Goal: Task Accomplishment & Management: Complete application form

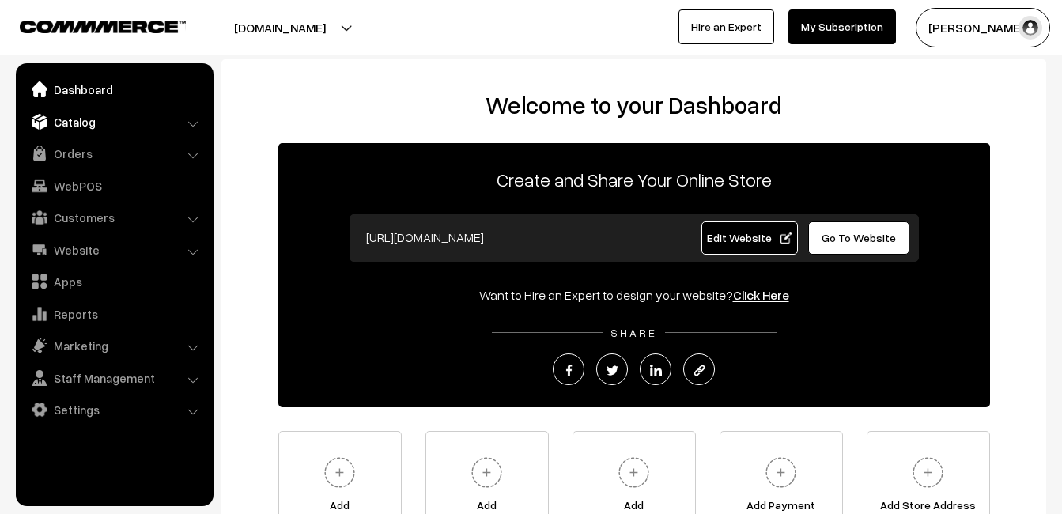
click at [77, 126] on link "Catalog" at bounding box center [114, 121] width 188 height 28
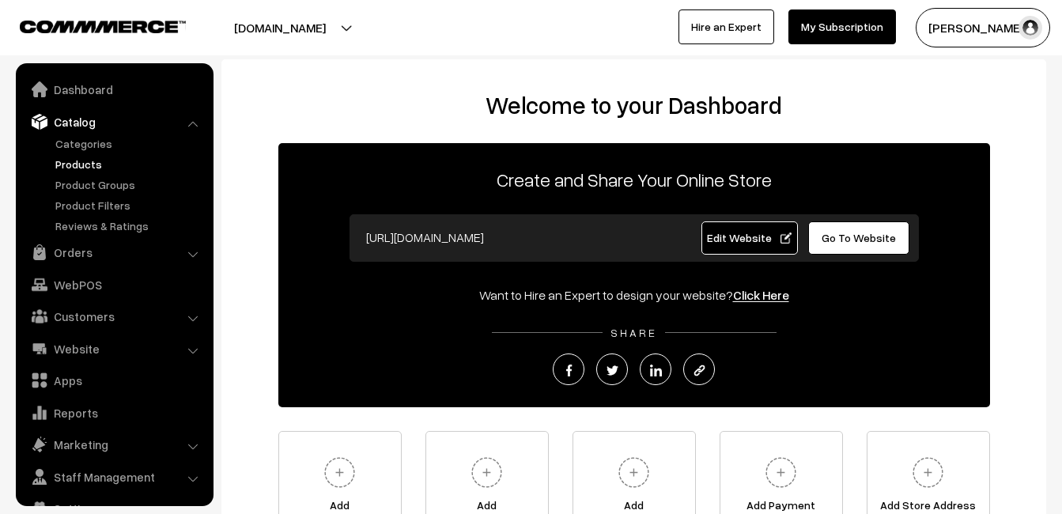
click at [85, 159] on link "Products" at bounding box center [129, 164] width 157 height 17
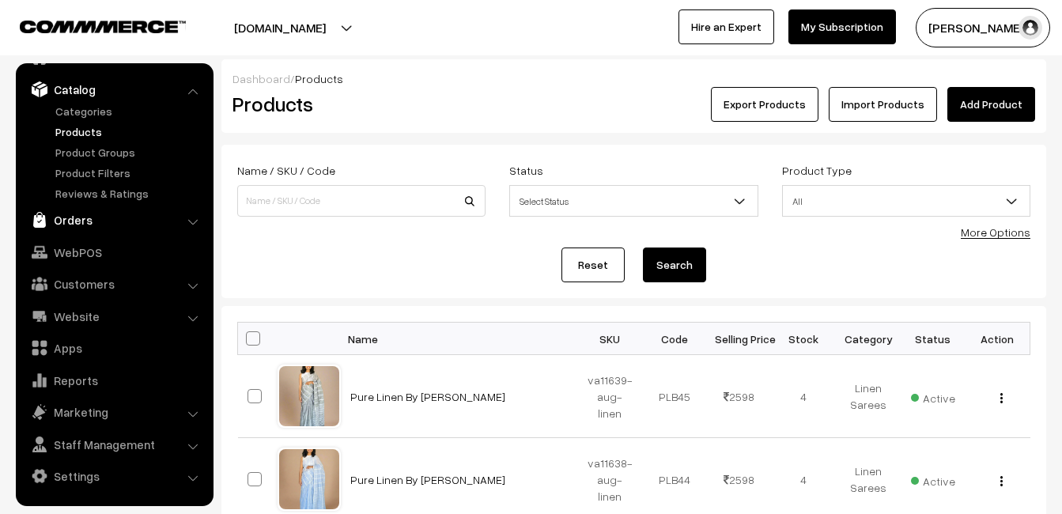
click at [84, 225] on link "Orders" at bounding box center [114, 220] width 188 height 28
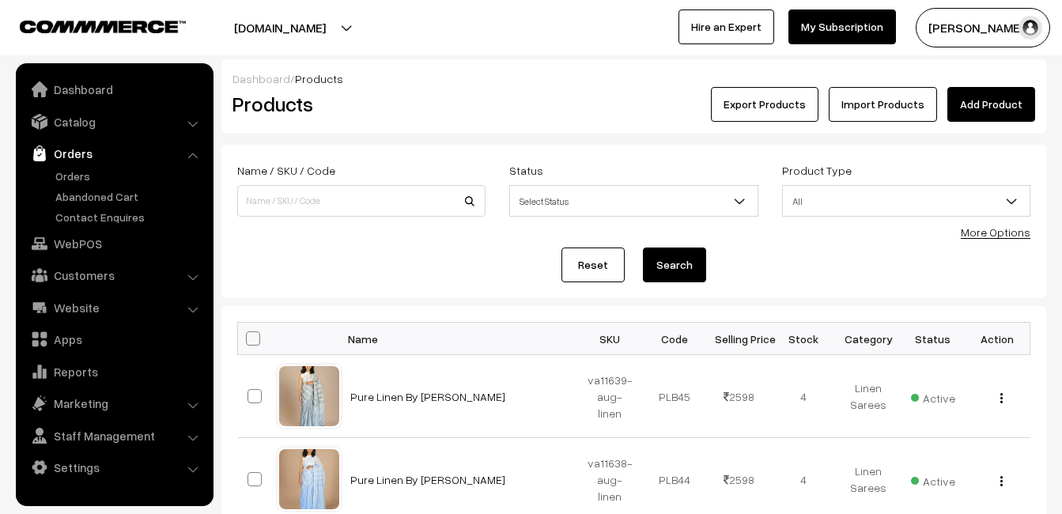
click at [85, 185] on ul "Orders" at bounding box center [115, 197] width 190 height 58
click at [85, 175] on link "Orders" at bounding box center [129, 176] width 157 height 17
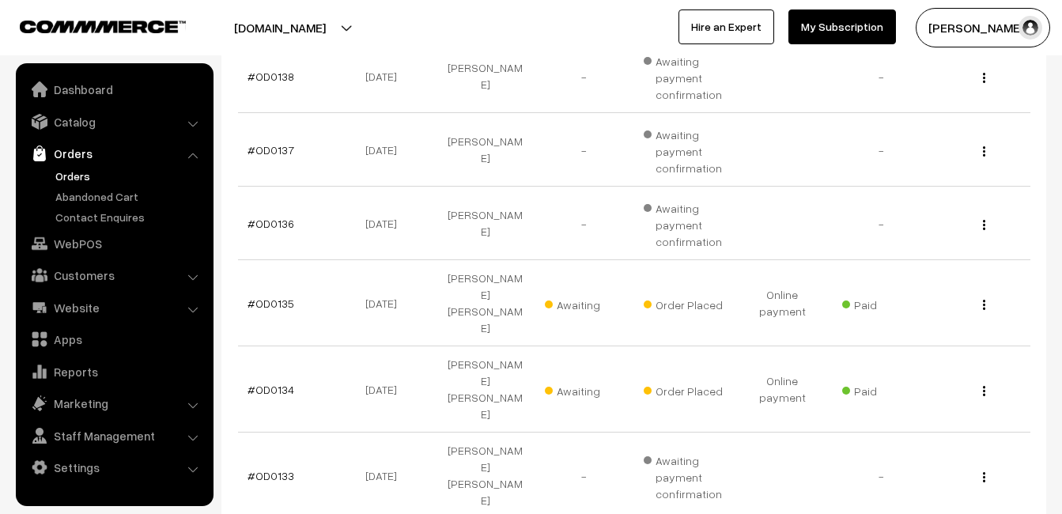
scroll to position [553, 0]
click at [266, 296] on link "#OD0135" at bounding box center [270, 302] width 47 height 13
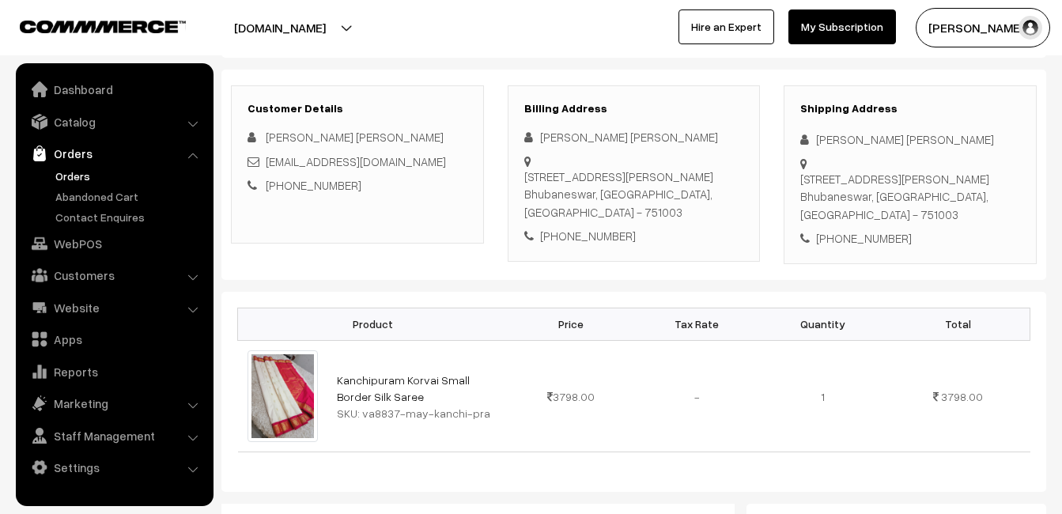
scroll to position [237, 0]
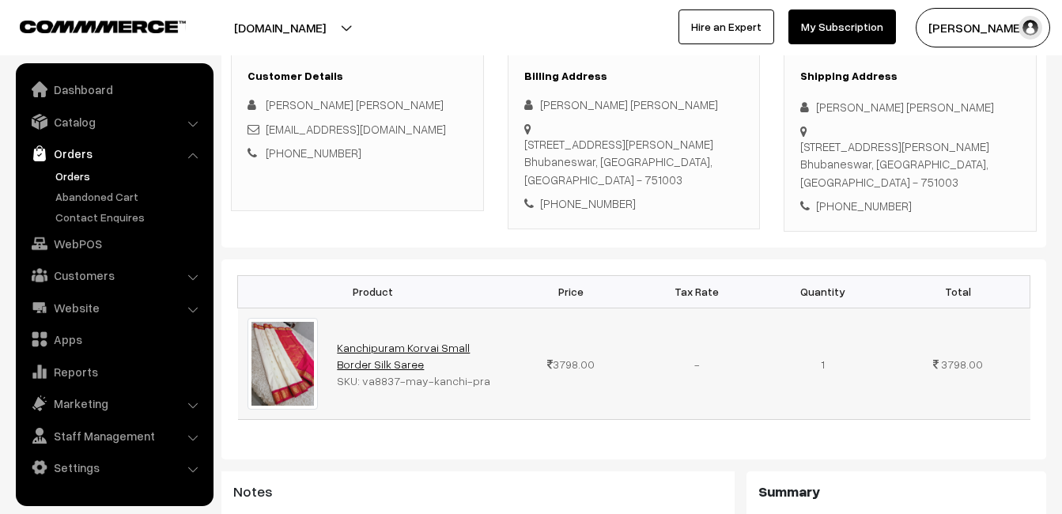
click at [364, 341] on link "Kanchipuram Korvai Small Border Silk Saree" at bounding box center [403, 356] width 133 height 30
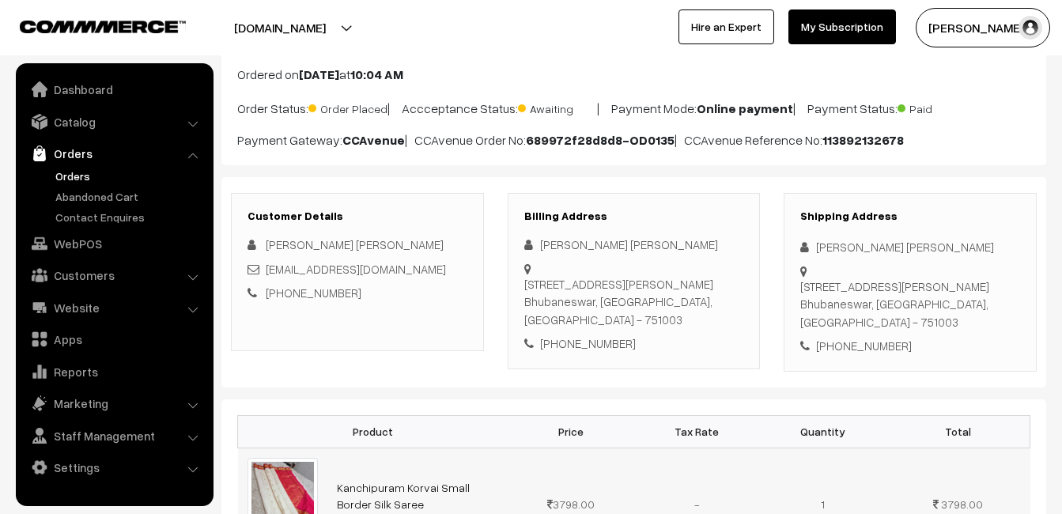
scroll to position [79, 0]
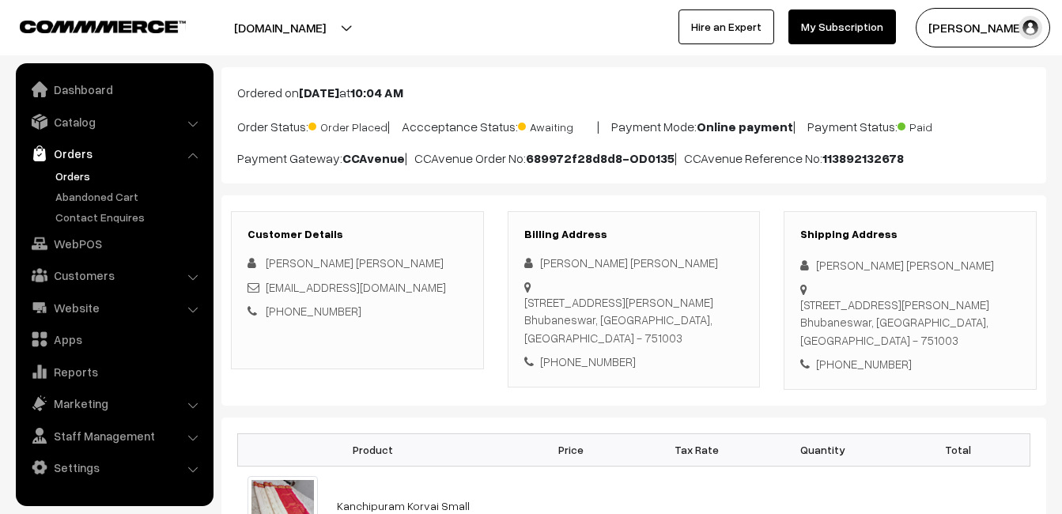
click at [69, 179] on link "Orders" at bounding box center [129, 176] width 157 height 17
click at [77, 172] on link "Orders" at bounding box center [129, 176] width 157 height 17
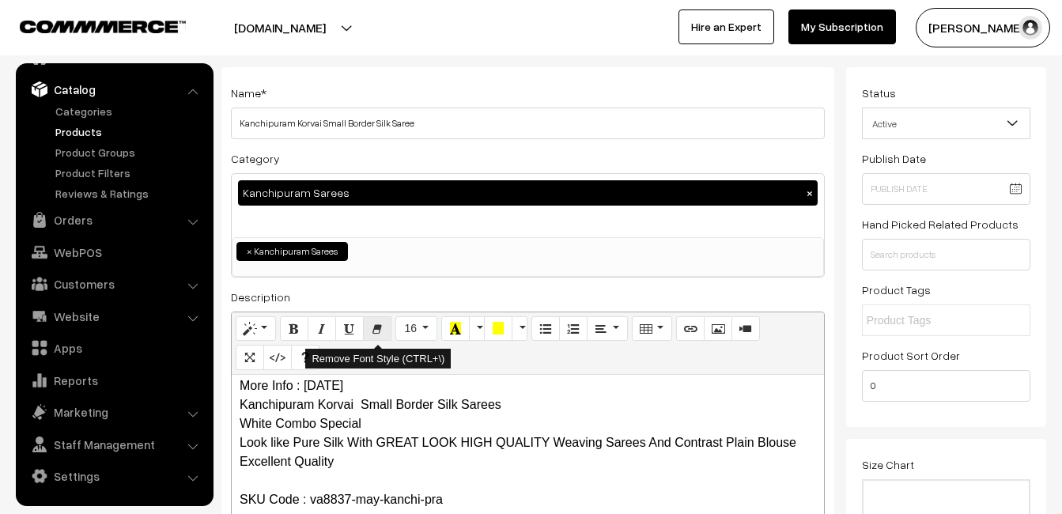
scroll to position [395, 0]
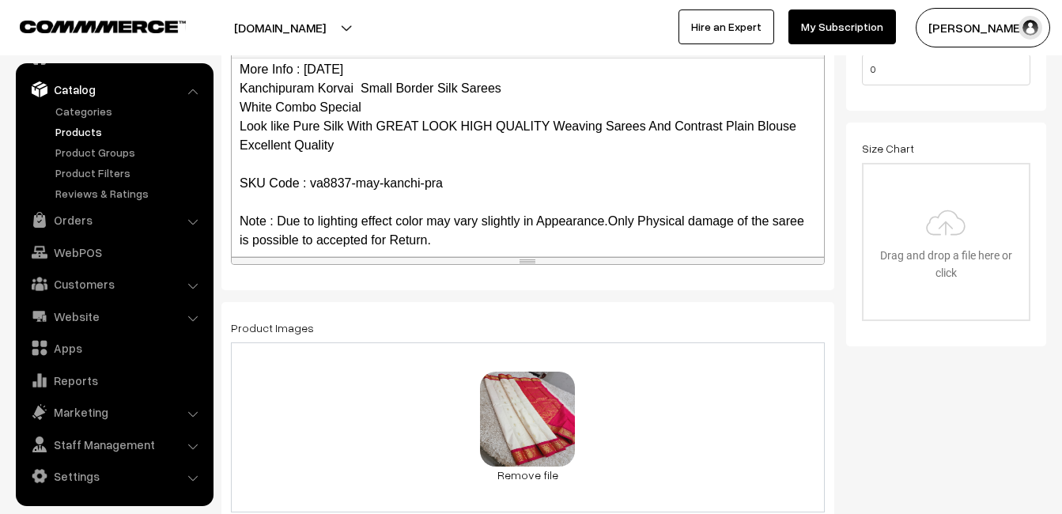
click at [86, 134] on link "Products" at bounding box center [129, 131] width 157 height 17
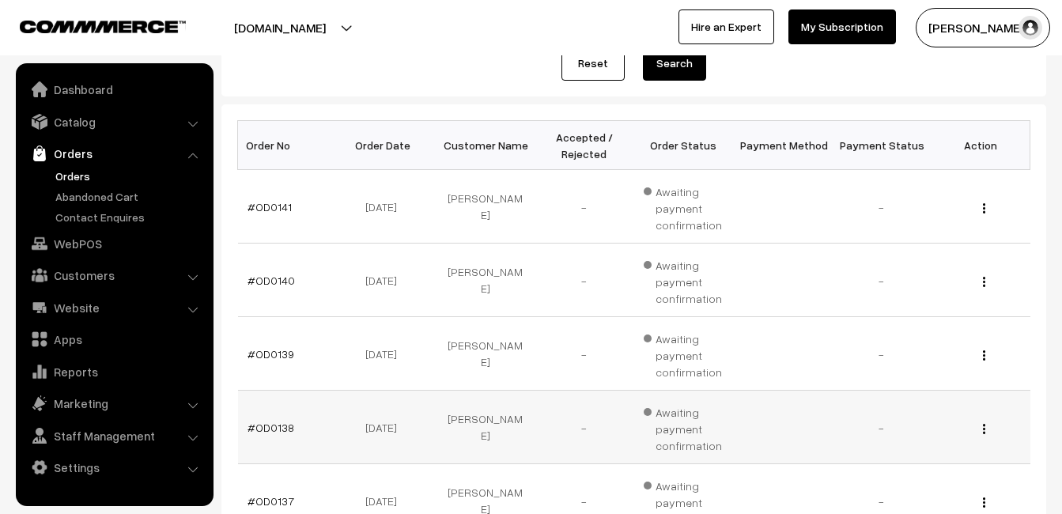
scroll to position [237, 0]
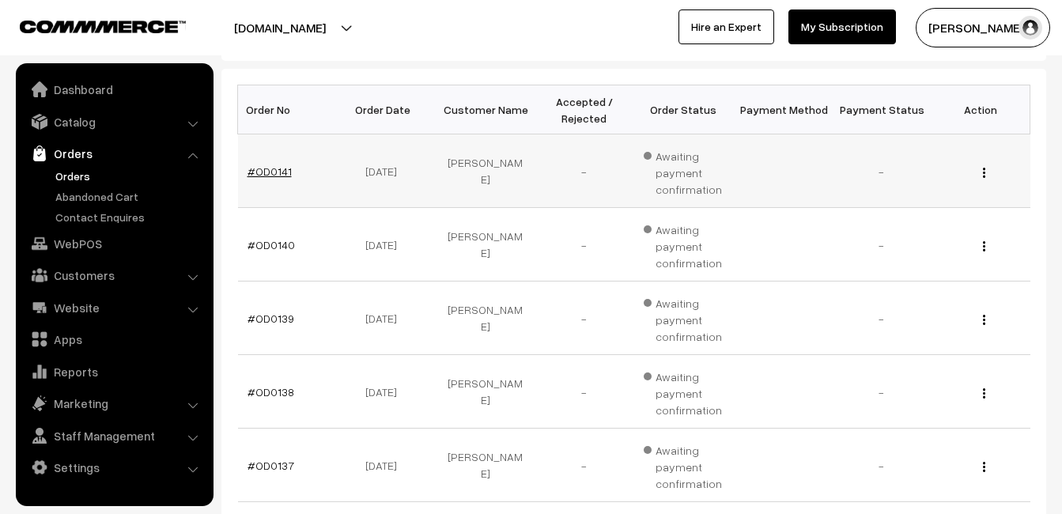
click at [275, 175] on link "#OD0141" at bounding box center [269, 170] width 44 height 13
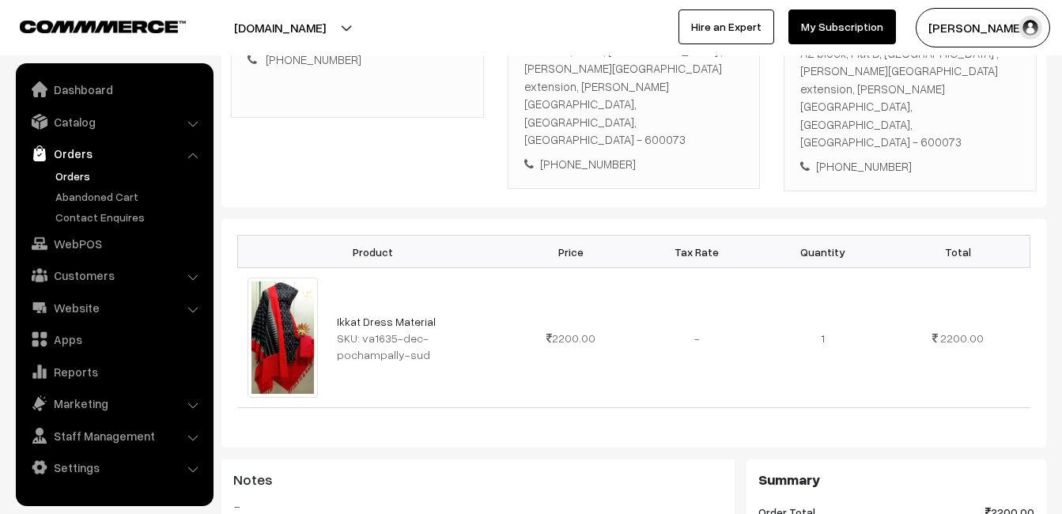
scroll to position [316, 0]
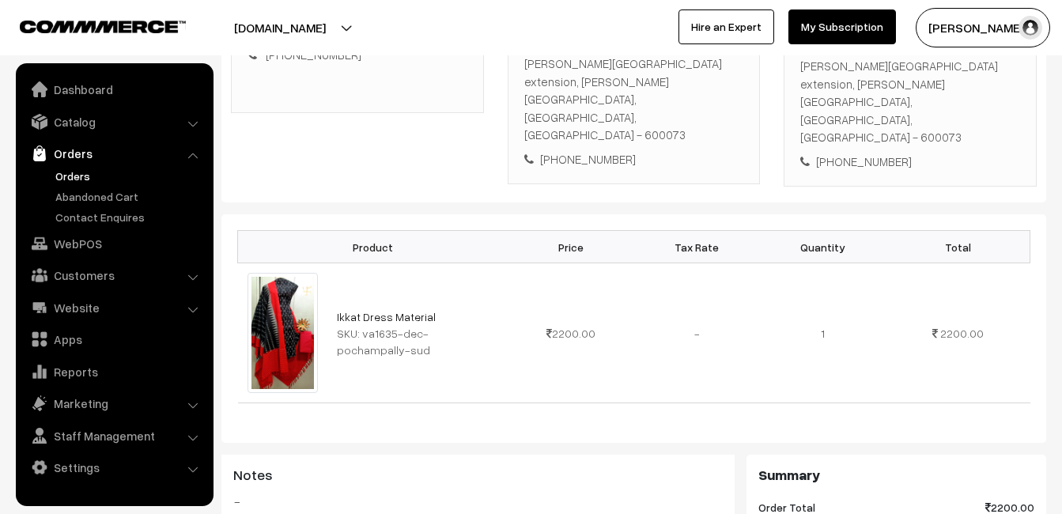
click at [73, 177] on link "Orders" at bounding box center [129, 176] width 157 height 17
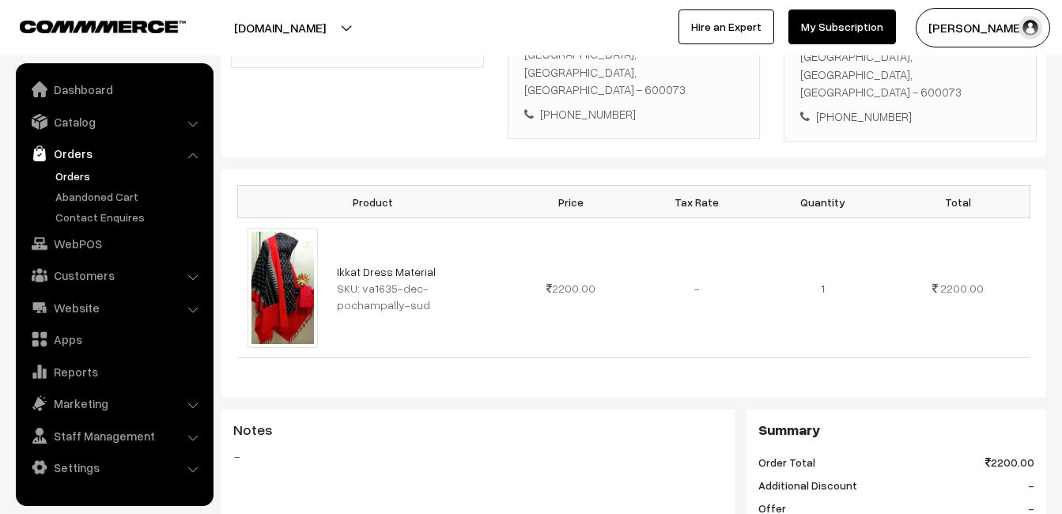
scroll to position [395, 0]
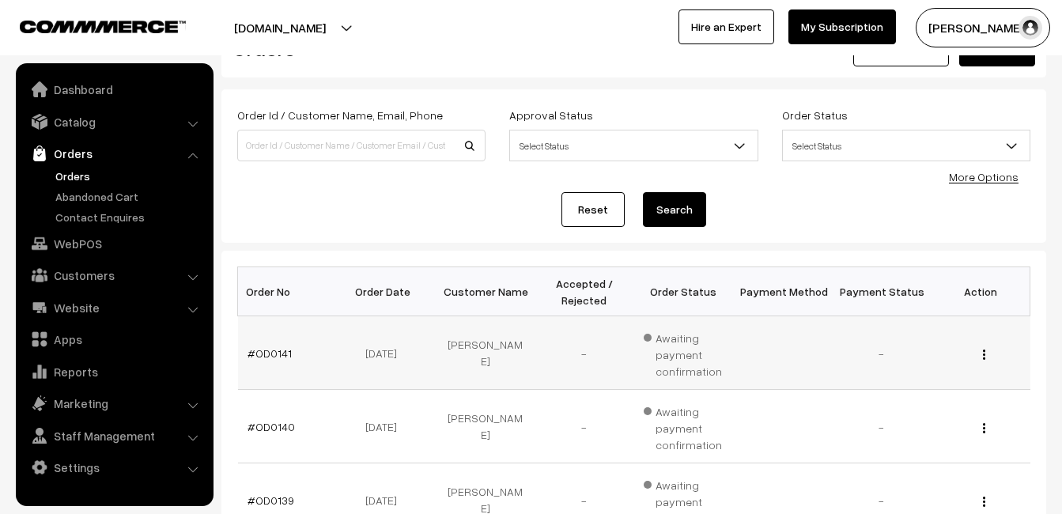
scroll to position [158, 0]
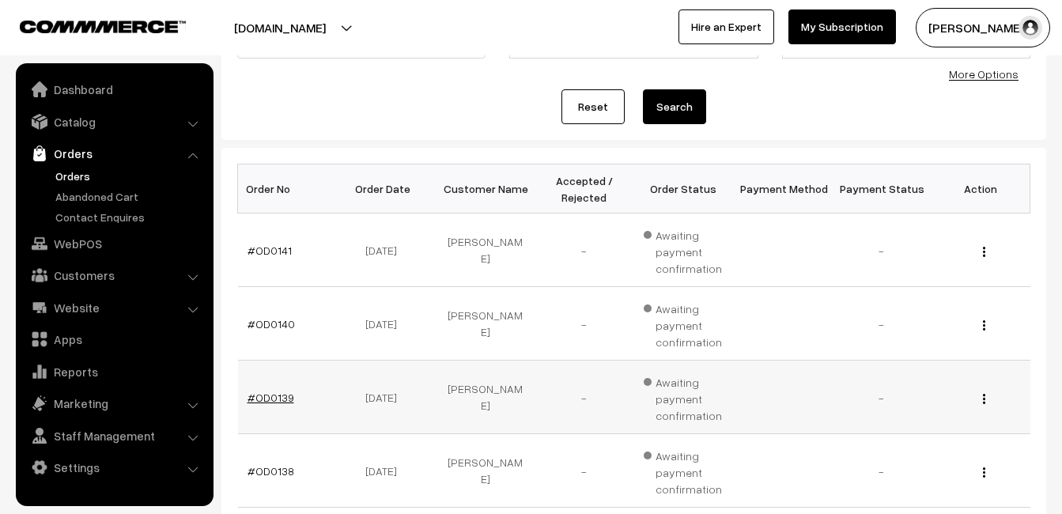
click at [264, 392] on link "#OD0139" at bounding box center [270, 396] width 47 height 13
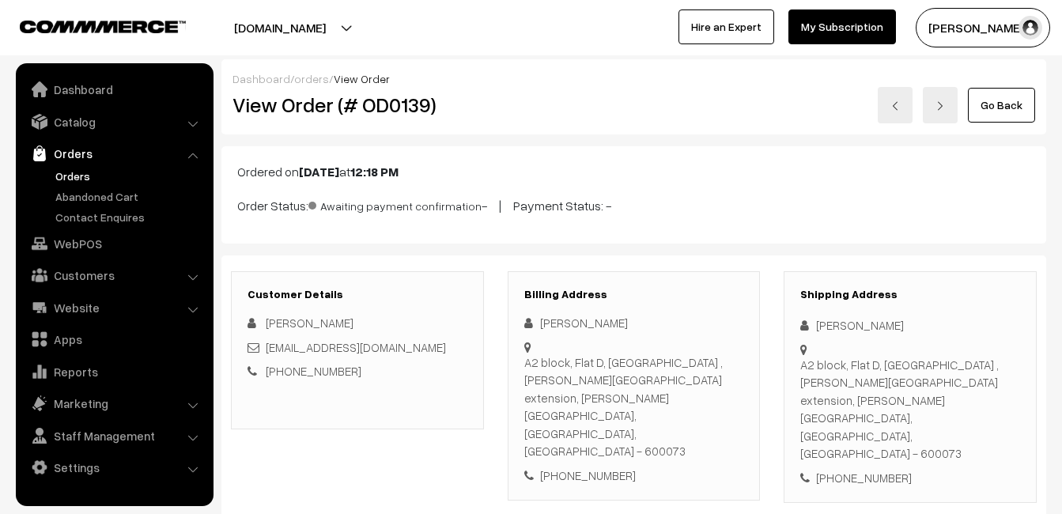
scroll to position [237, 0]
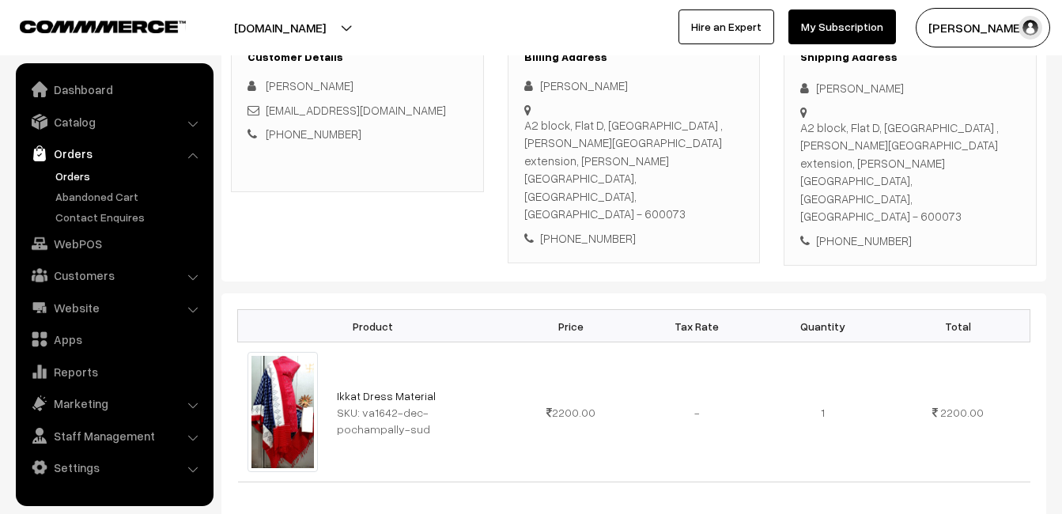
click at [70, 175] on link "Orders" at bounding box center [129, 176] width 157 height 17
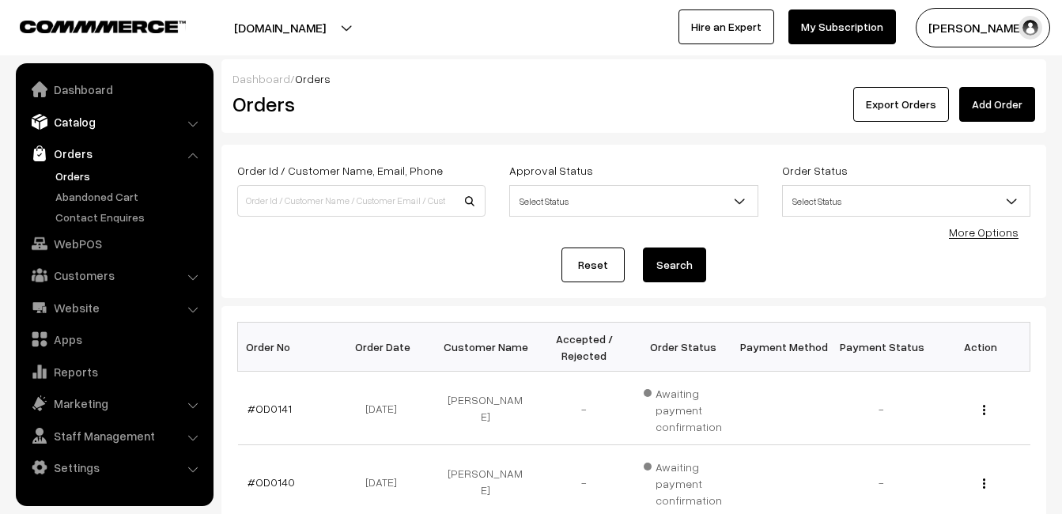
click at [92, 128] on link "Catalog" at bounding box center [114, 121] width 188 height 28
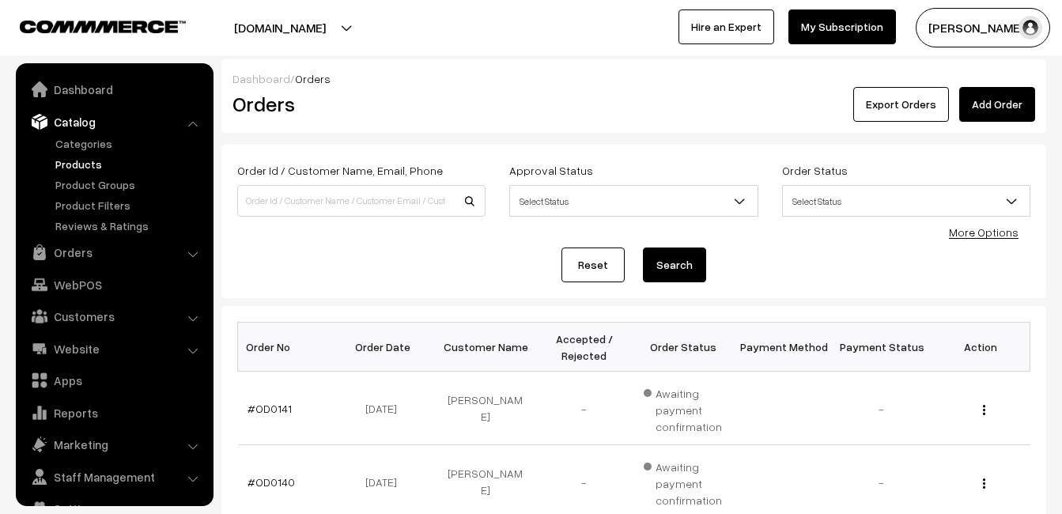
click at [84, 169] on link "Products" at bounding box center [129, 164] width 157 height 17
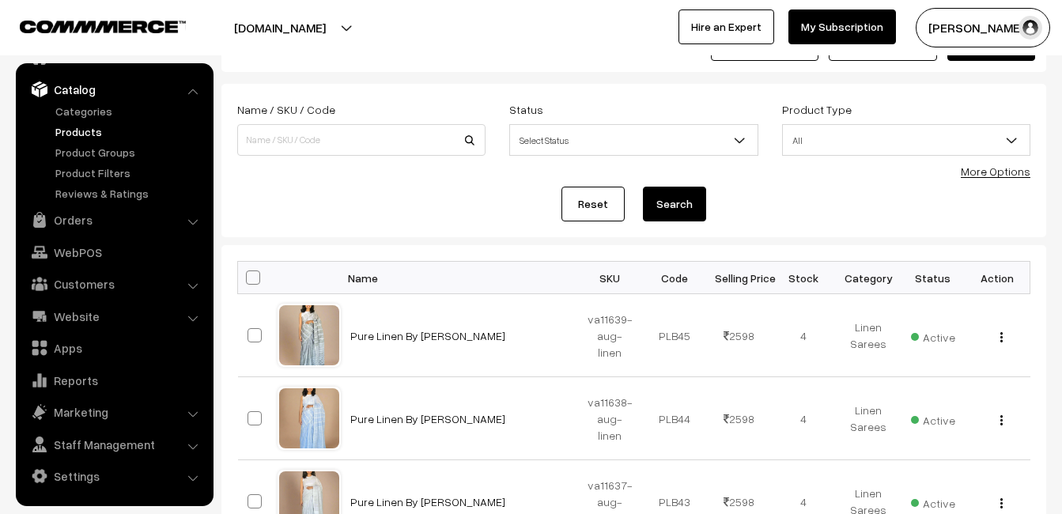
scroll to position [158, 0]
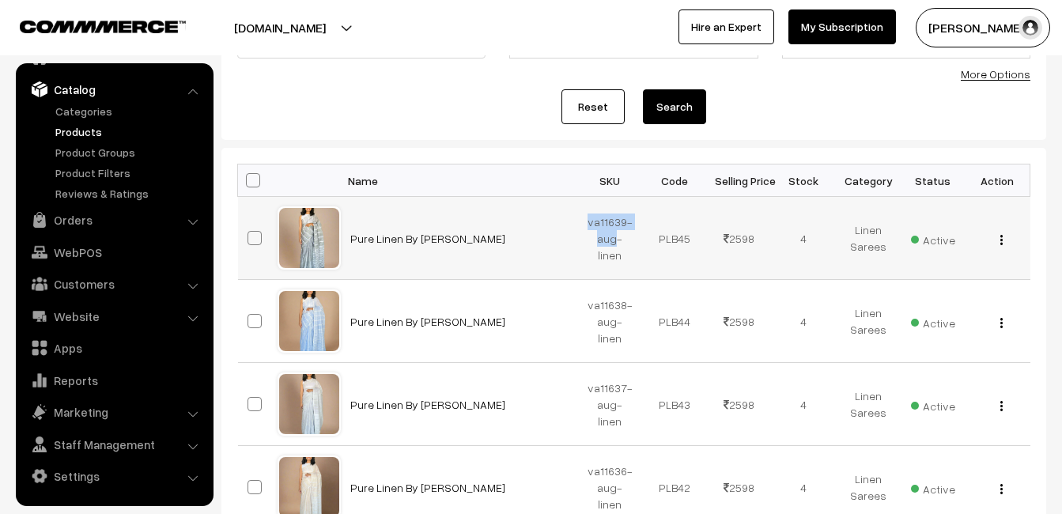
drag, startPoint x: 590, startPoint y: 229, endPoint x: 604, endPoint y: 243, distance: 19.6
click at [604, 243] on td "va11639-aug-linen" at bounding box center [610, 238] width 65 height 83
copy td "va11639-aug"
click at [391, 236] on link "Pure Linen By Linen Saree" at bounding box center [427, 238] width 155 height 13
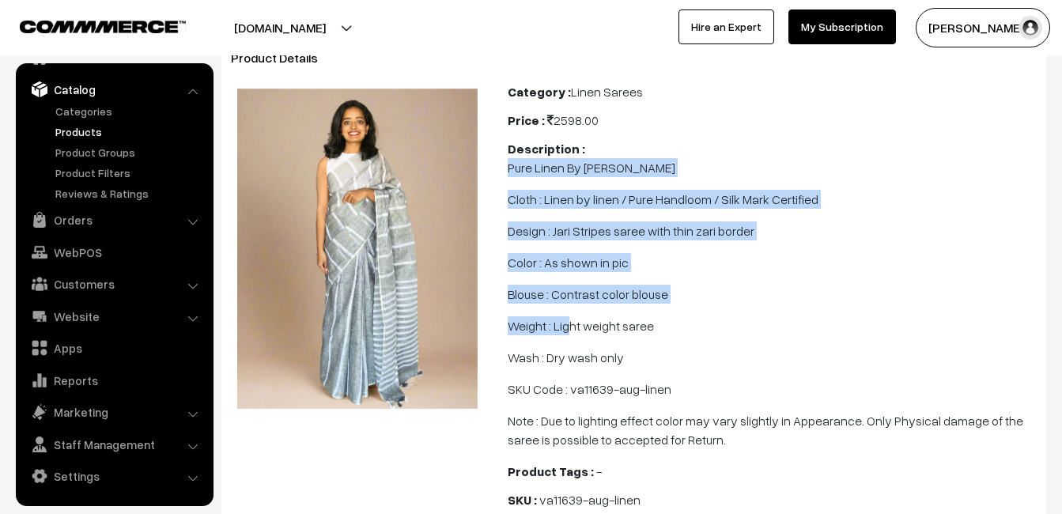
scroll to position [158, 0]
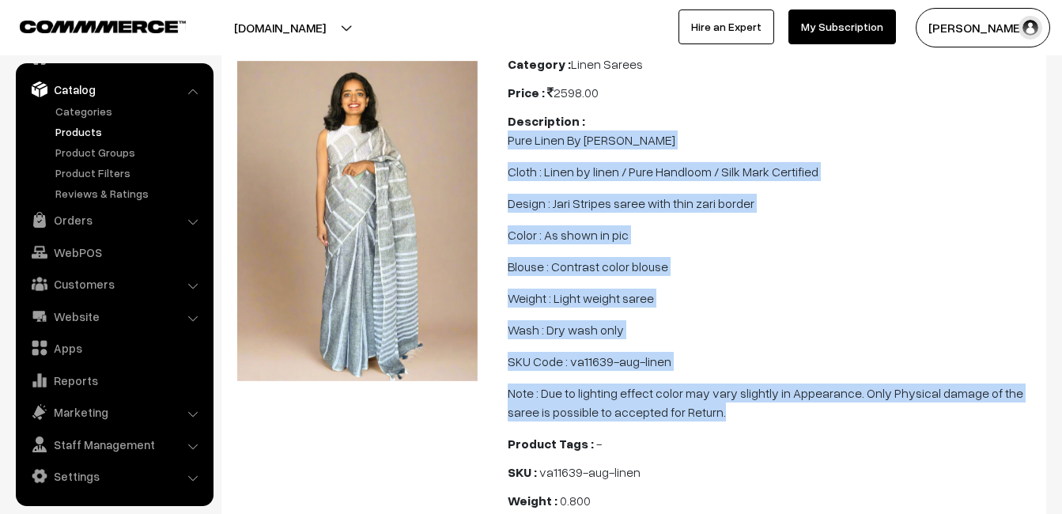
drag, startPoint x: 507, startPoint y: 192, endPoint x: 725, endPoint y: 387, distance: 291.6
click at [725, 387] on span "Pure Linen By Linen Saree Cloth : Linen by linen / Pure Handloom / Silk Mark Ce…" at bounding box center [771, 275] width 529 height 291
copy span "Pure Linen By Linen Saree Cloth : Linen by linen / Pure Handloom / Silk Mark Ce…"
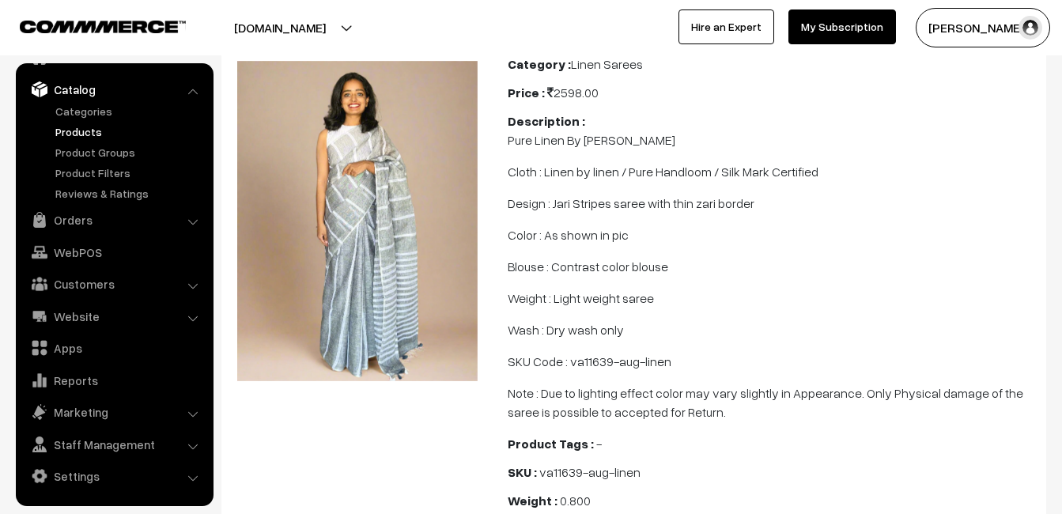
click at [488, 40] on div at bounding box center [261, 28] width 515 height 40
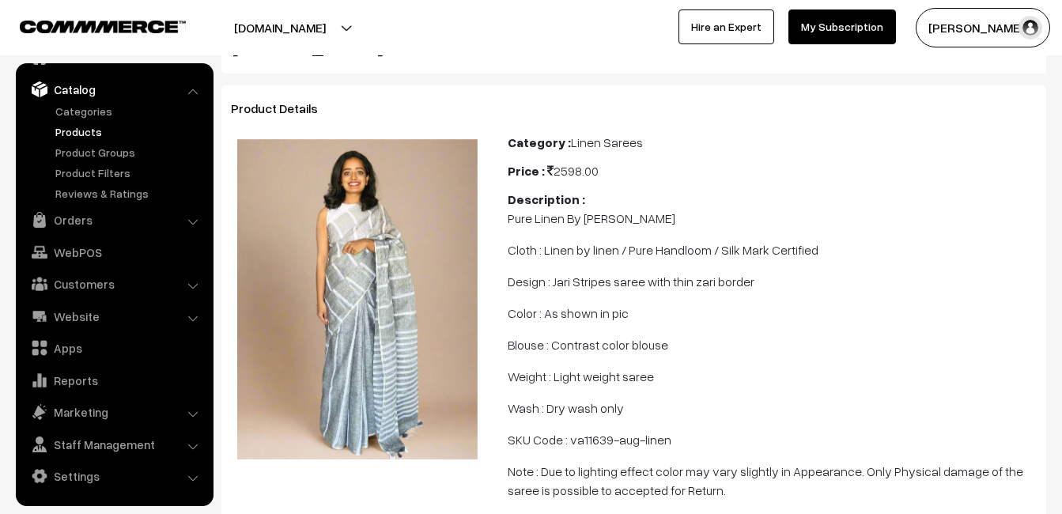
scroll to position [0, 0]
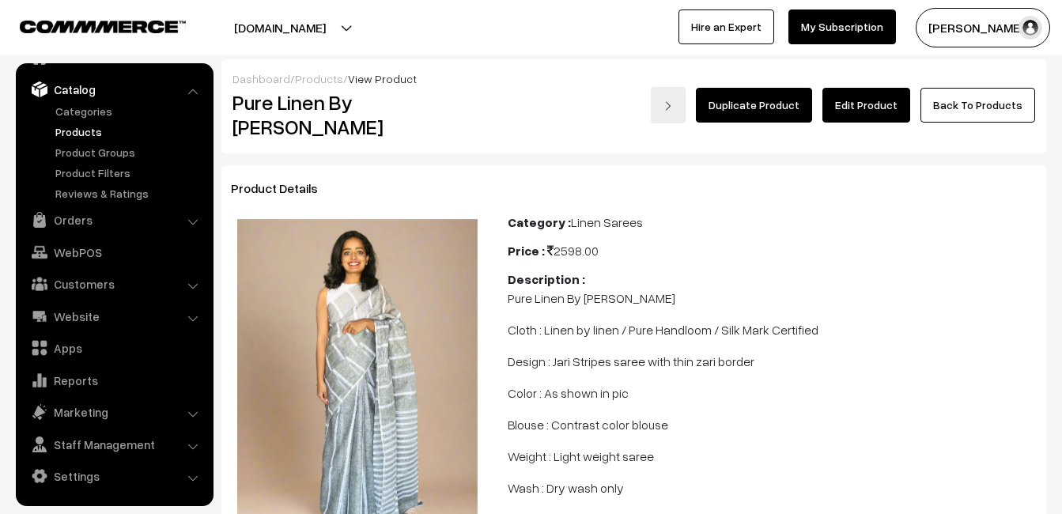
click at [82, 122] on ul "Categories" at bounding box center [115, 152] width 190 height 99
click at [85, 130] on link "Products" at bounding box center [129, 131] width 157 height 17
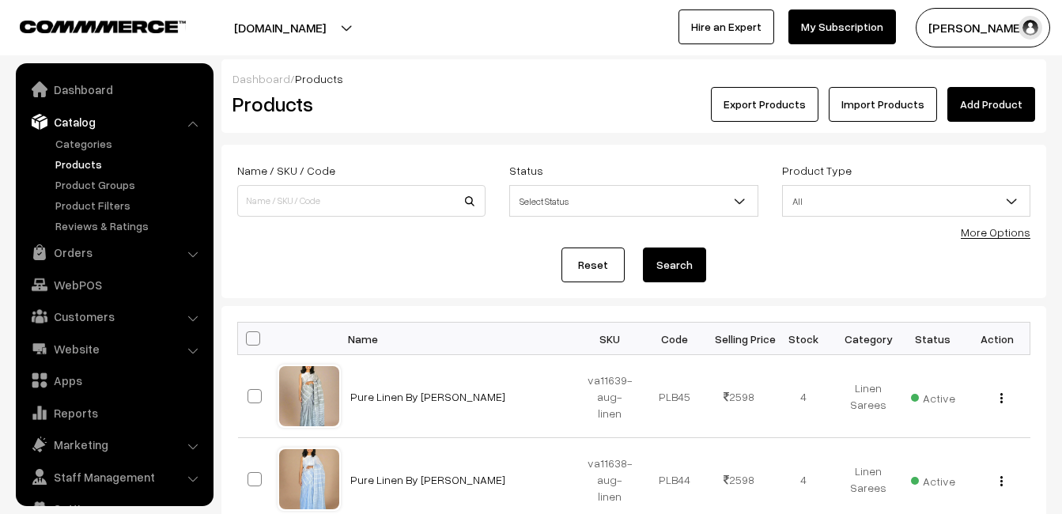
scroll to position [32, 0]
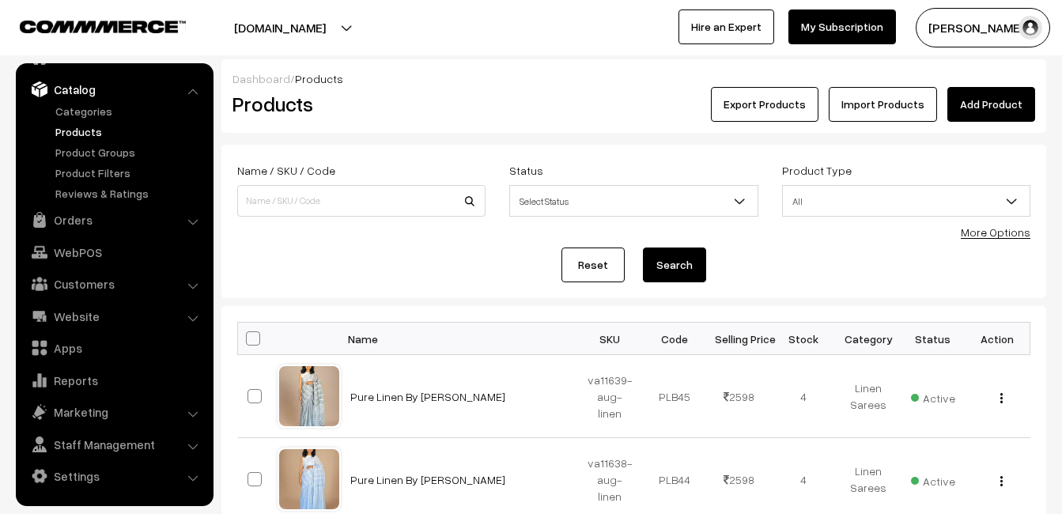
click at [960, 98] on link "Add Product" at bounding box center [991, 104] width 88 height 35
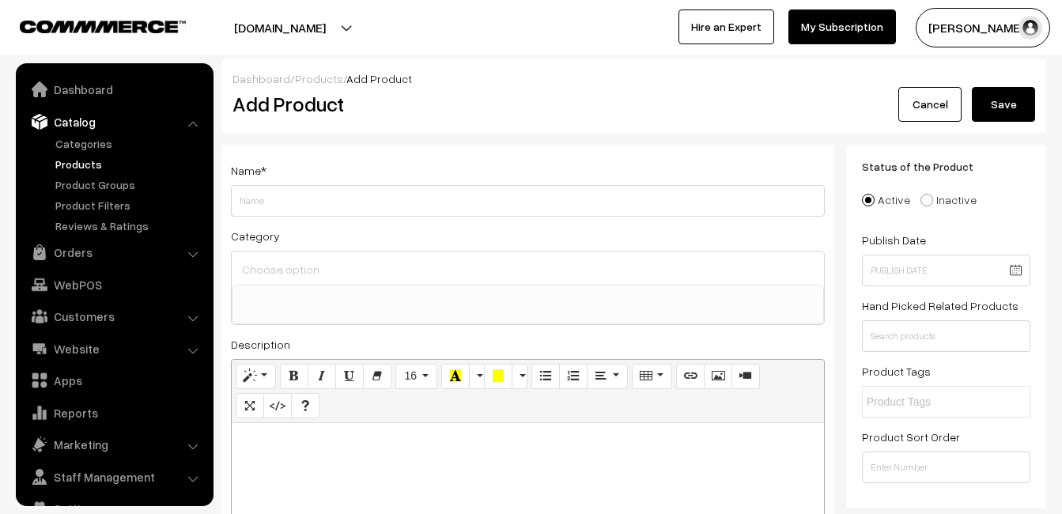
select select
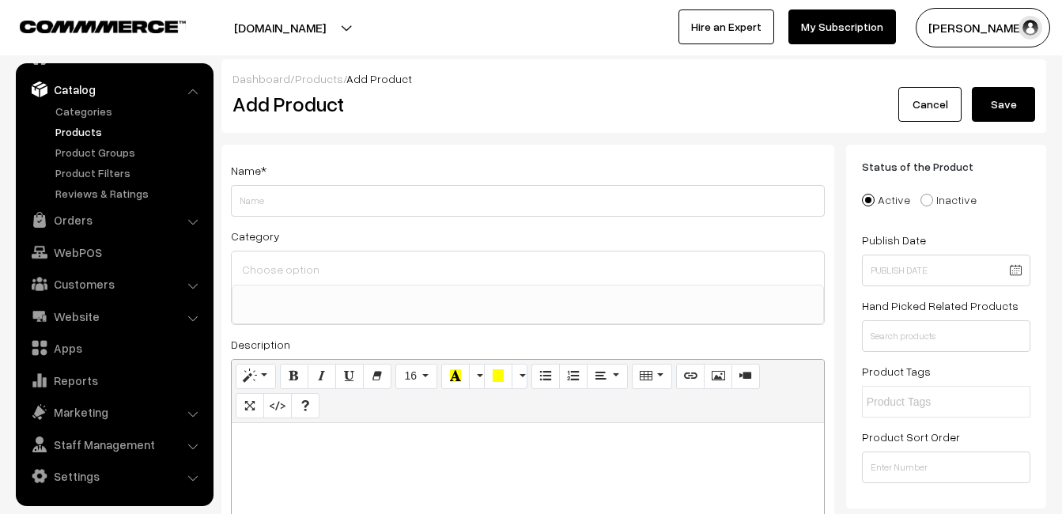
click at [361, 448] on p at bounding box center [528, 440] width 576 height 19
paste div
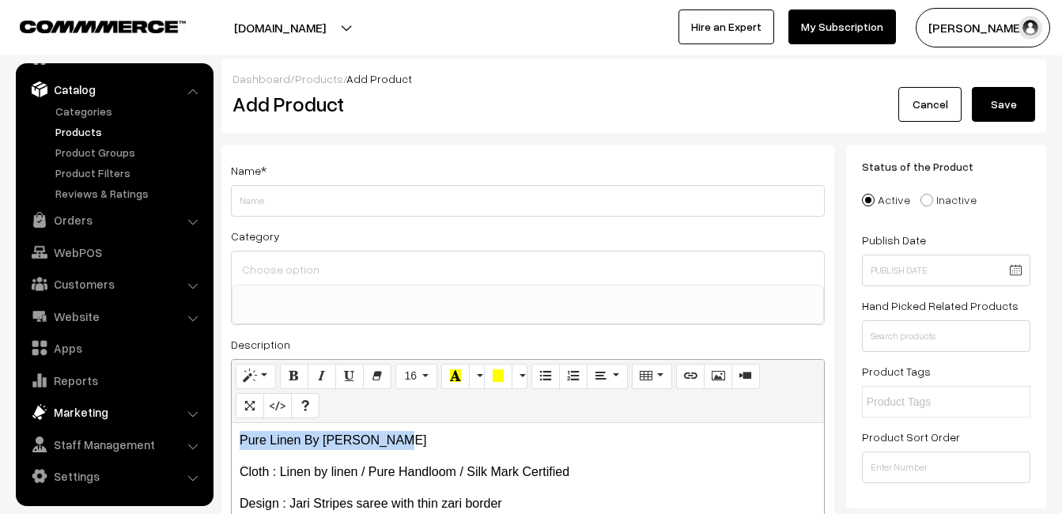
drag, startPoint x: 439, startPoint y: 429, endPoint x: 157, endPoint y: 416, distance: 282.5
copy p "Pure Linen By [PERSON_NAME]"
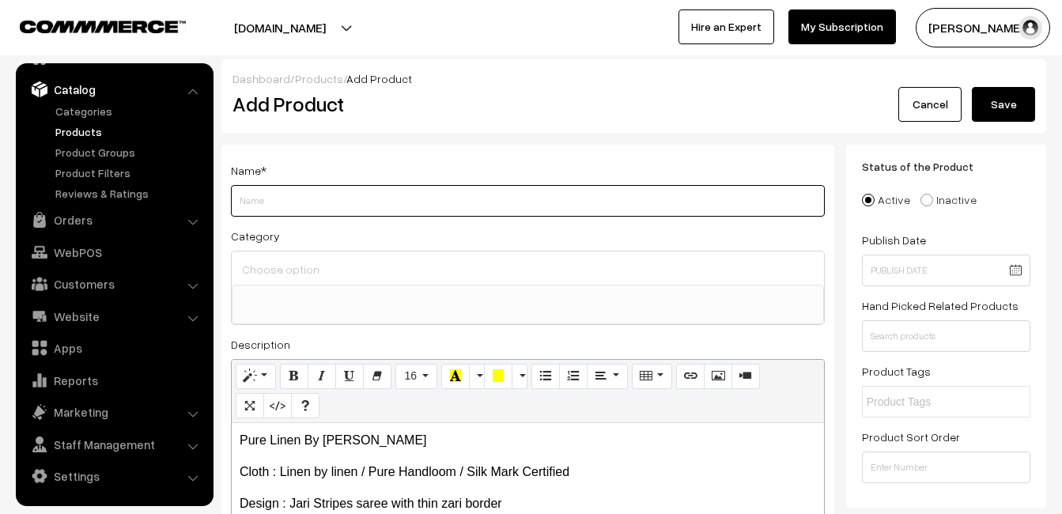
click at [258, 206] on input "Weight" at bounding box center [528, 201] width 594 height 32
paste input "Pure Linen By [PERSON_NAME]"
type input "Pure Linen By [PERSON_NAME]"
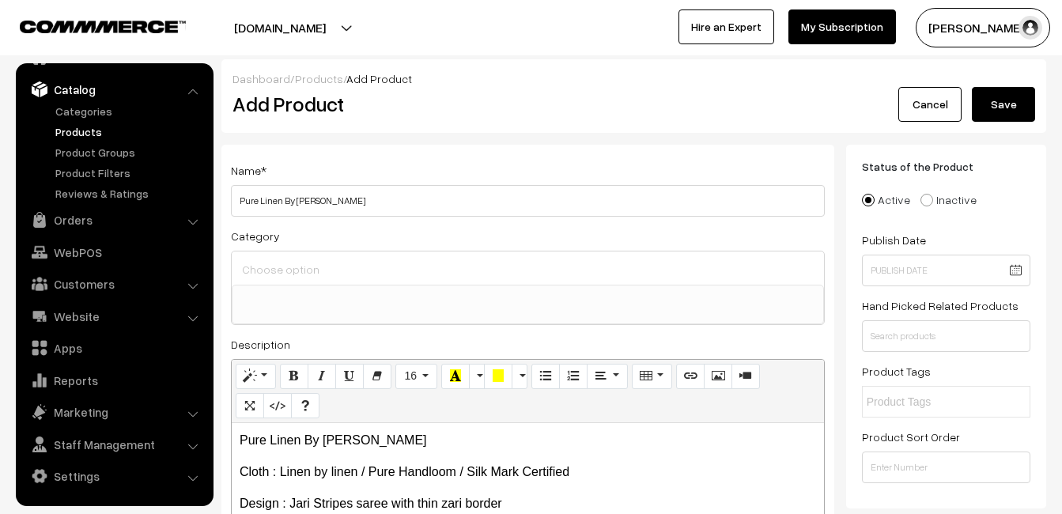
click at [270, 281] on div at bounding box center [528, 267] width 592 height 33
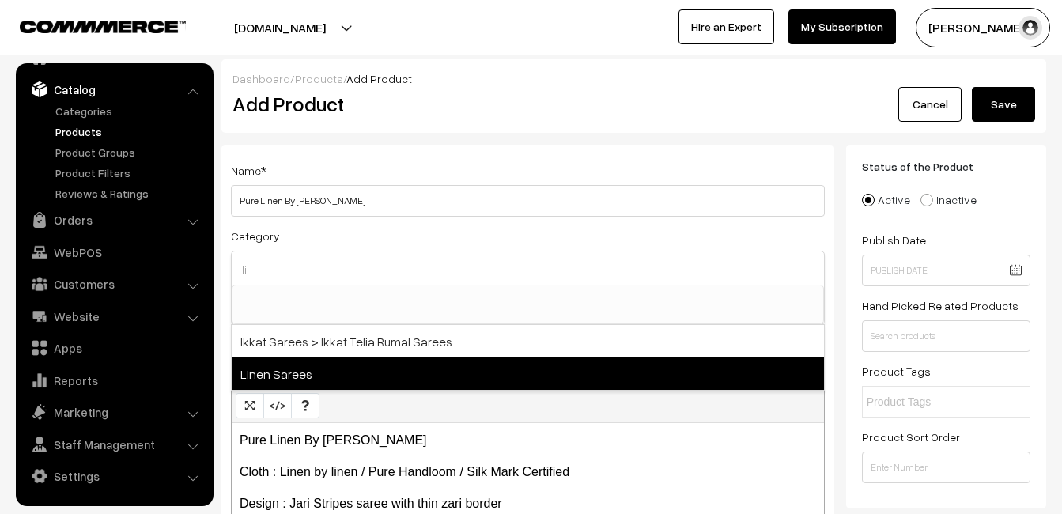
type input "li"
click at [316, 365] on span "Linen Sarees" at bounding box center [528, 373] width 592 height 32
select select "41"
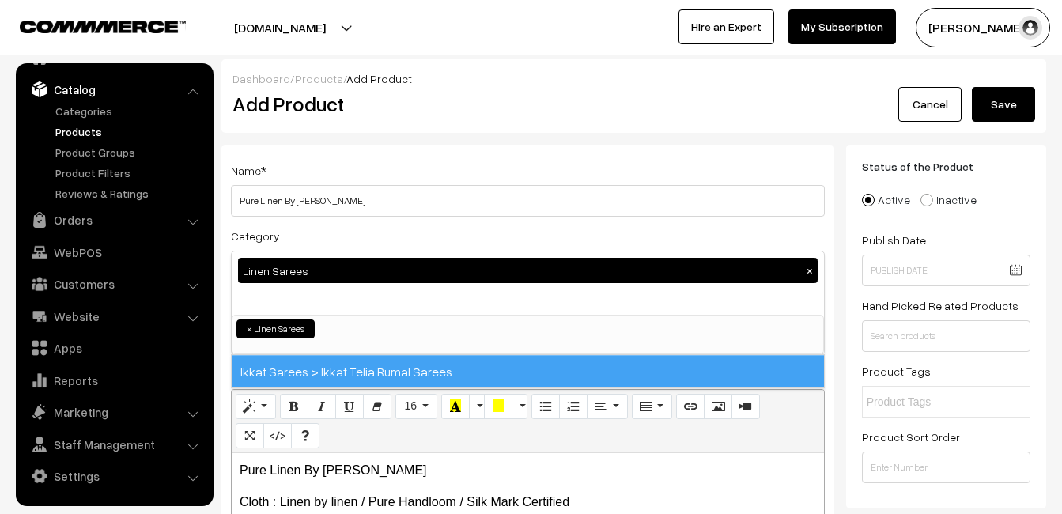
scroll to position [658, 0]
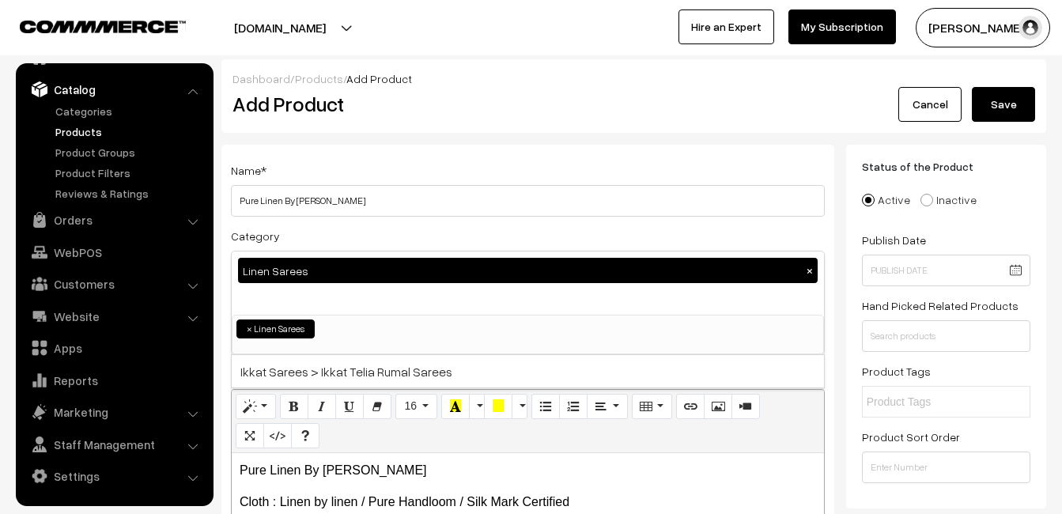
click at [390, 149] on div "Name * Pure Linen By [PERSON_NAME] Category Linen Sarees × Uppada Sarees Uppada…" at bounding box center [527, 415] width 613 height 540
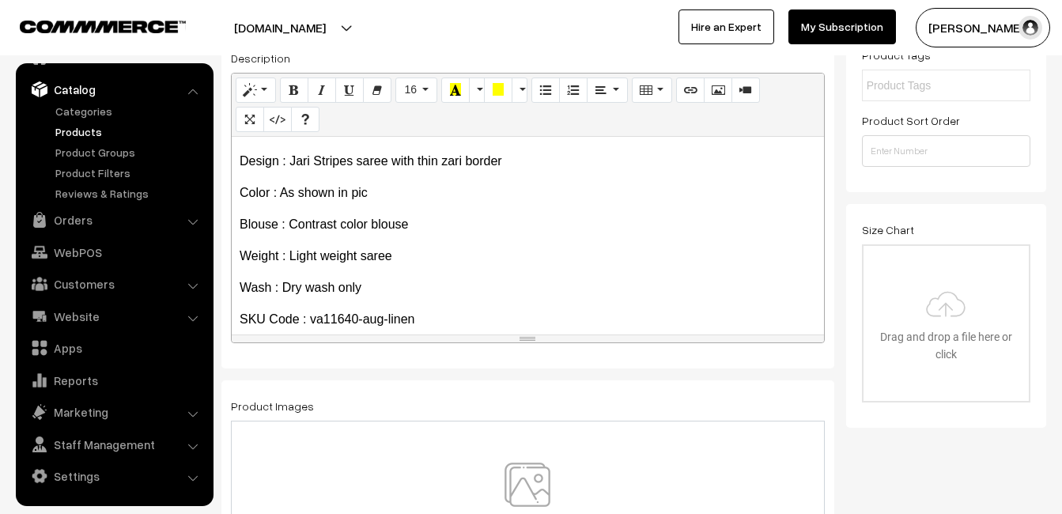
scroll to position [122, 0]
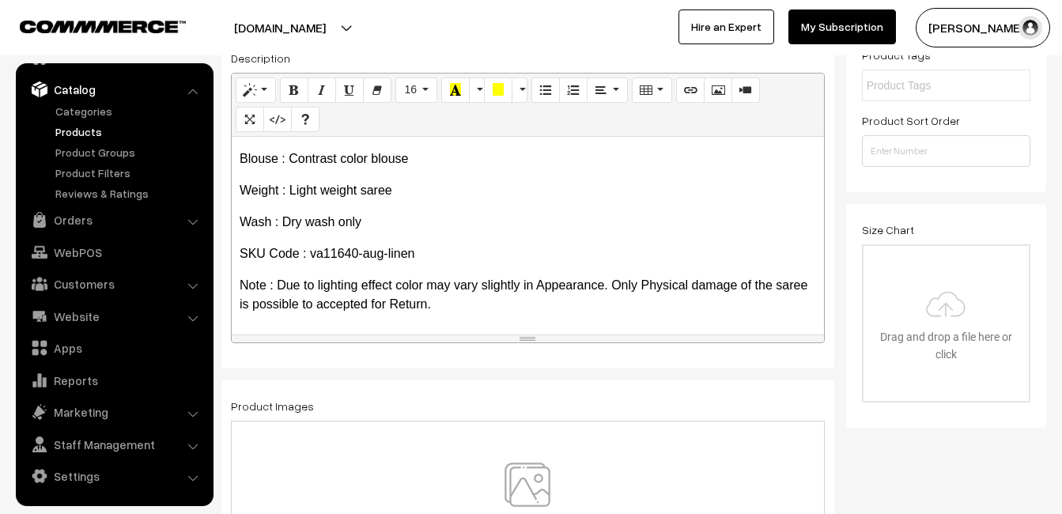
click at [505, 470] on img at bounding box center [527, 508] width 163 height 92
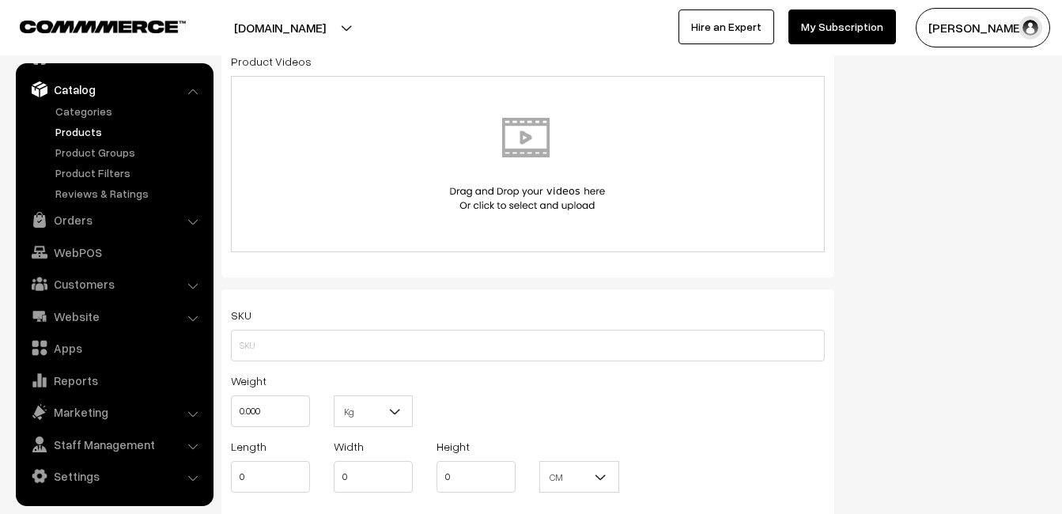
scroll to position [869, 0]
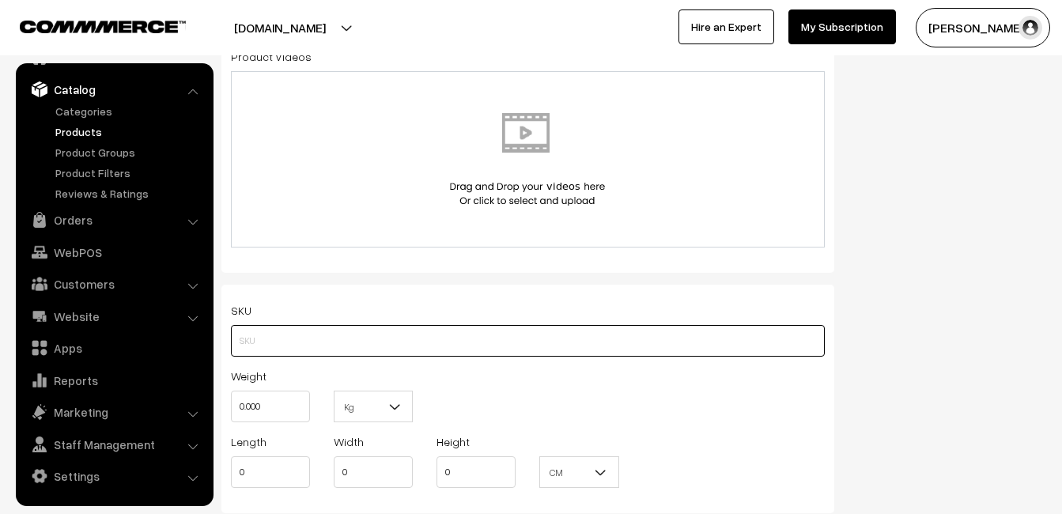
click at [252, 349] on input "text" at bounding box center [528, 341] width 594 height 32
paste input "va11640-aug-linen"
type input "va11640-aug-linen"
click at [272, 402] on input "0.000" at bounding box center [270, 406] width 79 height 32
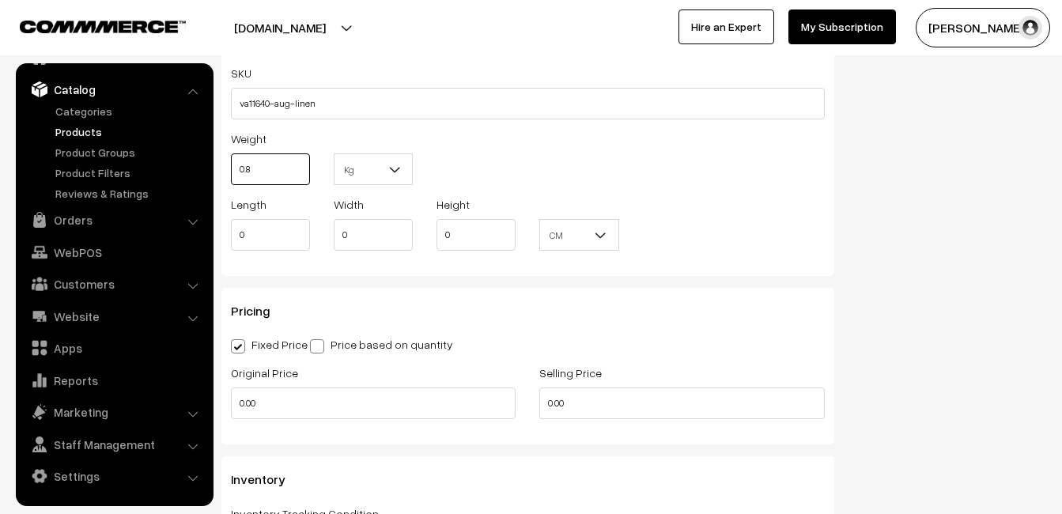
scroll to position [1186, 0]
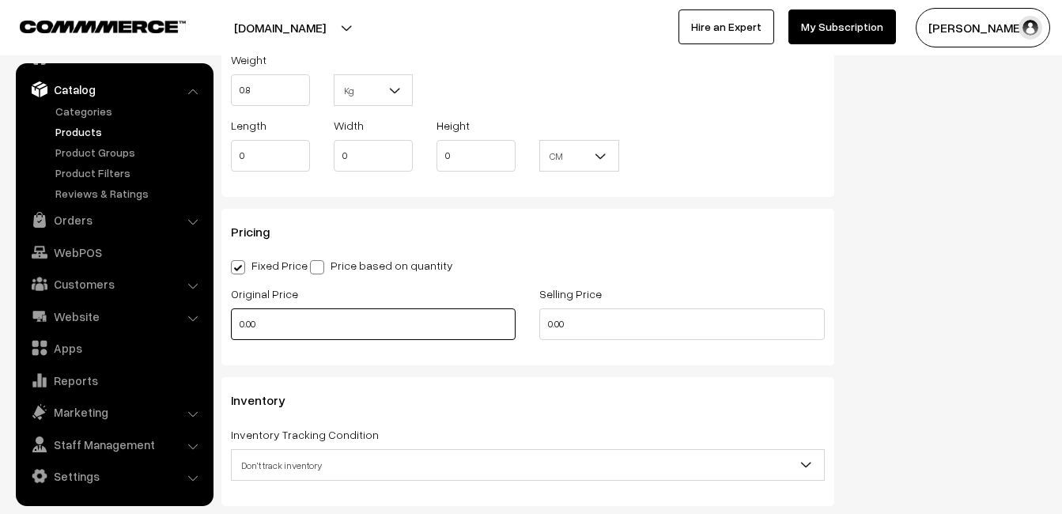
type input "0.80"
click at [312, 324] on input "0.00" at bounding box center [373, 324] width 285 height 32
type input "0"
type input "2599"
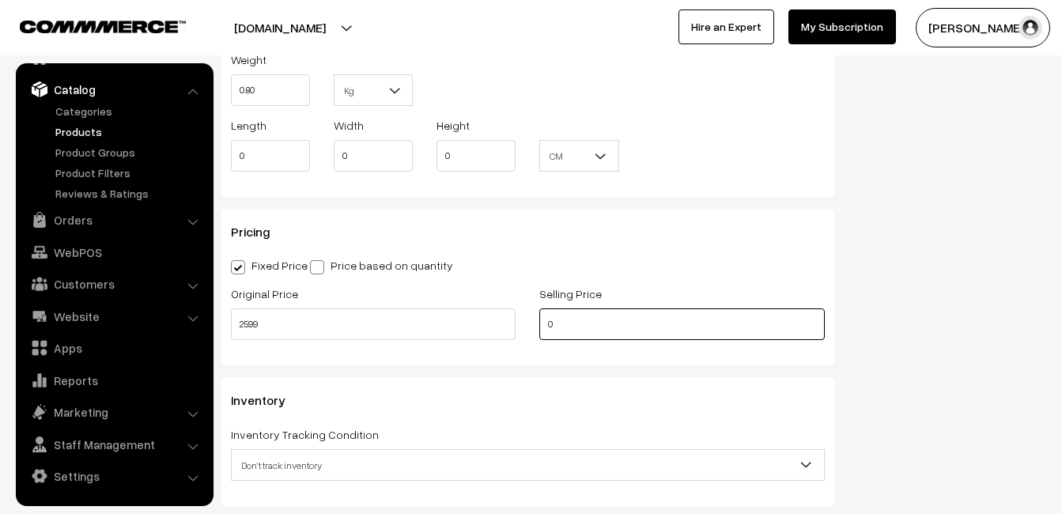
click at [584, 328] on input "0" at bounding box center [681, 324] width 285 height 32
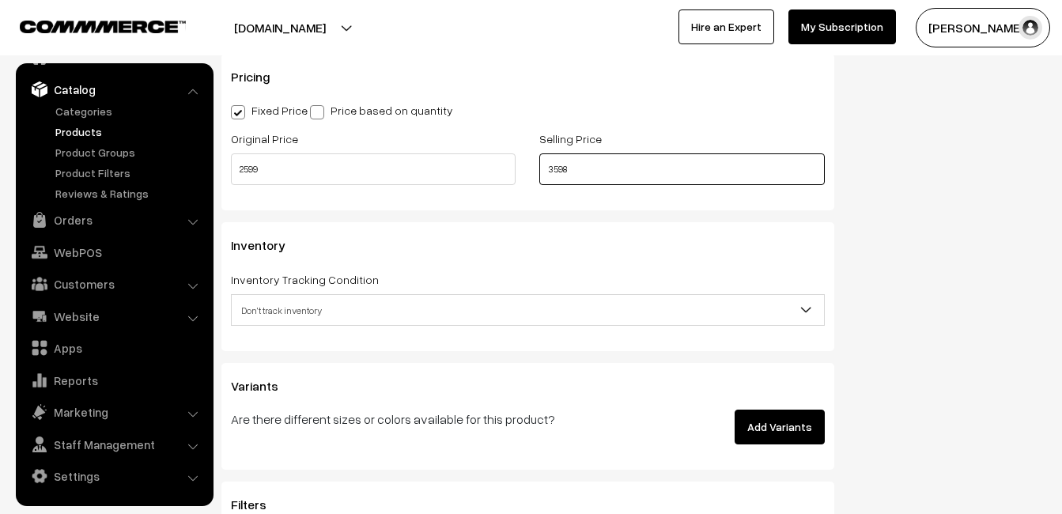
scroll to position [1344, 0]
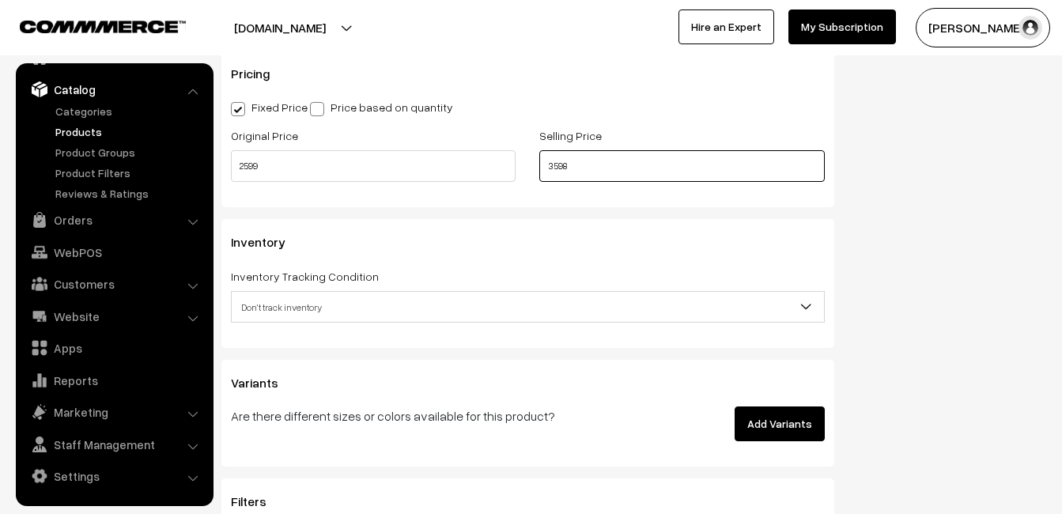
type input "3598"
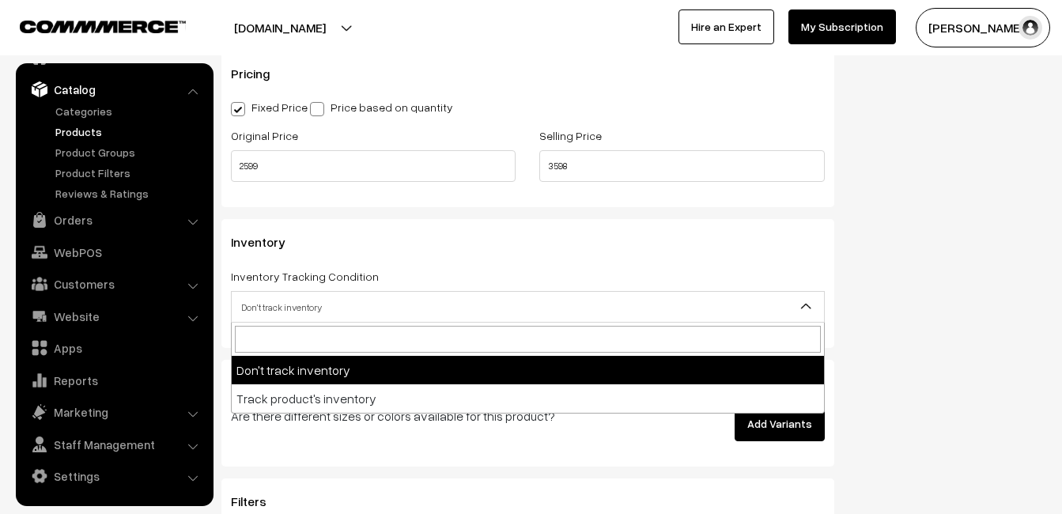
click at [277, 302] on span "Don't track inventory" at bounding box center [528, 307] width 592 height 28
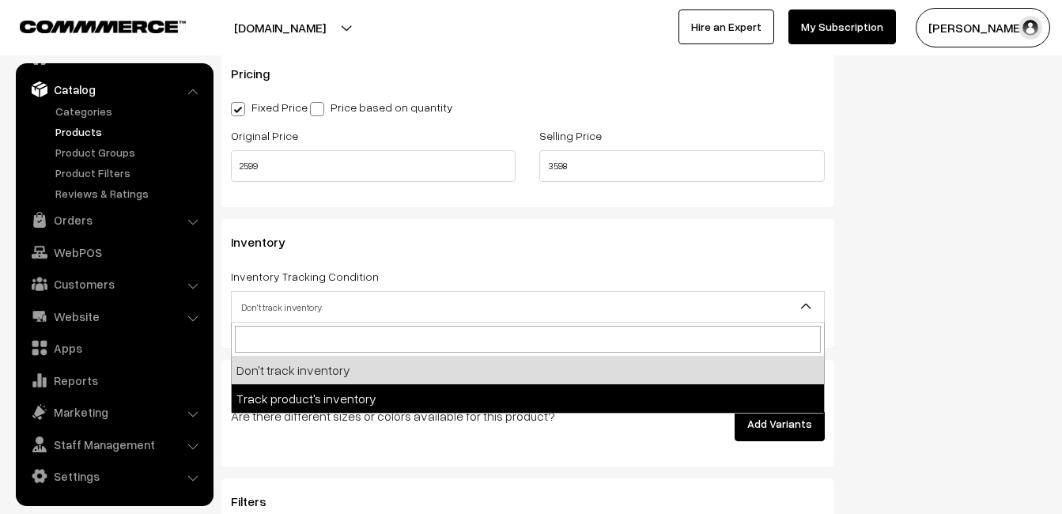
select select "2"
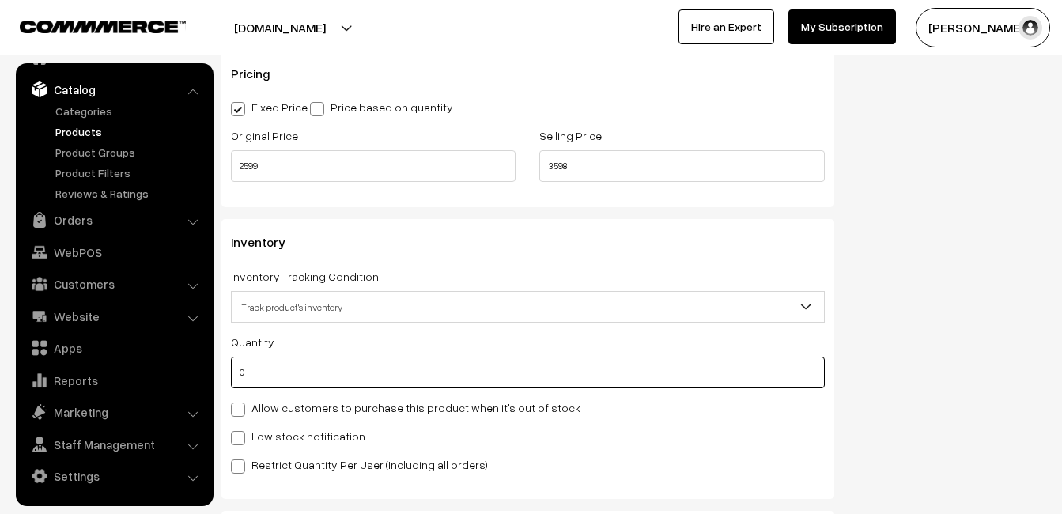
click at [276, 372] on input "0" at bounding box center [528, 372] width 594 height 32
type input "4"
click at [277, 426] on div "Low stock notification" at bounding box center [528, 435] width 594 height 19
click at [277, 436] on label "Low stock notification" at bounding box center [298, 436] width 134 height 17
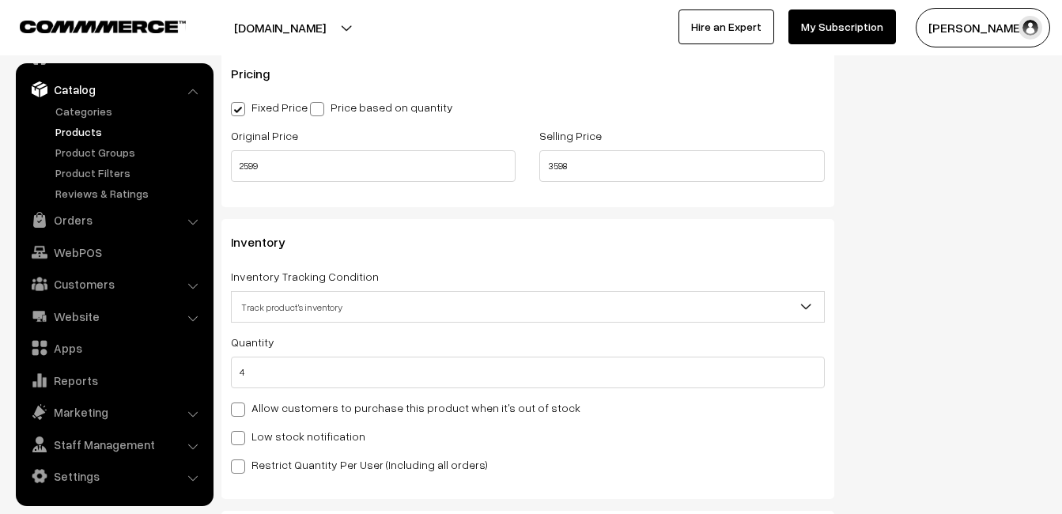
click at [241, 436] on input "Low stock notification" at bounding box center [236, 435] width 10 height 10
checkbox input "true"
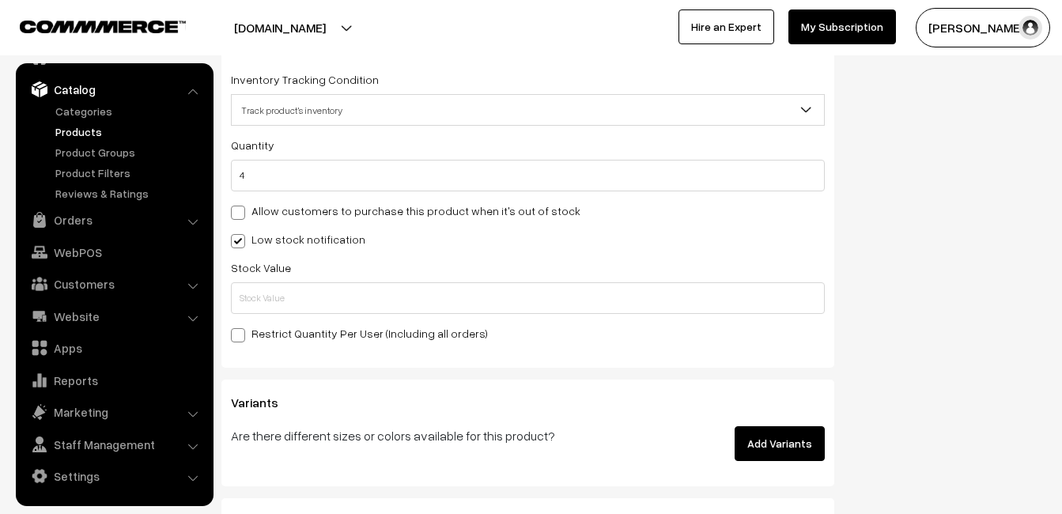
scroll to position [1581, 0]
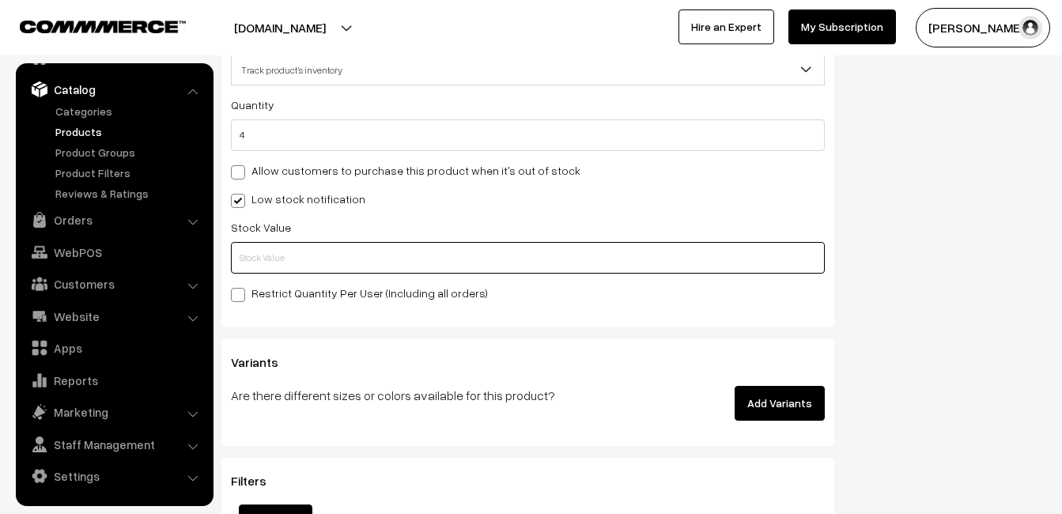
click at [289, 266] on input "text" at bounding box center [528, 258] width 594 height 32
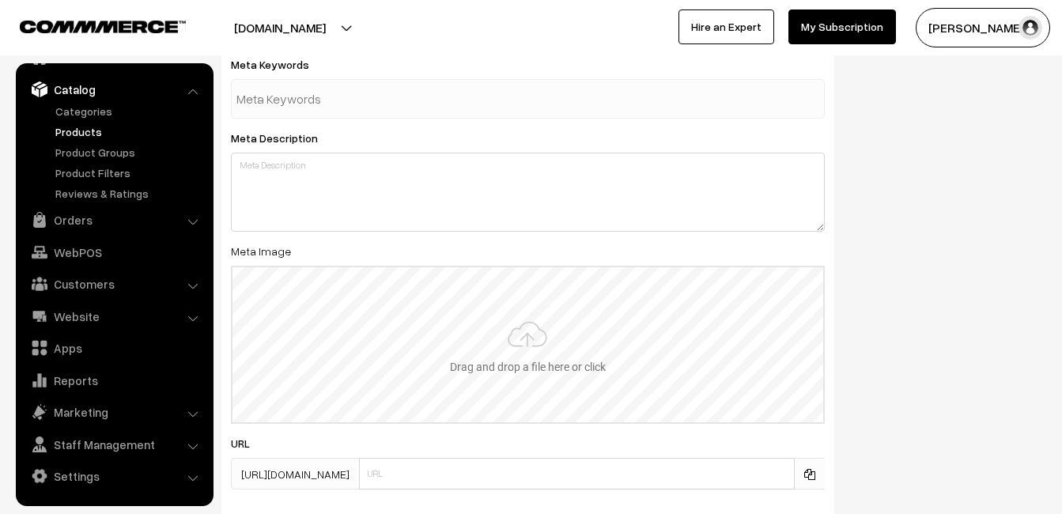
scroll to position [2346, 0]
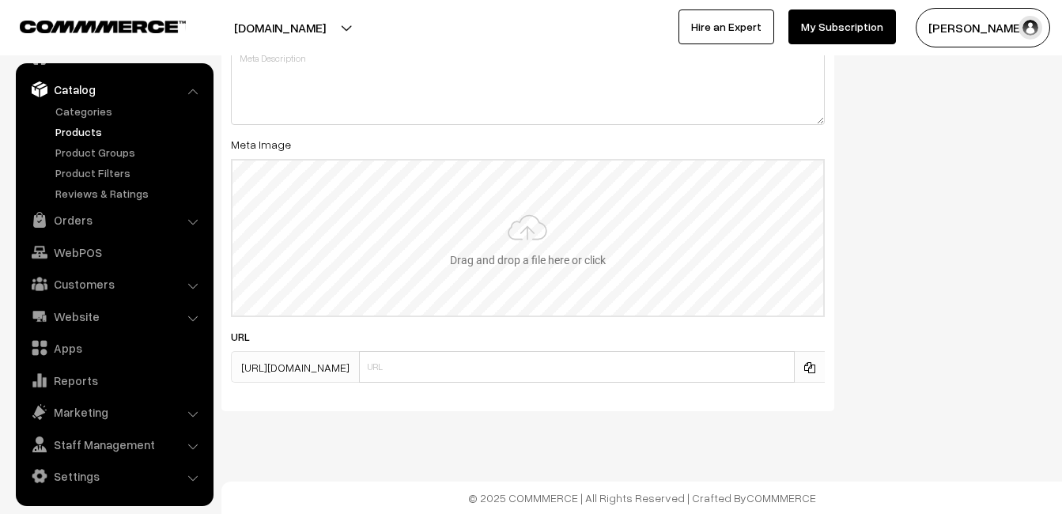
type input "2"
click at [519, 227] on input "file" at bounding box center [527, 237] width 590 height 155
type input "C:\fakepath\linen-saree-va11640-aug.jpeg"
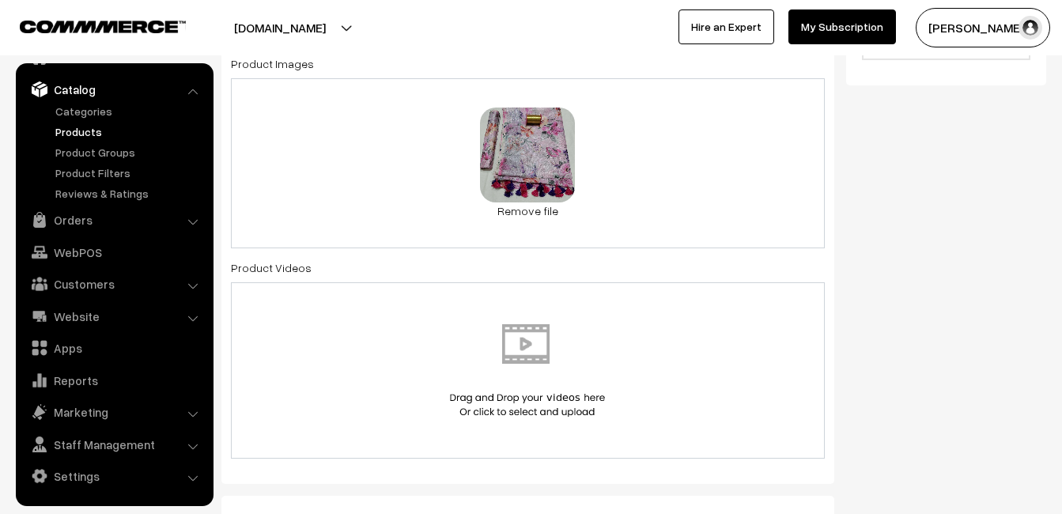
scroll to position [0, 0]
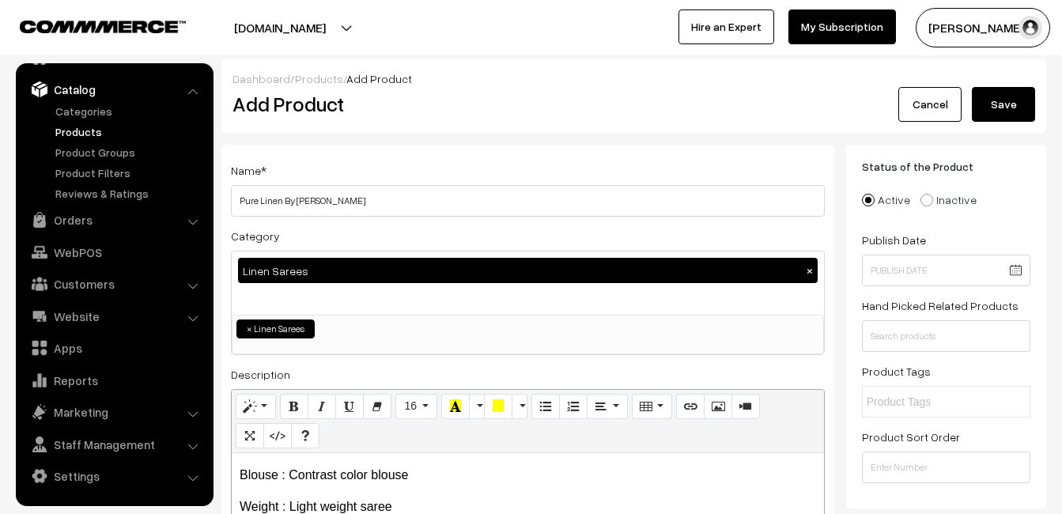
click at [1028, 117] on button "Save" at bounding box center [1002, 104] width 63 height 35
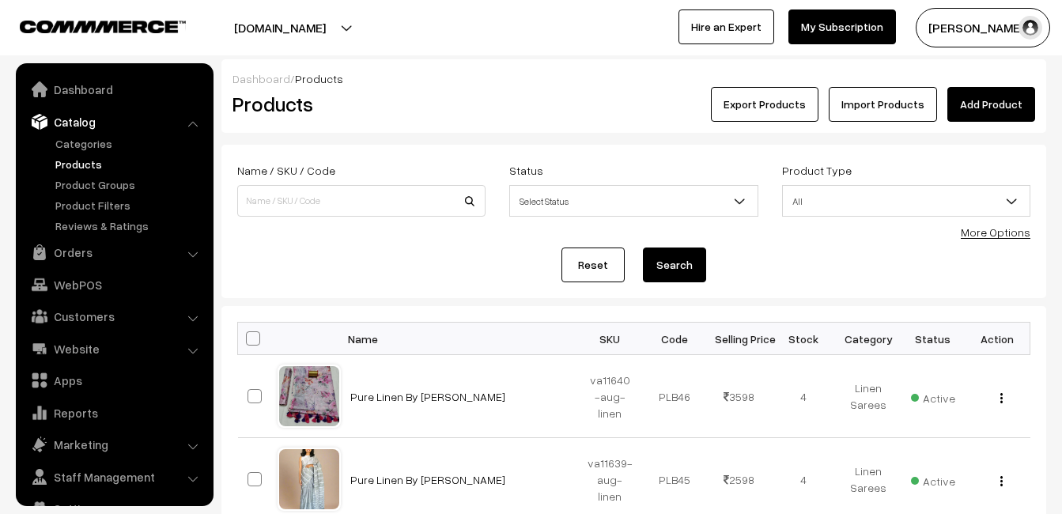
scroll to position [32, 0]
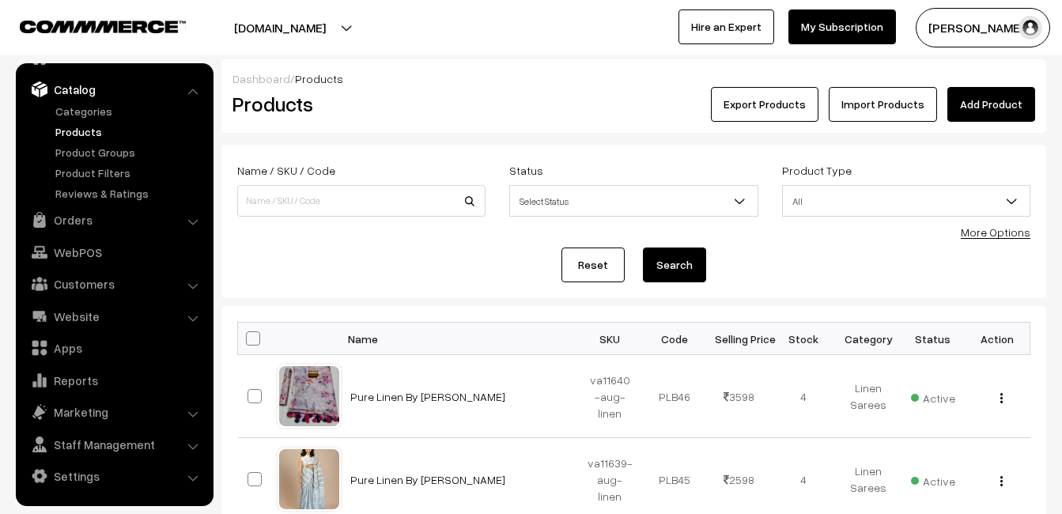
click at [424, 91] on div "Products" at bounding box center [358, 104] width 275 height 35
click at [983, 102] on link "Add Product" at bounding box center [991, 104] width 88 height 35
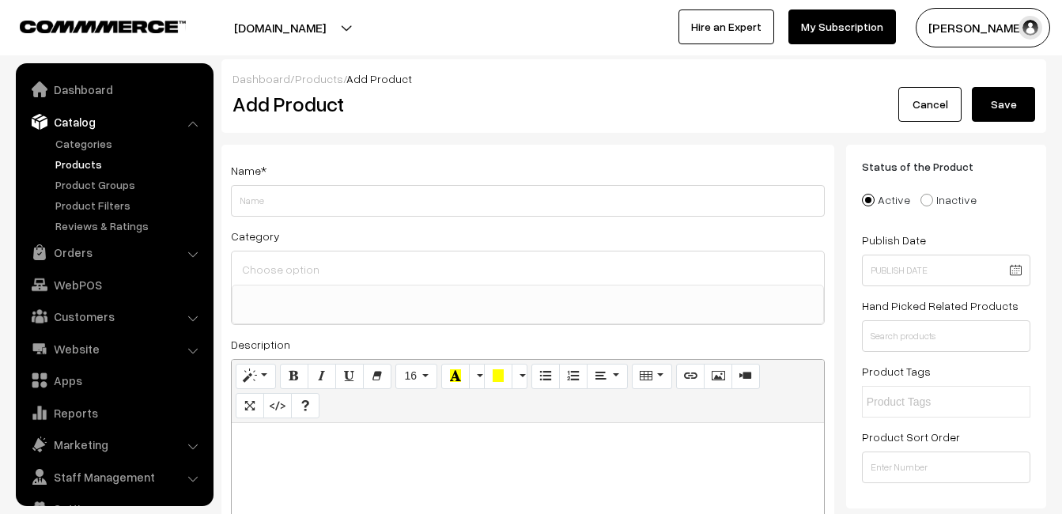
select select
click at [311, 444] on p at bounding box center [528, 440] width 576 height 19
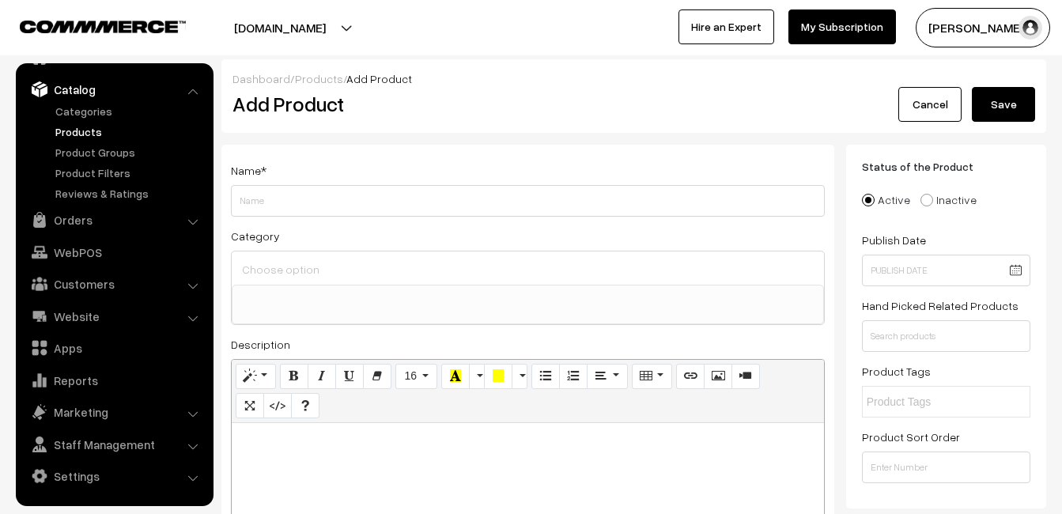
paste div
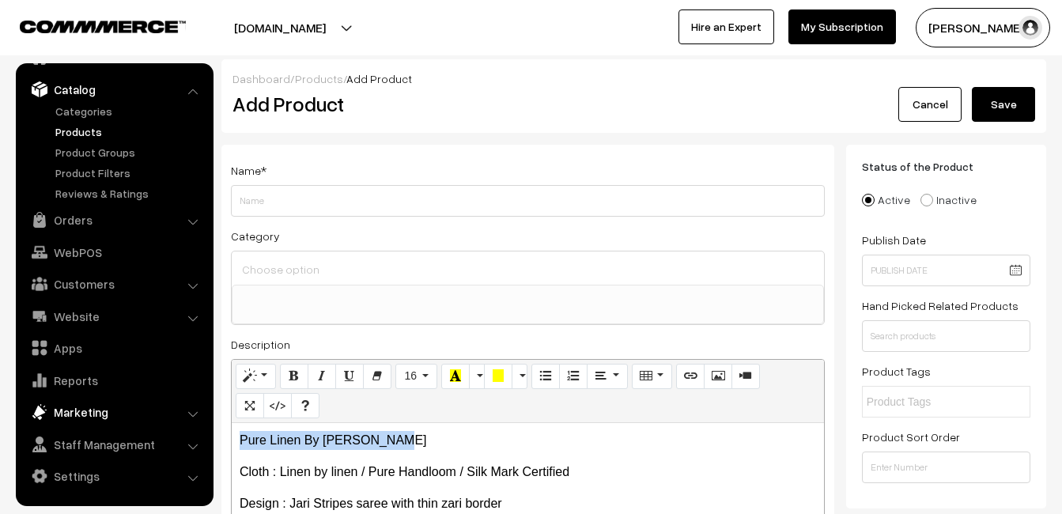
drag, startPoint x: 417, startPoint y: 439, endPoint x: 198, endPoint y: 421, distance: 219.8
copy p "Pure Linen By [PERSON_NAME]"
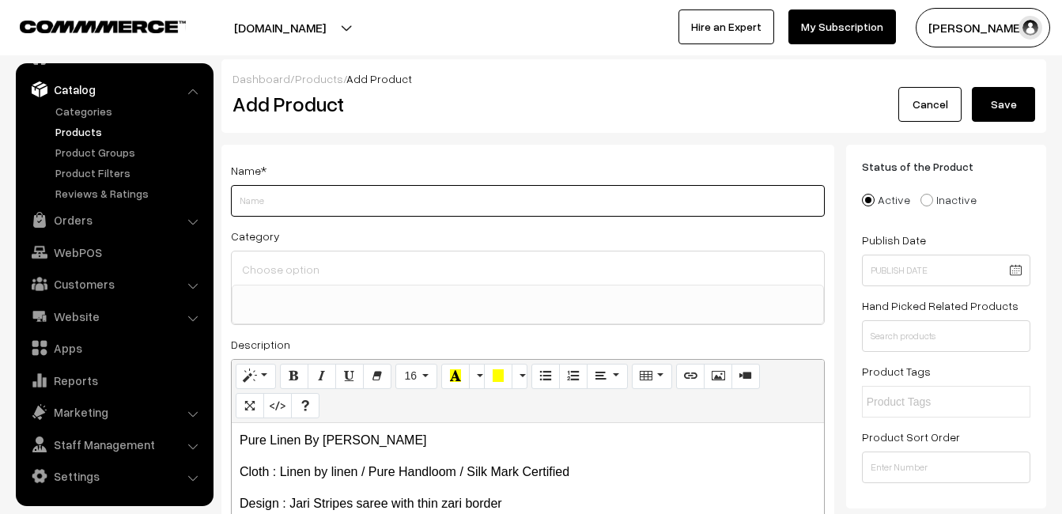
click at [288, 209] on input "Weight" at bounding box center [528, 201] width 594 height 32
paste input "Pure Linen By [PERSON_NAME]"
type input "Pure Linen By [PERSON_NAME]"
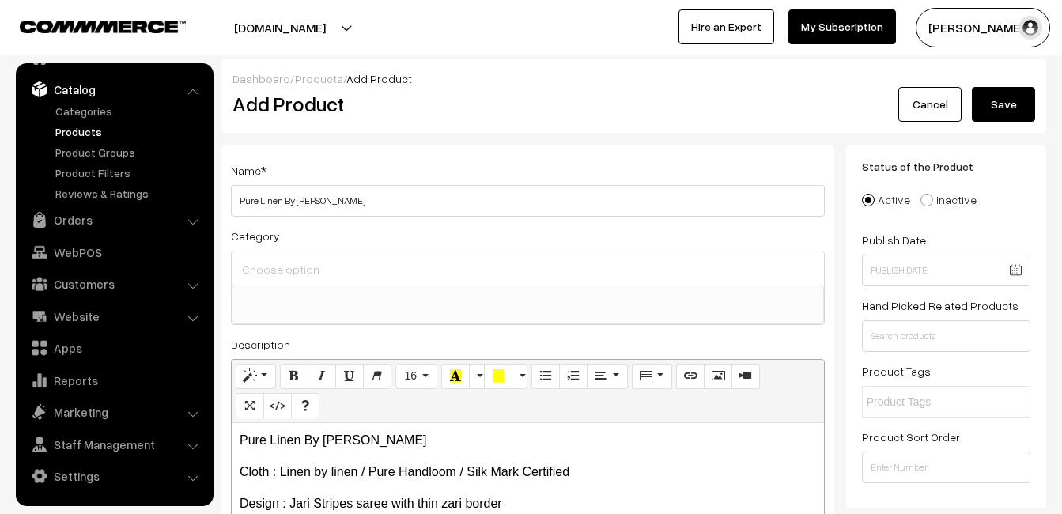
click at [284, 251] on div at bounding box center [528, 267] width 592 height 33
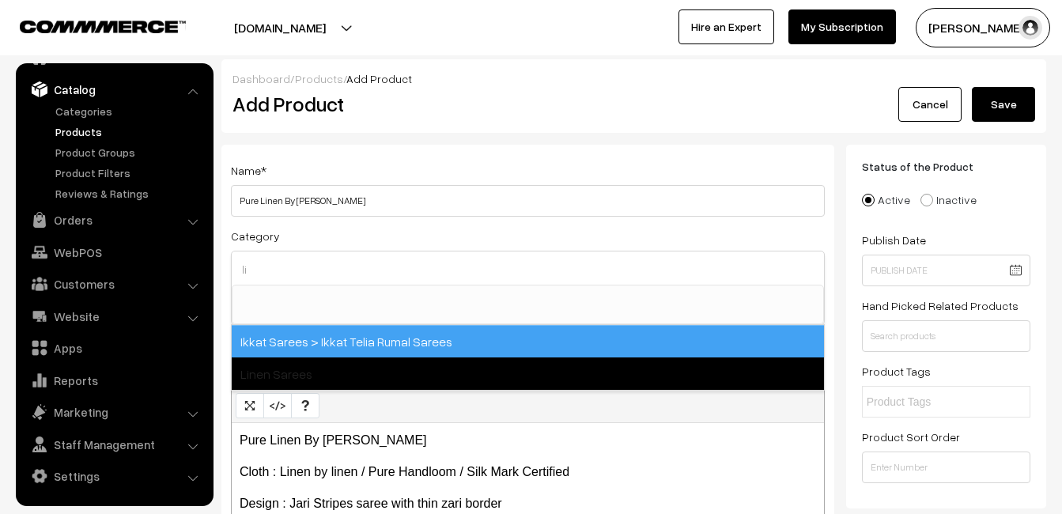
type input "li"
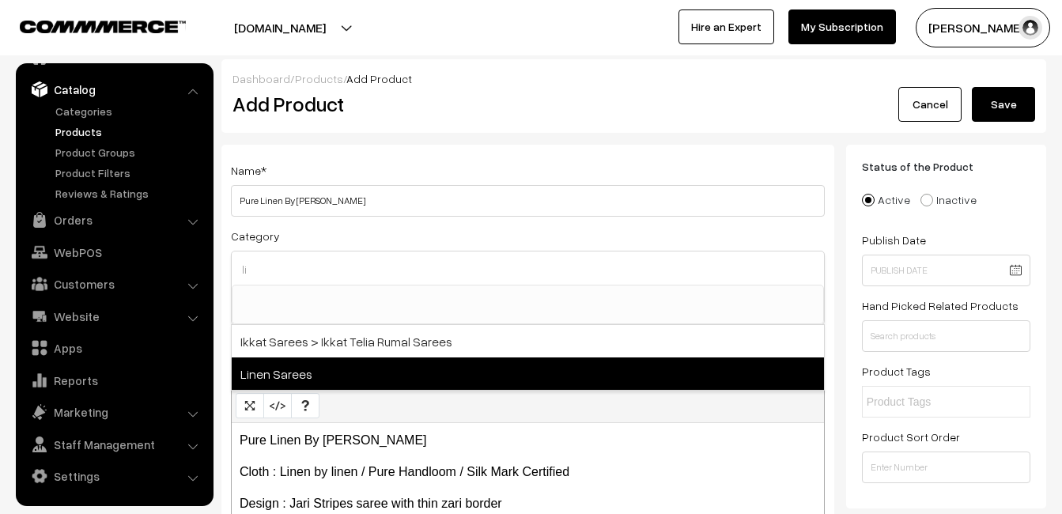
click at [312, 365] on span "Linen Sarees" at bounding box center [528, 373] width 592 height 32
select select "41"
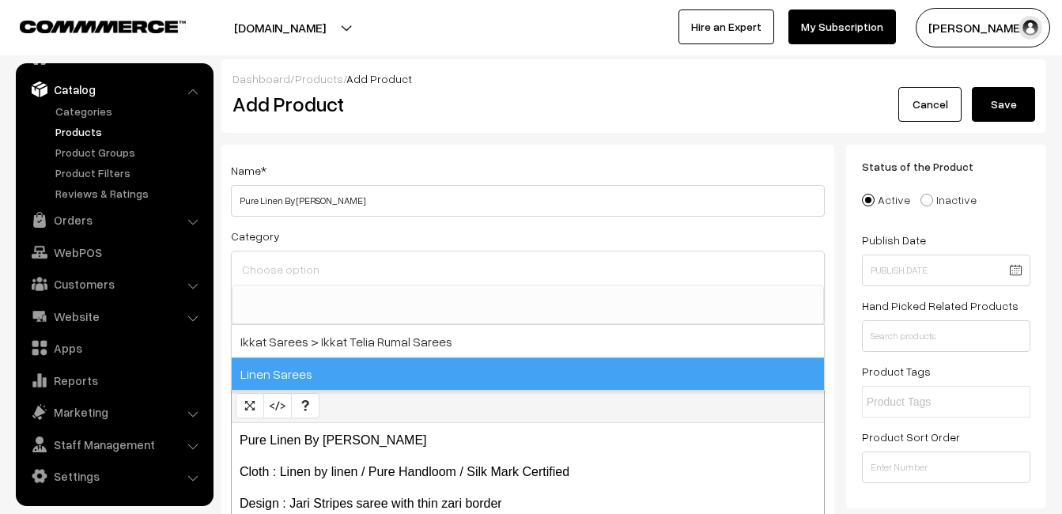
scroll to position [658, 0]
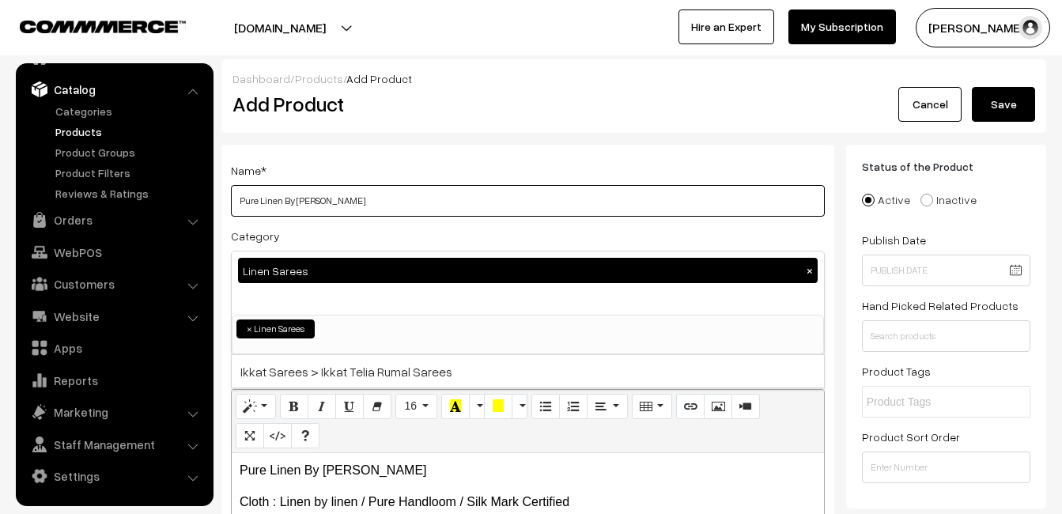
click at [353, 191] on input "Pure Linen By [PERSON_NAME]" at bounding box center [528, 201] width 594 height 32
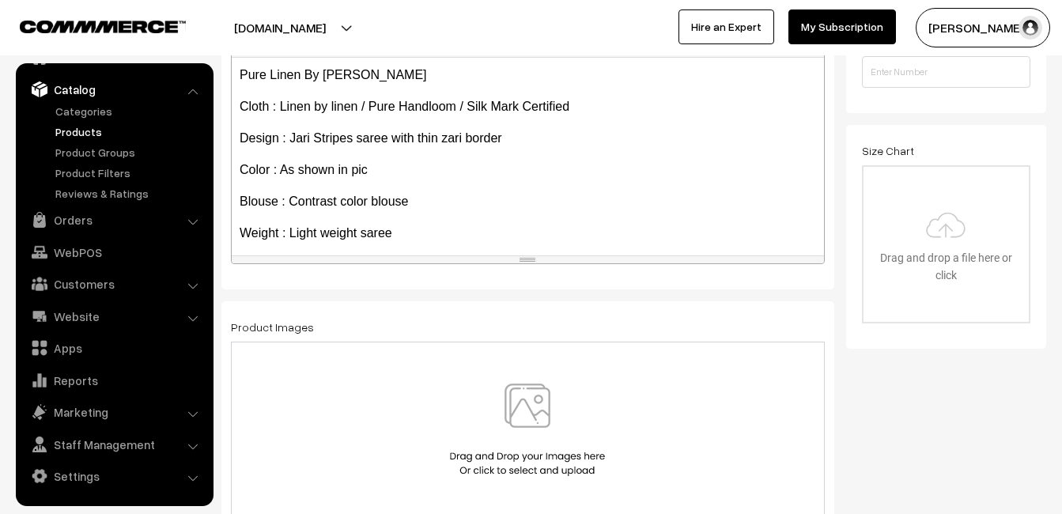
scroll to position [122, 0]
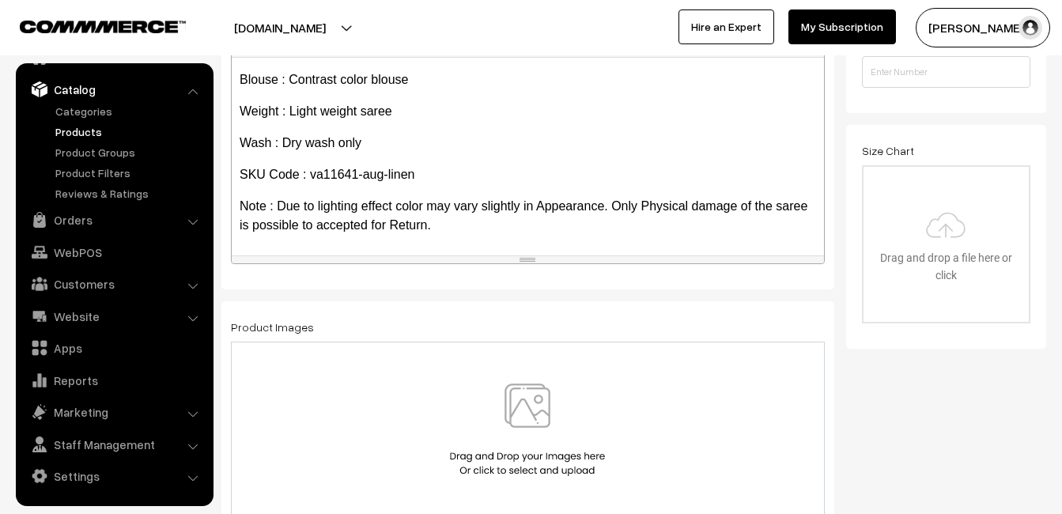
click at [522, 417] on img at bounding box center [527, 429] width 163 height 92
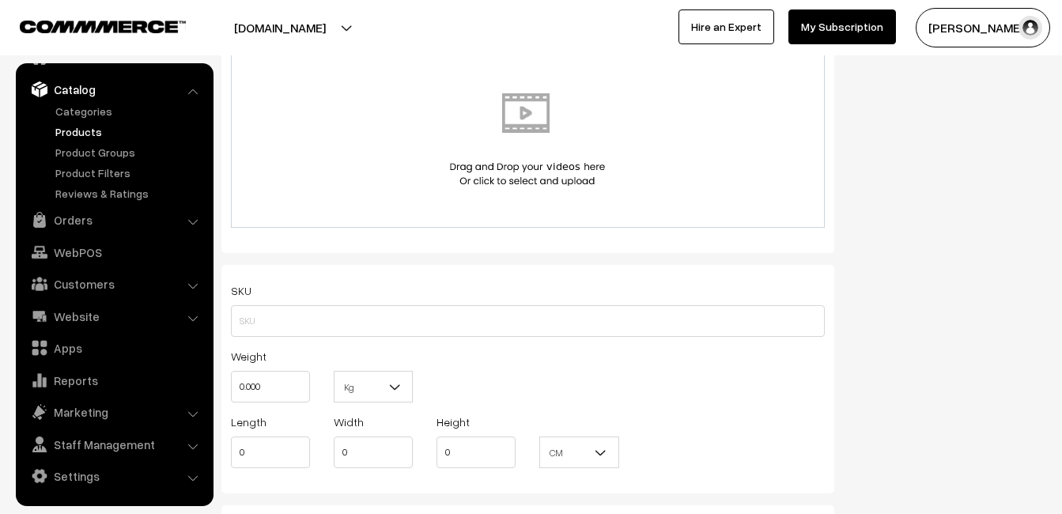
scroll to position [949, 0]
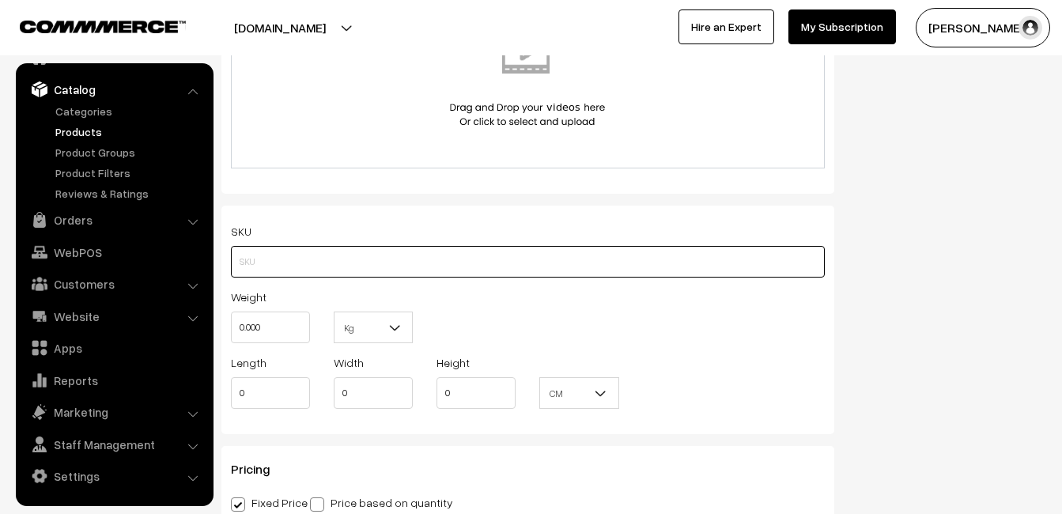
click at [237, 257] on input "text" at bounding box center [528, 262] width 594 height 32
paste input "va11641-aug-linen"
type input "va11641-aug-linen"
click at [293, 315] on input "0.000" at bounding box center [270, 327] width 79 height 32
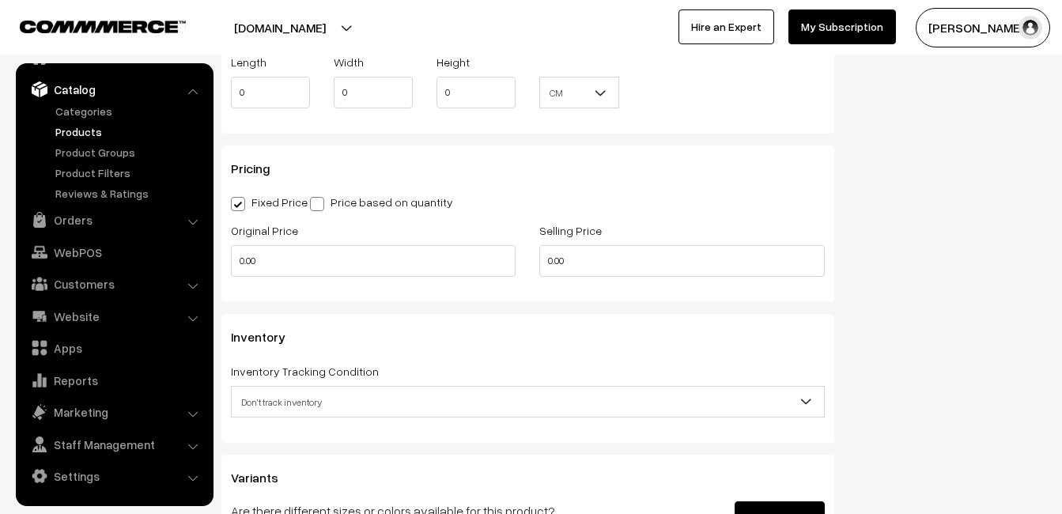
scroll to position [1265, 0]
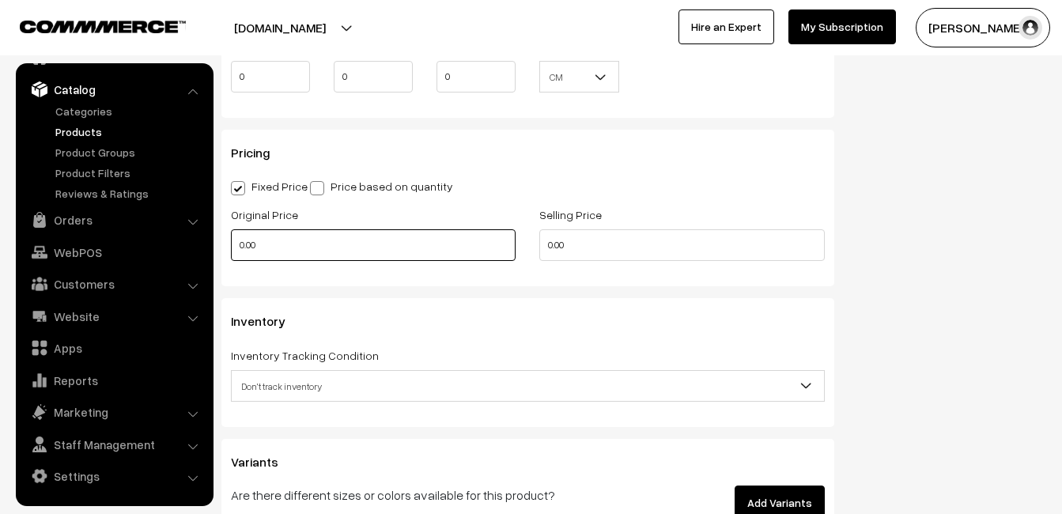
type input "0.80"
click at [290, 240] on input "0.00" at bounding box center [373, 245] width 285 height 32
click at [267, 230] on input "0" at bounding box center [373, 245] width 285 height 32
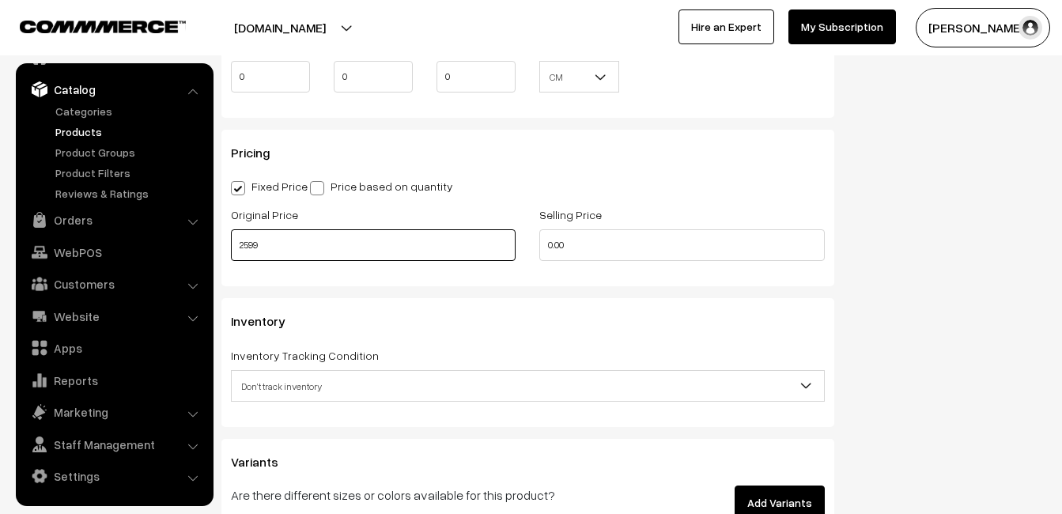
type input "2599"
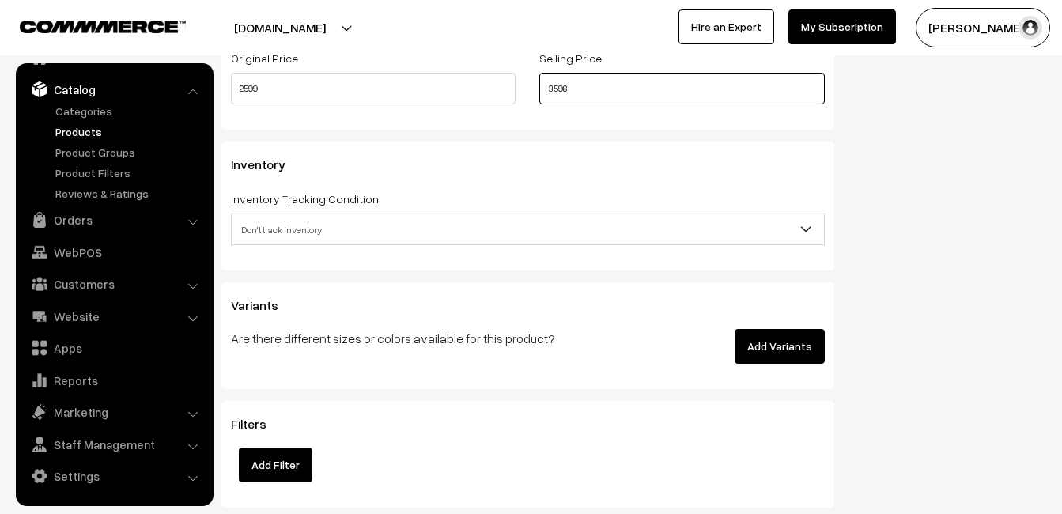
scroll to position [1423, 0]
type input "3598"
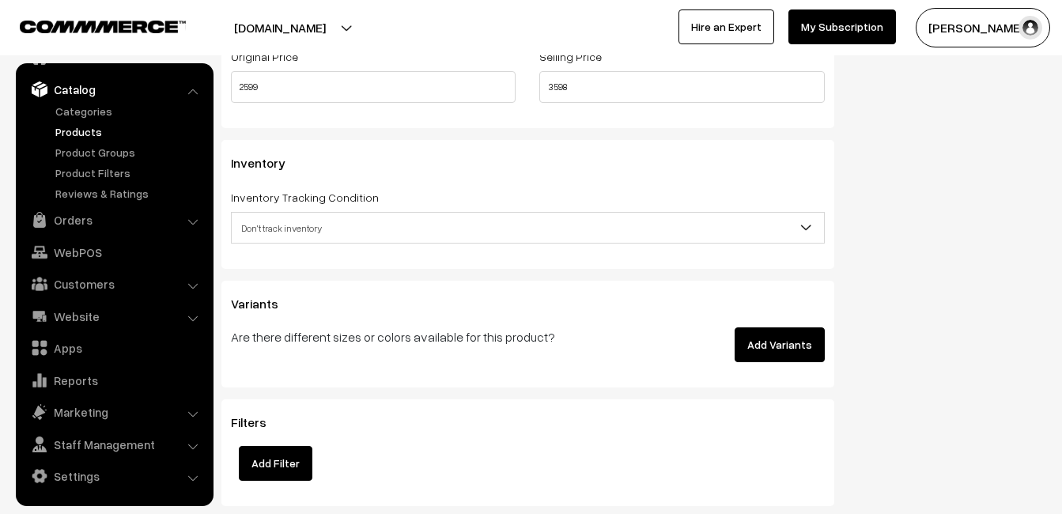
click at [282, 215] on span "Don't track inventory" at bounding box center [528, 228] width 592 height 28
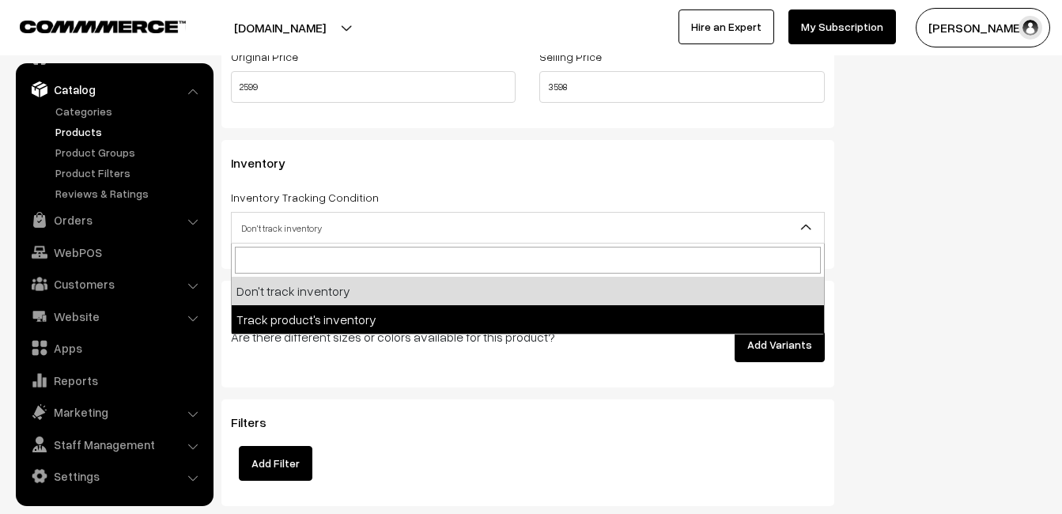
select select "2"
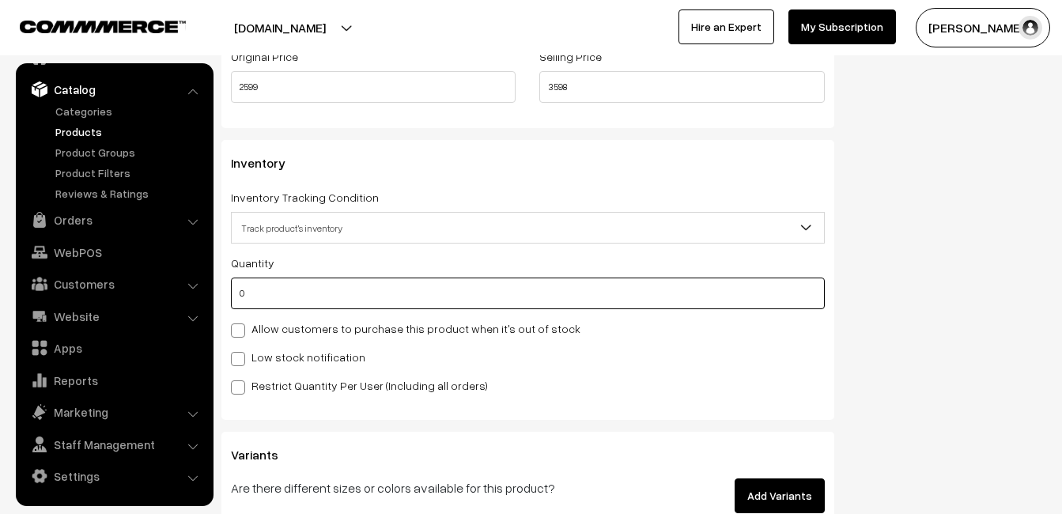
click at [278, 289] on input "0" at bounding box center [528, 293] width 594 height 32
type input "4"
click at [285, 353] on label "Low stock notification" at bounding box center [298, 357] width 134 height 17
click at [241, 353] on input "Low stock notification" at bounding box center [236, 356] width 10 height 10
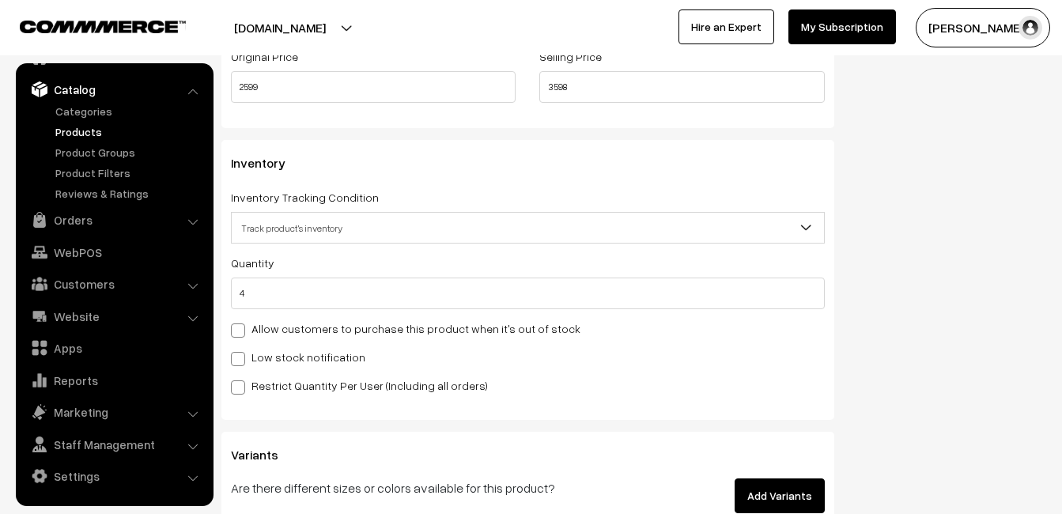
checkbox input "true"
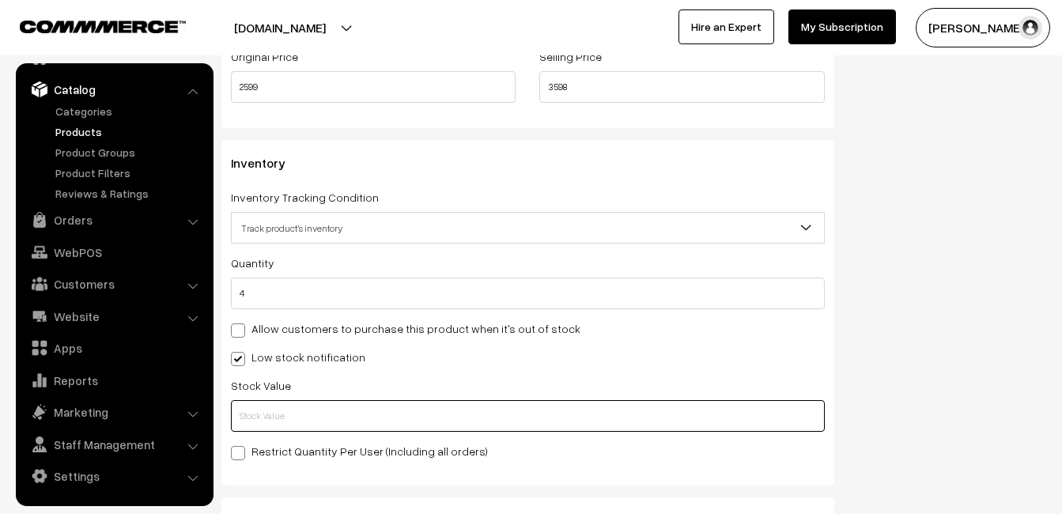
click at [283, 405] on input "text" at bounding box center [528, 416] width 594 height 32
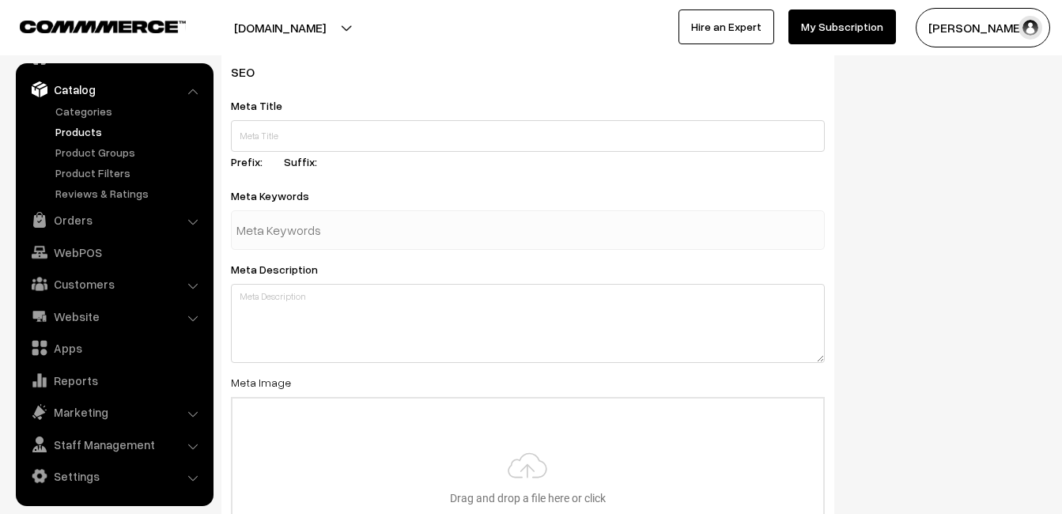
scroll to position [2346, 0]
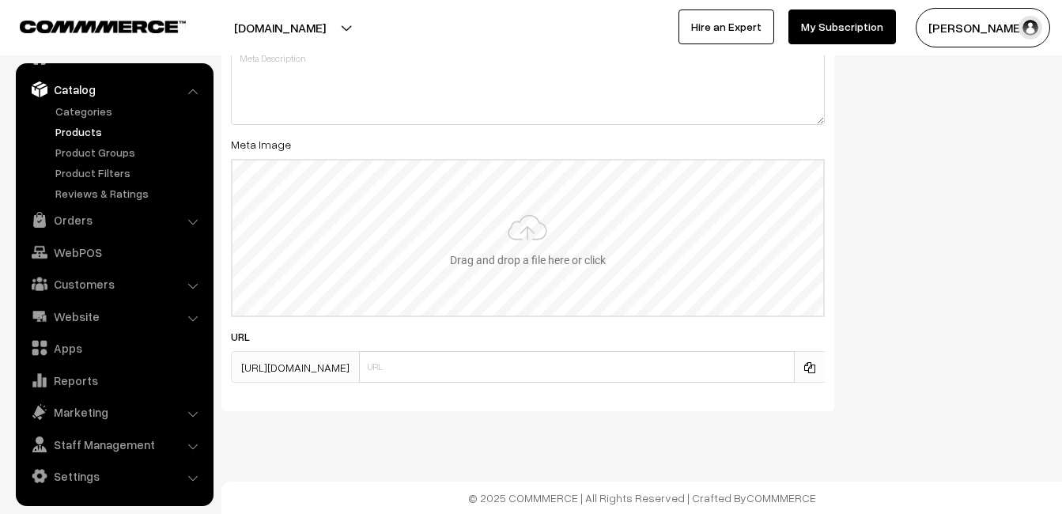
type input "2"
click at [519, 220] on input "file" at bounding box center [527, 237] width 590 height 155
type input "C:\fakepath\linen-saree-va11641-aug.jpeg"
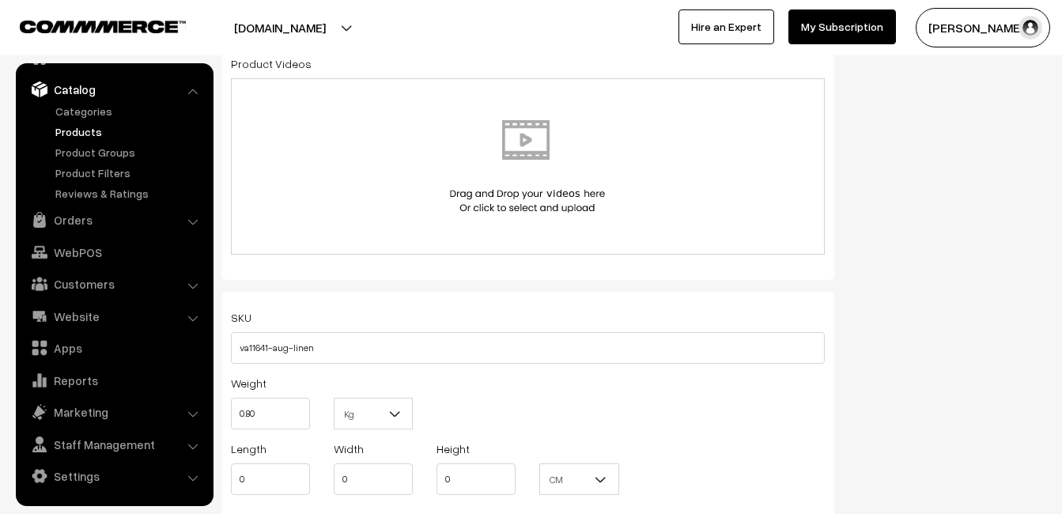
scroll to position [0, 0]
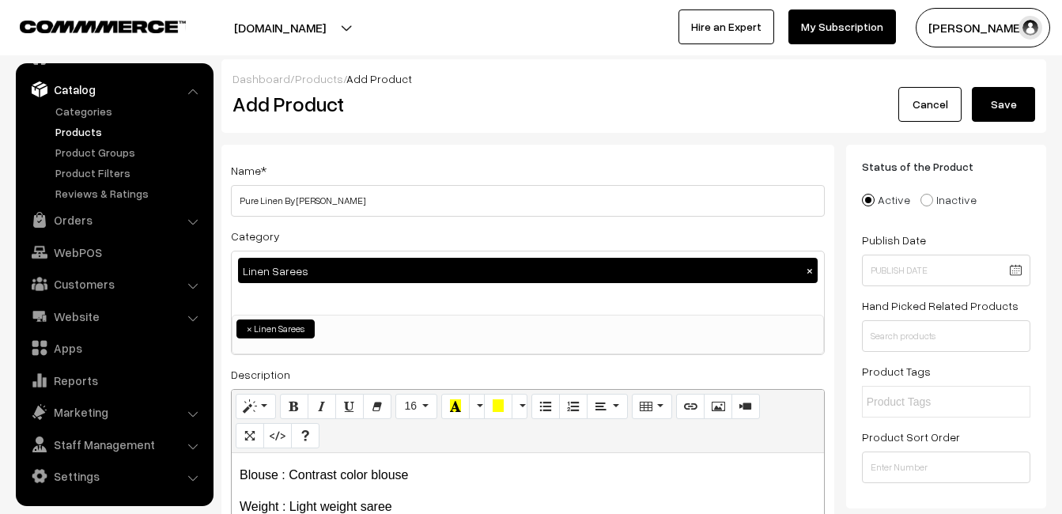
click at [1030, 115] on button "Save" at bounding box center [1002, 104] width 63 height 35
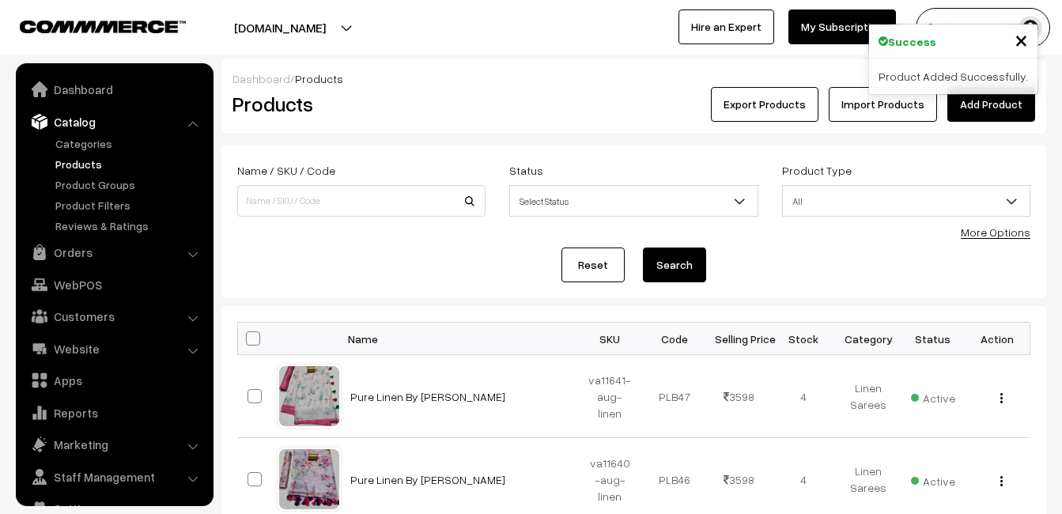
scroll to position [32, 0]
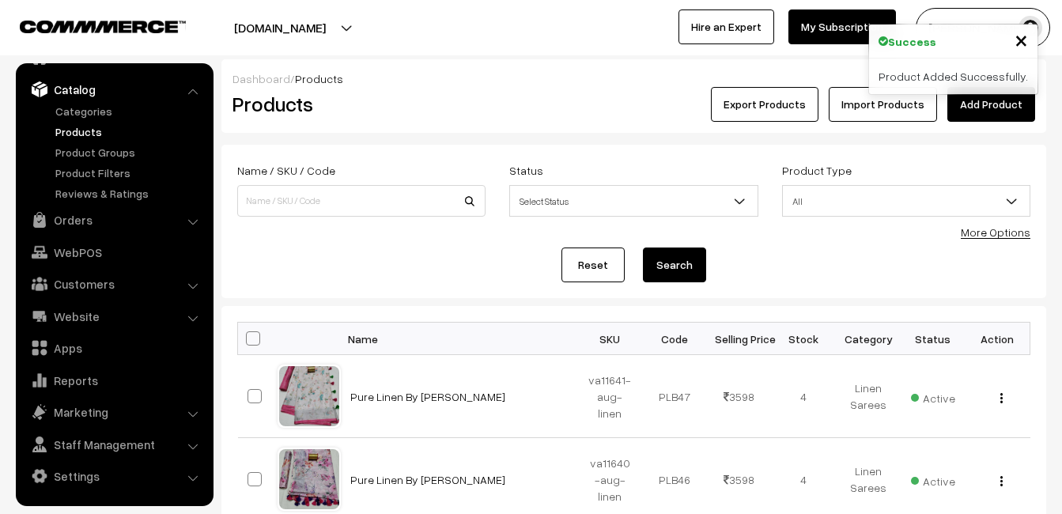
click at [436, 72] on div "Dashboard / Products" at bounding box center [633, 78] width 802 height 17
click at [994, 101] on link "Add Product" at bounding box center [991, 104] width 88 height 35
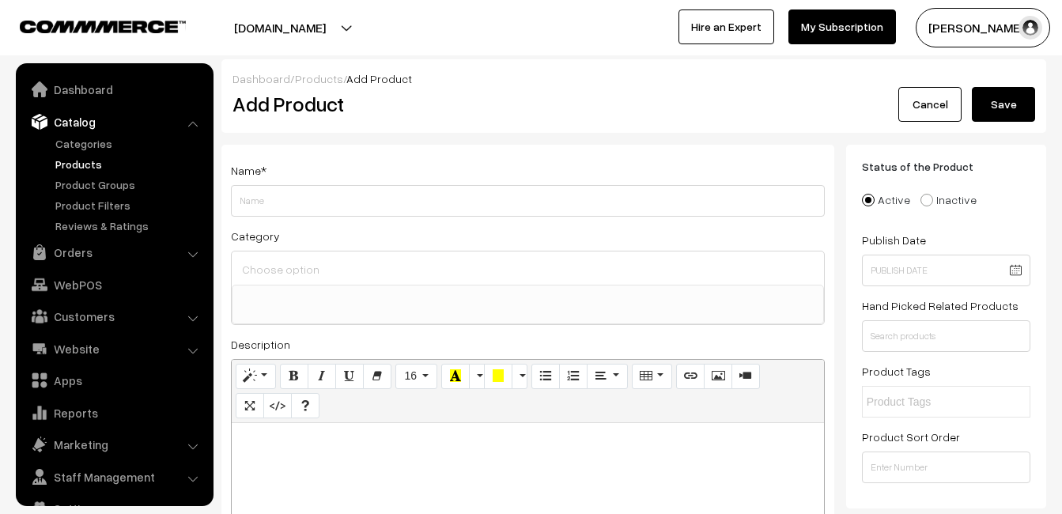
select select
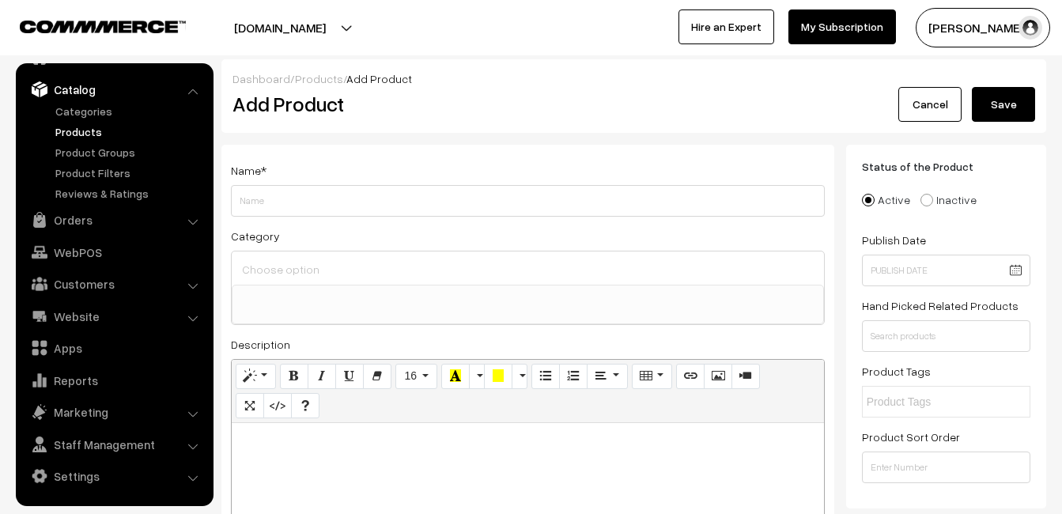
click at [347, 455] on div at bounding box center [528, 522] width 592 height 198
paste div
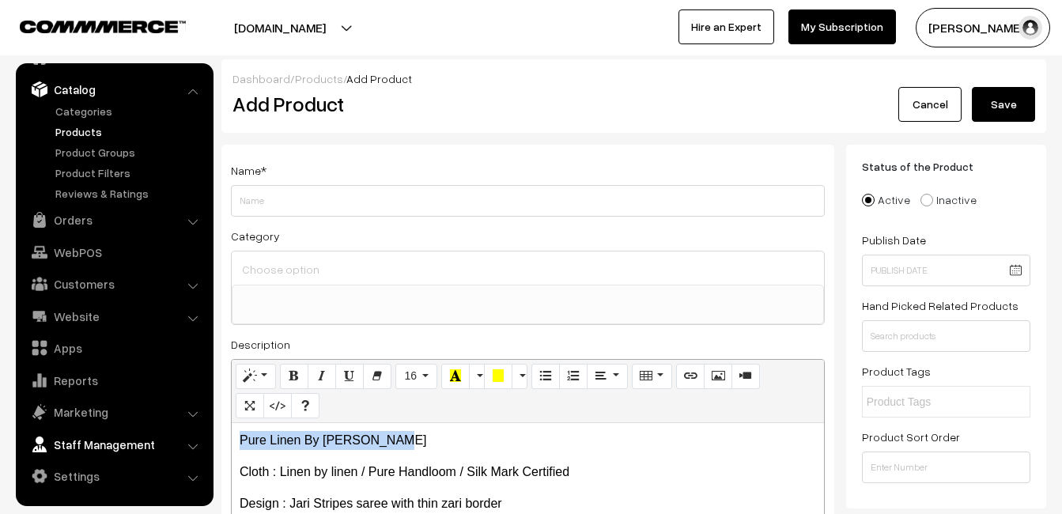
drag, startPoint x: 404, startPoint y: 439, endPoint x: 148, endPoint y: 446, distance: 256.2
copy p "Pure Linen By [PERSON_NAME]"
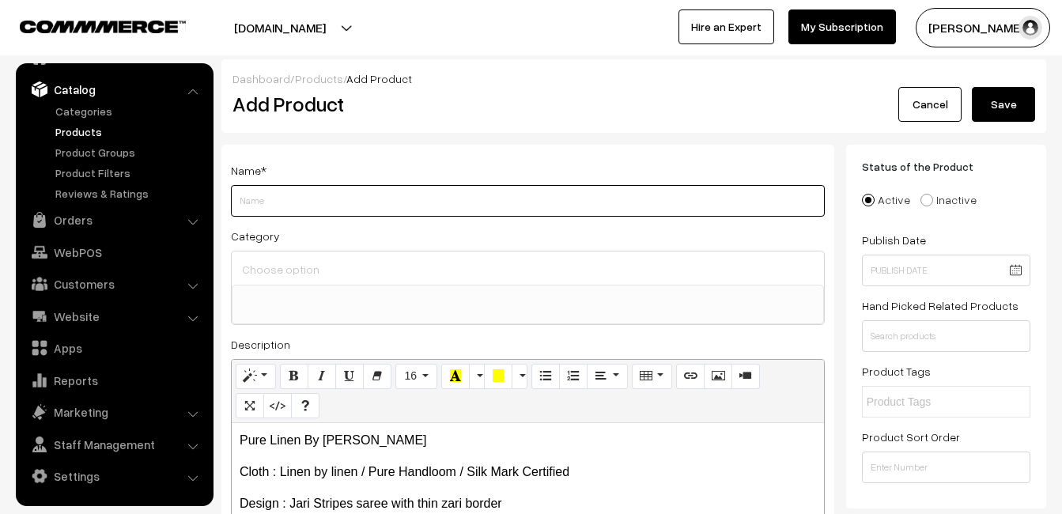
click at [264, 205] on input "Weight" at bounding box center [528, 201] width 594 height 32
paste input "Pure Linen By [PERSON_NAME]"
type input "Pure Linen By [PERSON_NAME]"
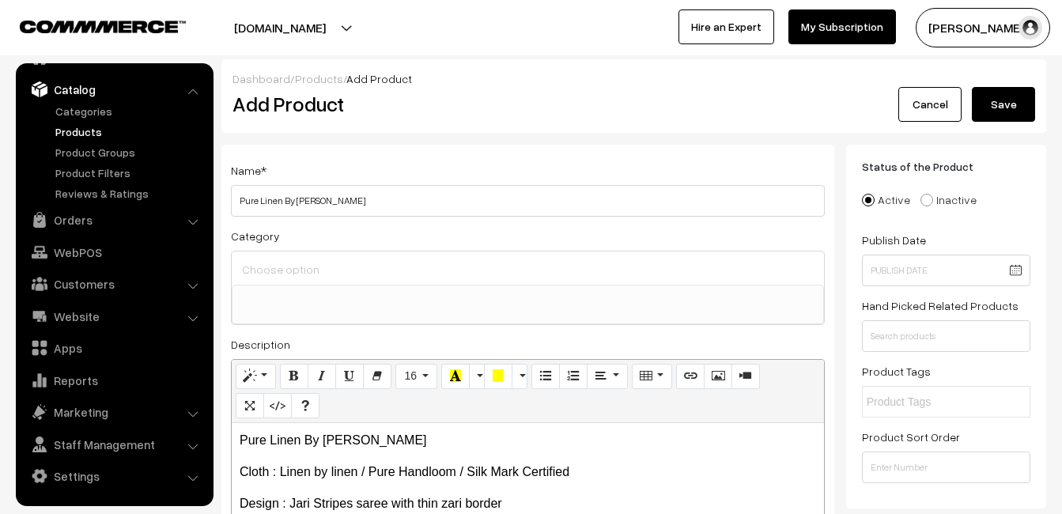
click at [266, 258] on input at bounding box center [527, 269] width 579 height 23
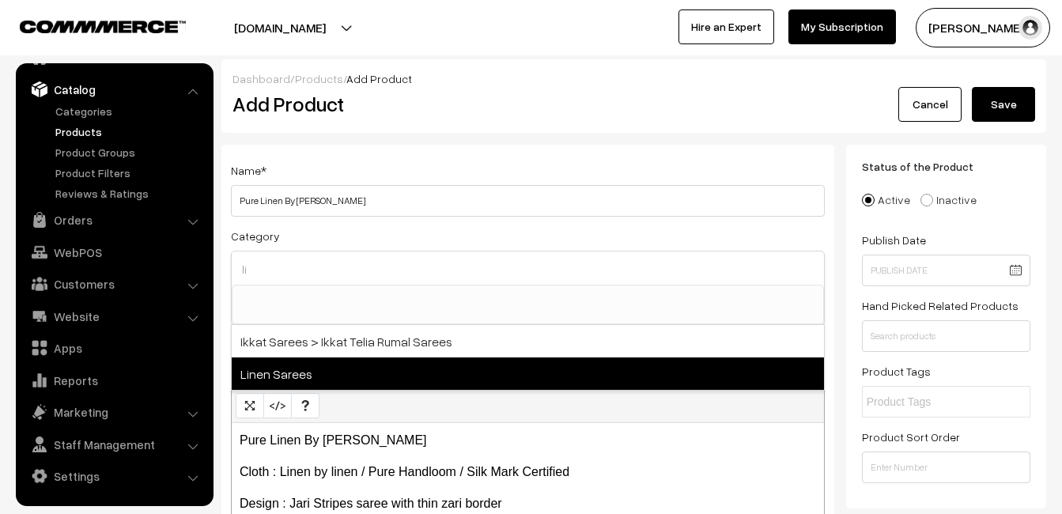
type input "li"
click at [303, 364] on span "Linen Sarees" at bounding box center [528, 373] width 592 height 32
select select "41"
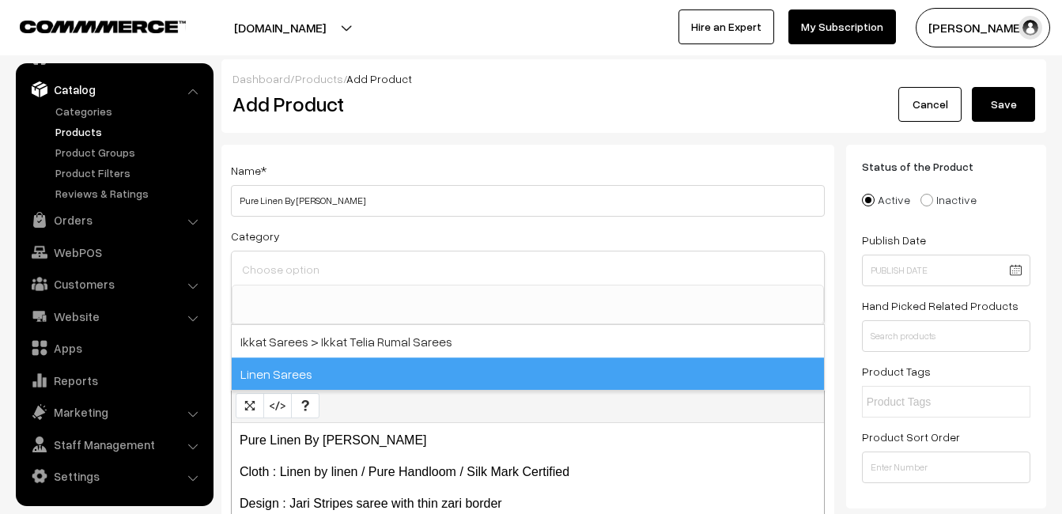
scroll to position [658, 0]
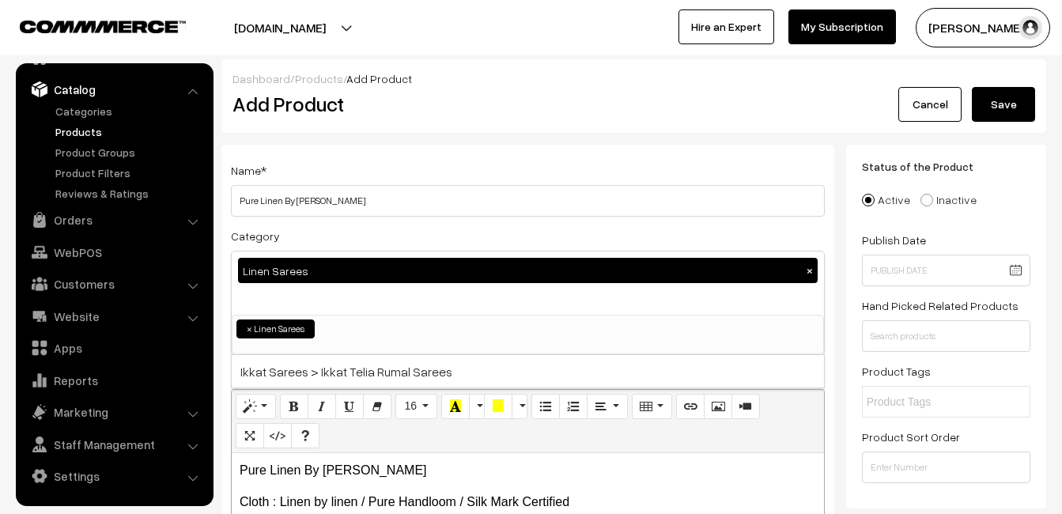
click at [364, 220] on div "Name * Pure Linen By [PERSON_NAME] Category Linen Sarees × Uppada Sarees Uppada…" at bounding box center [527, 415] width 613 height 540
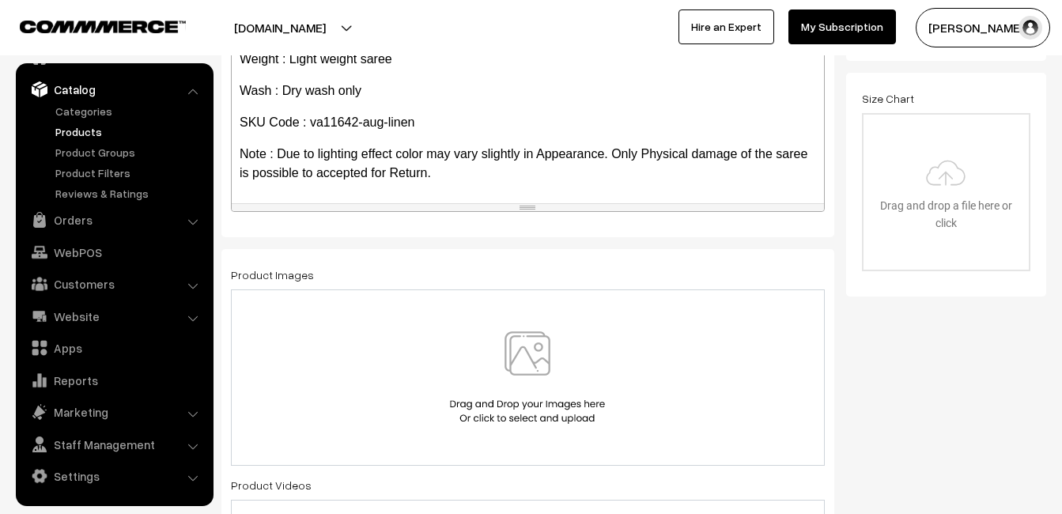
scroll to position [474, 0]
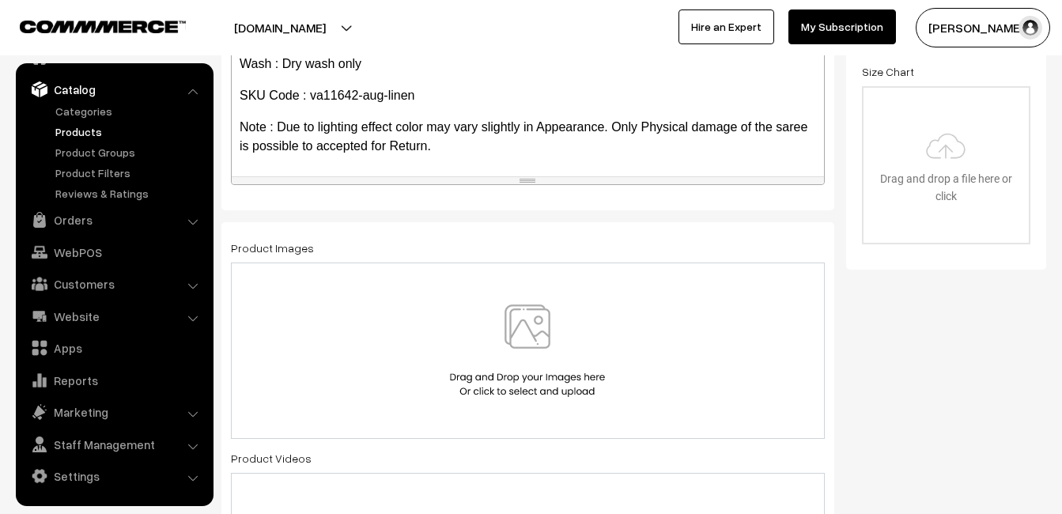
click at [531, 326] on img at bounding box center [527, 350] width 163 height 92
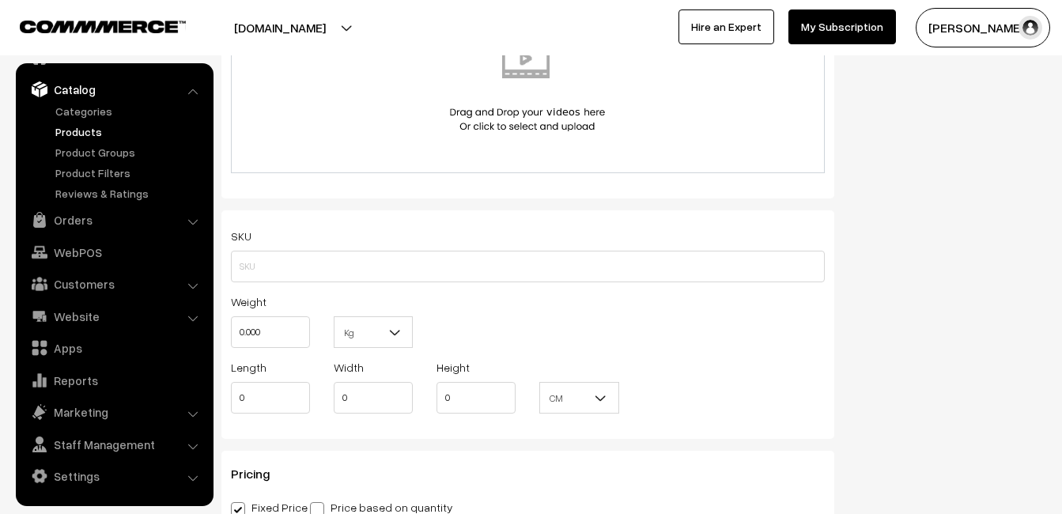
scroll to position [949, 0]
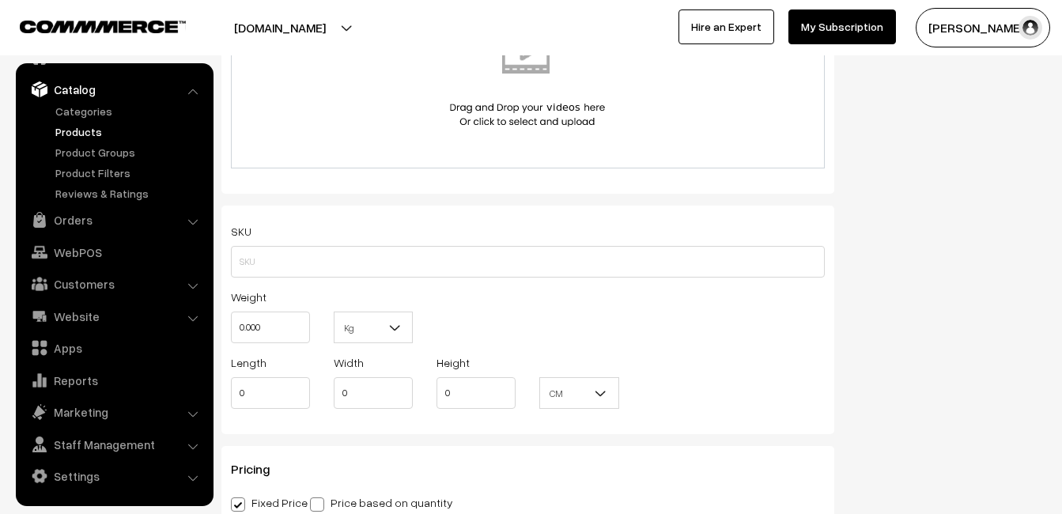
click at [227, 266] on div "SKU Weight 0.000 Kg Kg Length 0 Width 0 Height 0 CM" at bounding box center [527, 320] width 613 height 228
click at [259, 262] on input "text" at bounding box center [528, 262] width 594 height 32
paste input "va11642-aug-linen"
type input "va11642-aug-linen"
click at [275, 342] on input "0.000" at bounding box center [270, 327] width 79 height 32
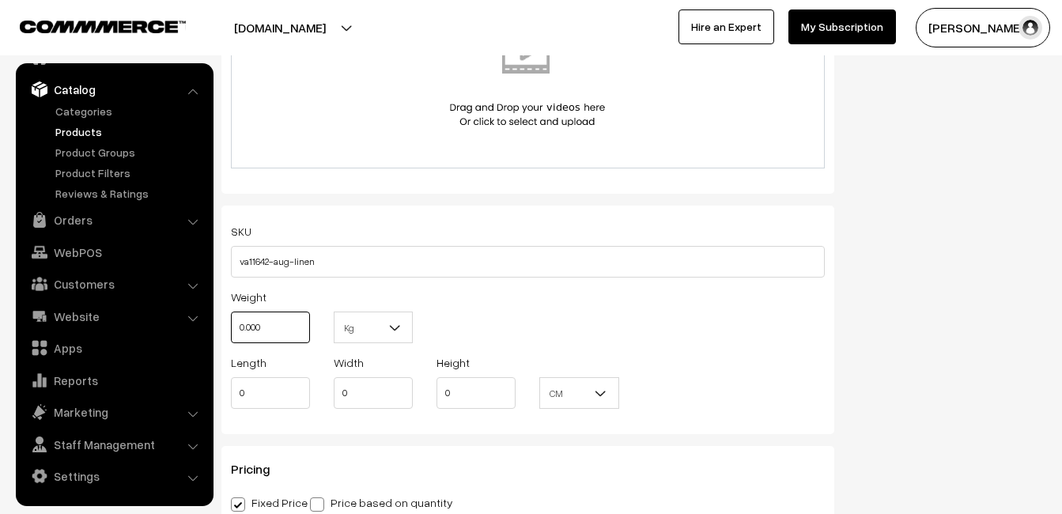
click at [275, 342] on input "0.000" at bounding box center [270, 327] width 79 height 32
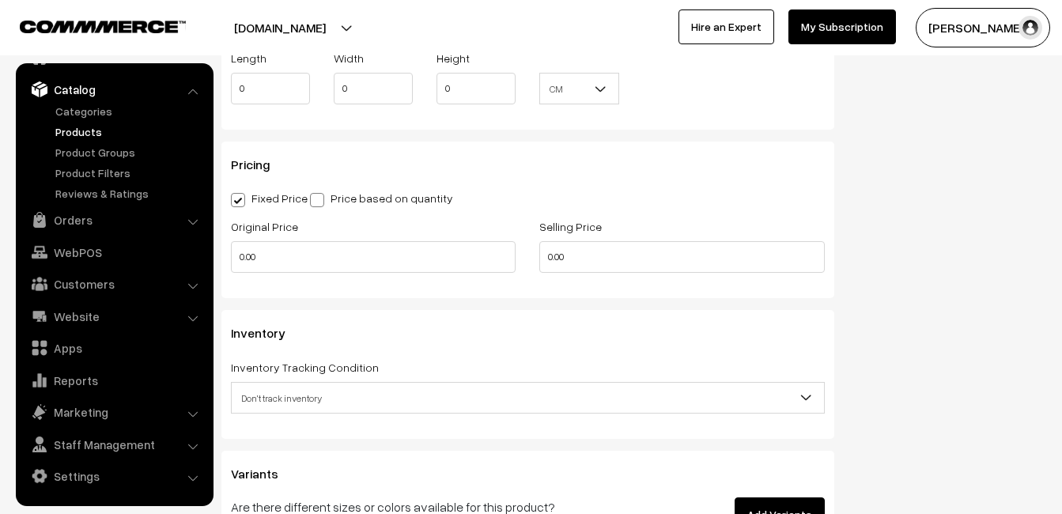
scroll to position [1265, 0]
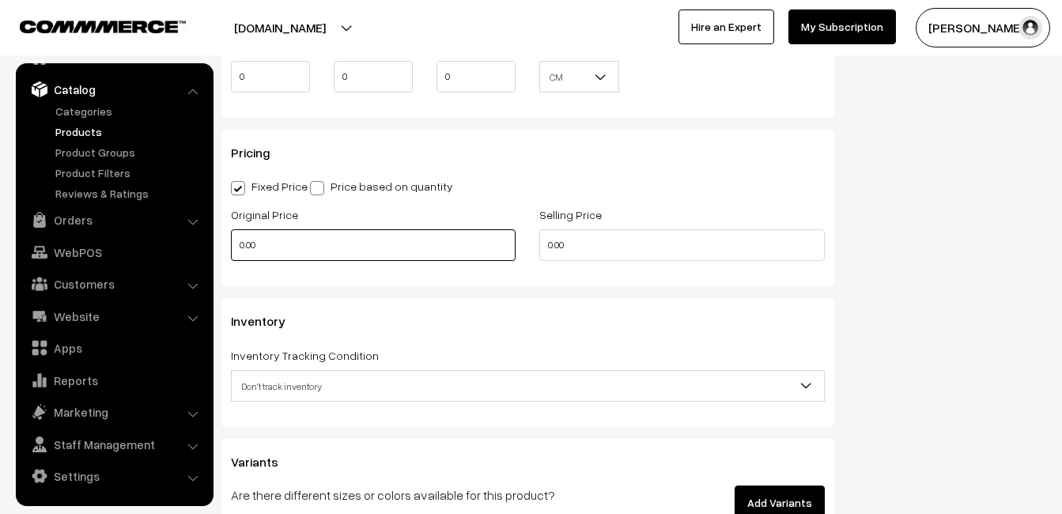
type input "0.80"
click at [264, 249] on input "0.00" at bounding box center [373, 245] width 285 height 32
click at [296, 244] on input "0" at bounding box center [373, 245] width 285 height 32
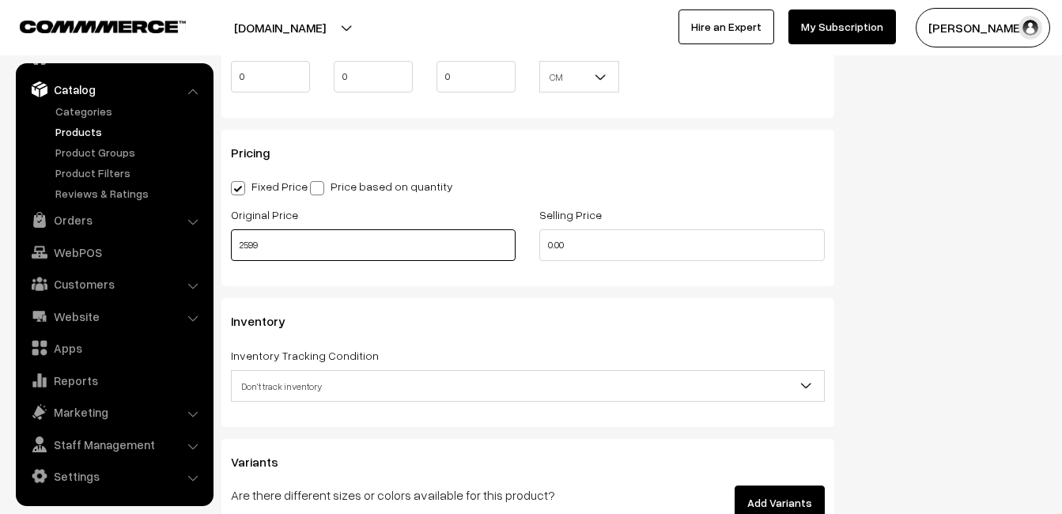
type input "2599"
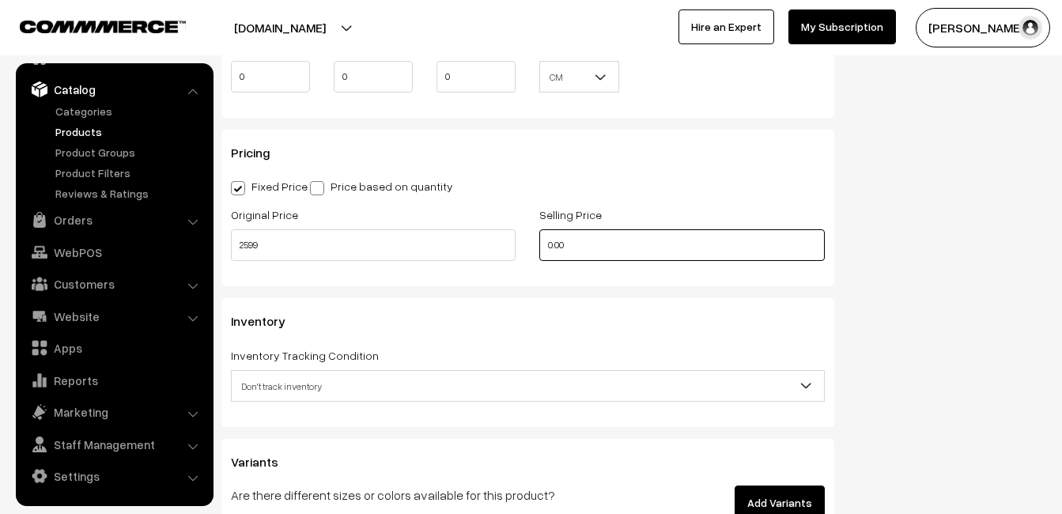
click at [621, 247] on input "0.00" at bounding box center [681, 245] width 285 height 32
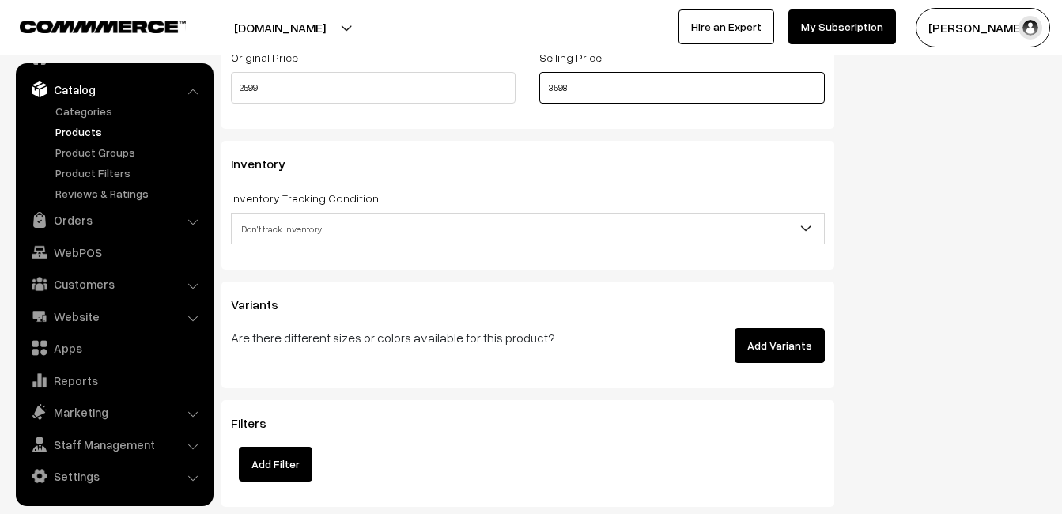
scroll to position [1423, 0]
type input "3598"
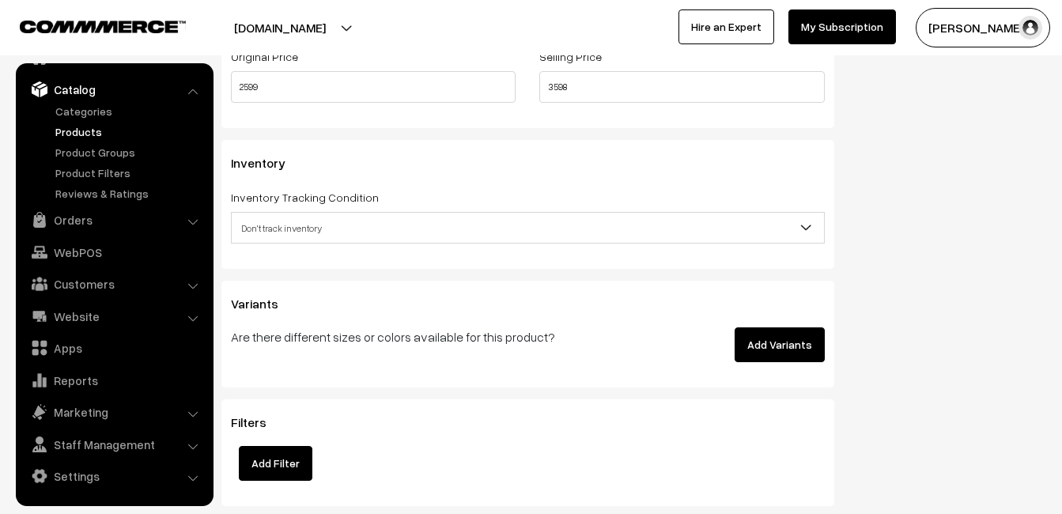
click at [311, 230] on span "Don't track inventory" at bounding box center [528, 228] width 592 height 28
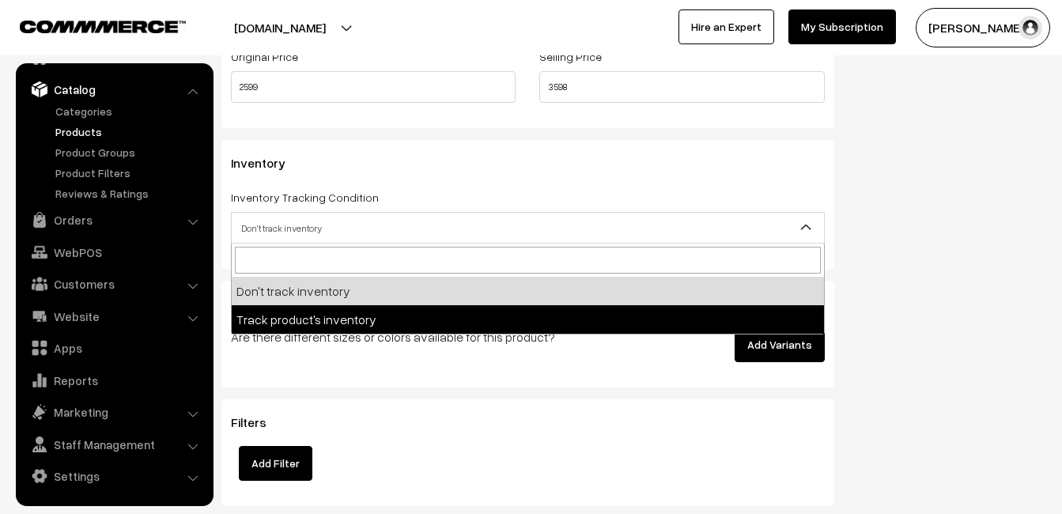
select select "2"
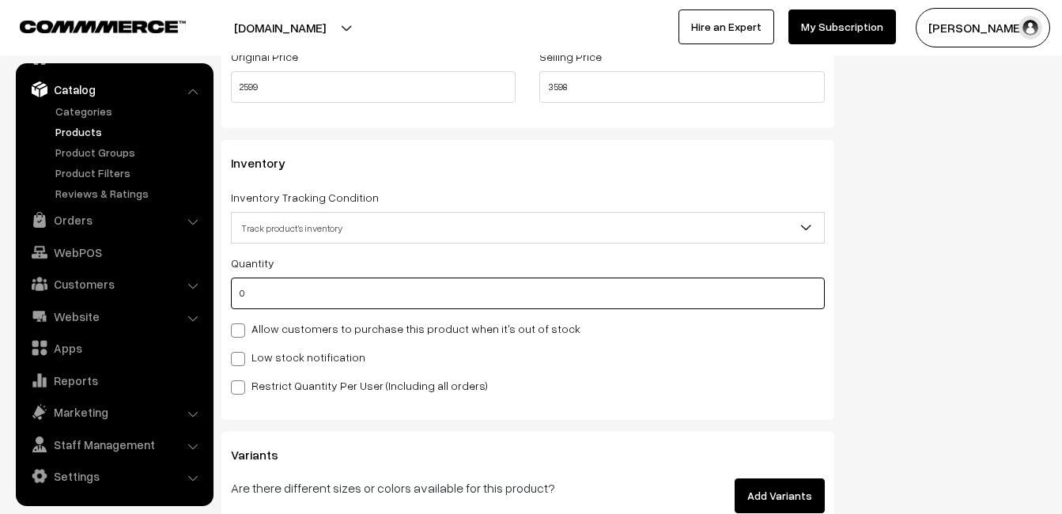
click at [296, 292] on input "0" at bounding box center [528, 293] width 594 height 32
type input "4"
click at [288, 352] on label "Low stock notification" at bounding box center [298, 357] width 134 height 17
click at [241, 352] on input "Low stock notification" at bounding box center [236, 356] width 10 height 10
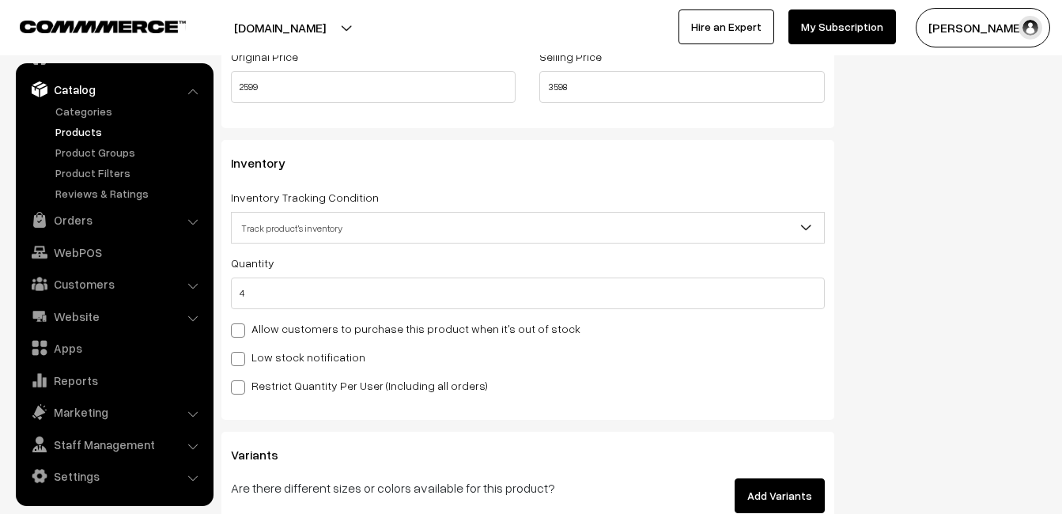
checkbox input "true"
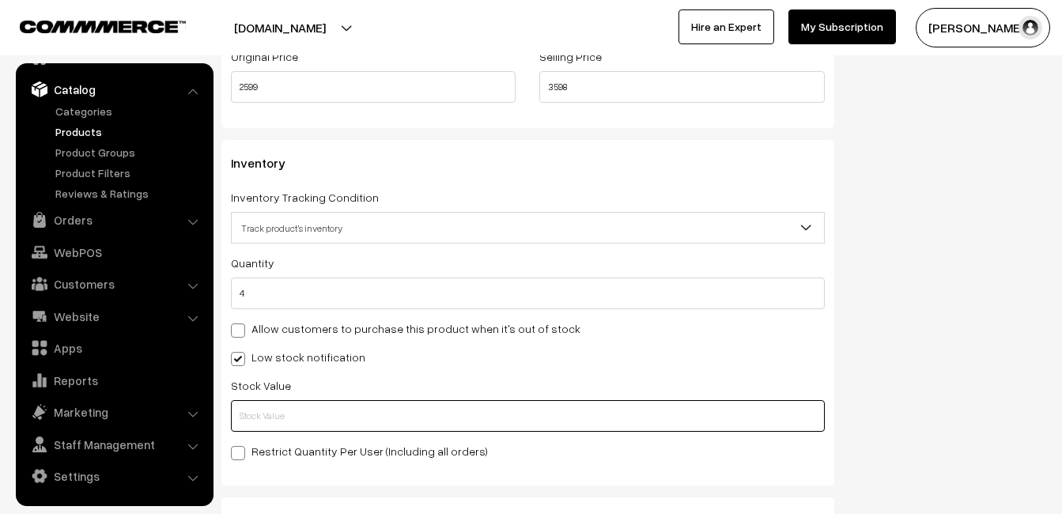
click at [288, 405] on input "text" at bounding box center [528, 416] width 594 height 32
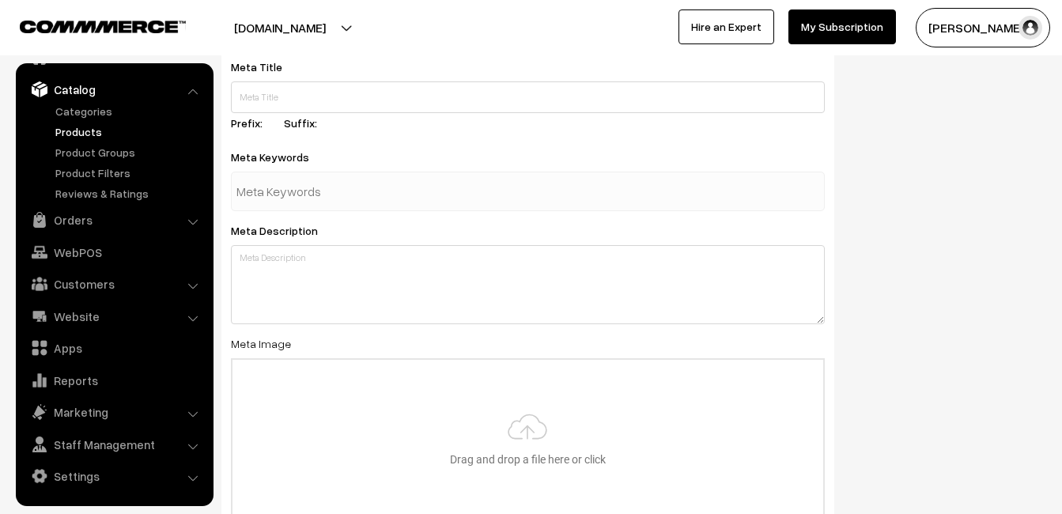
scroll to position [2346, 0]
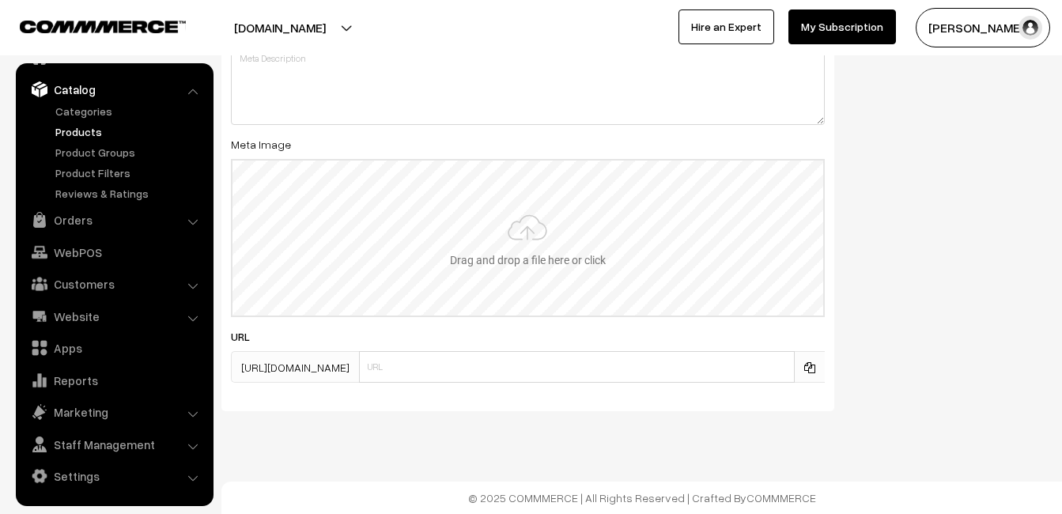
type input "2"
click at [488, 271] on input "file" at bounding box center [527, 237] width 590 height 155
type input "C:\fakepath\linen-saree-va11642-aug.jpeg"
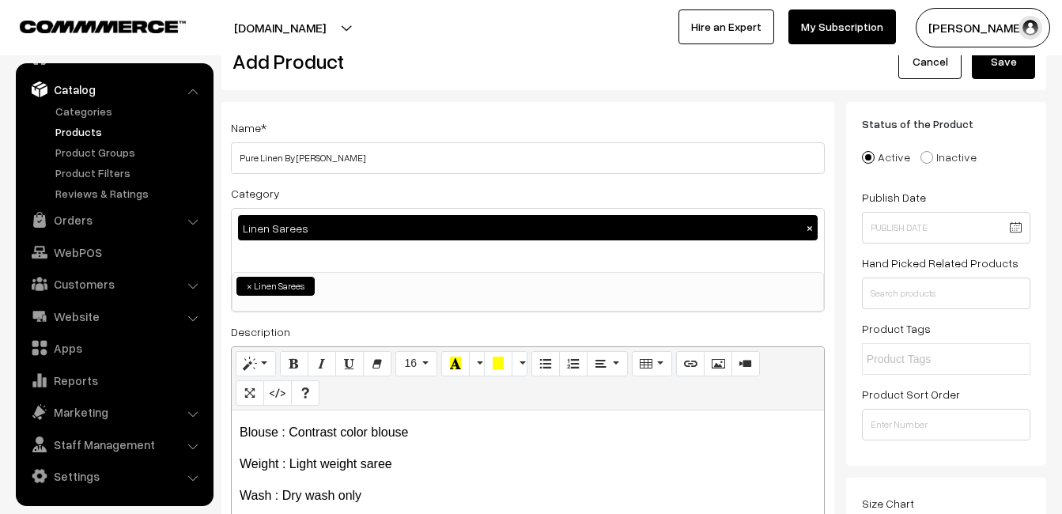
scroll to position [0, 0]
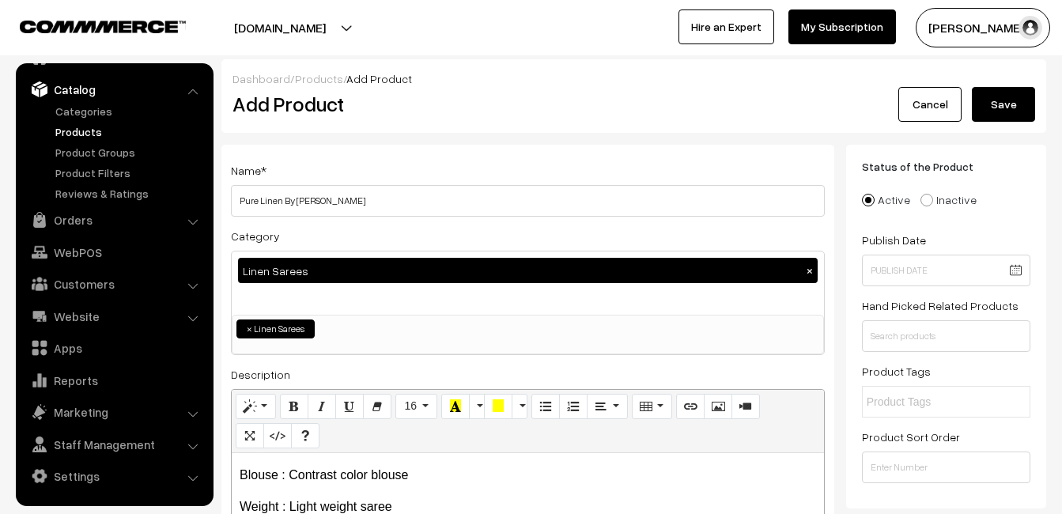
click at [1018, 96] on button "Save" at bounding box center [1002, 104] width 63 height 35
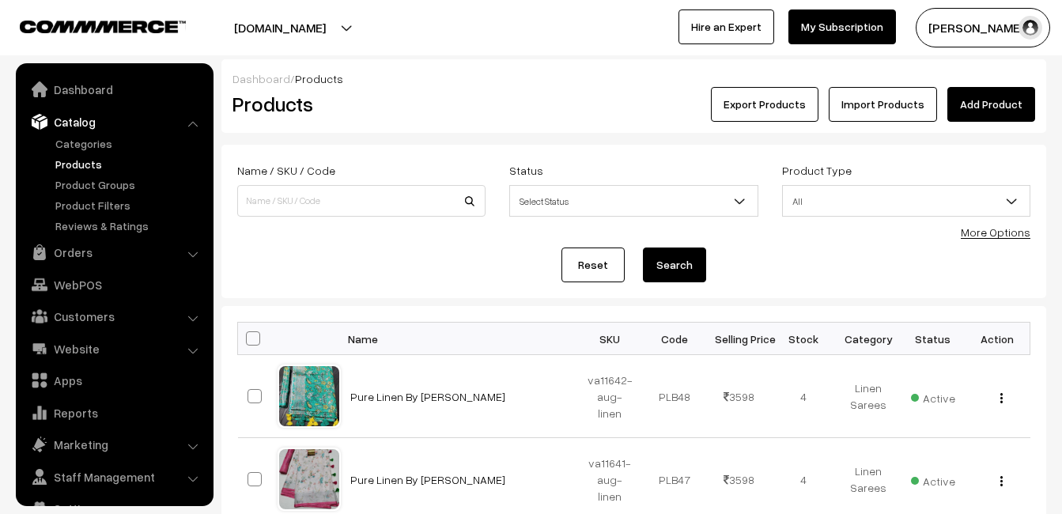
scroll to position [32, 0]
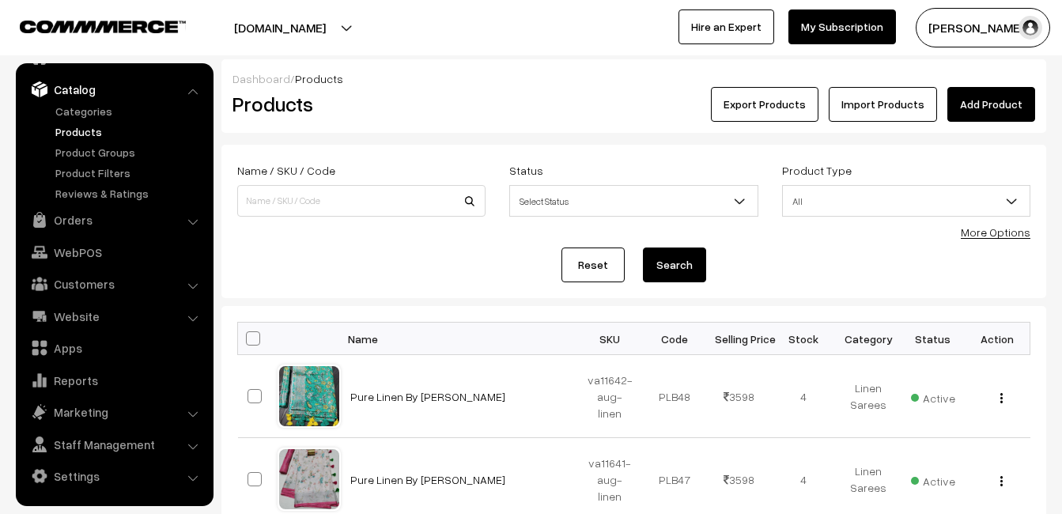
click at [504, 107] on div "Export Products Import Products Add Product" at bounding box center [771, 104] width 551 height 35
click at [966, 101] on link "Add Product" at bounding box center [991, 104] width 88 height 35
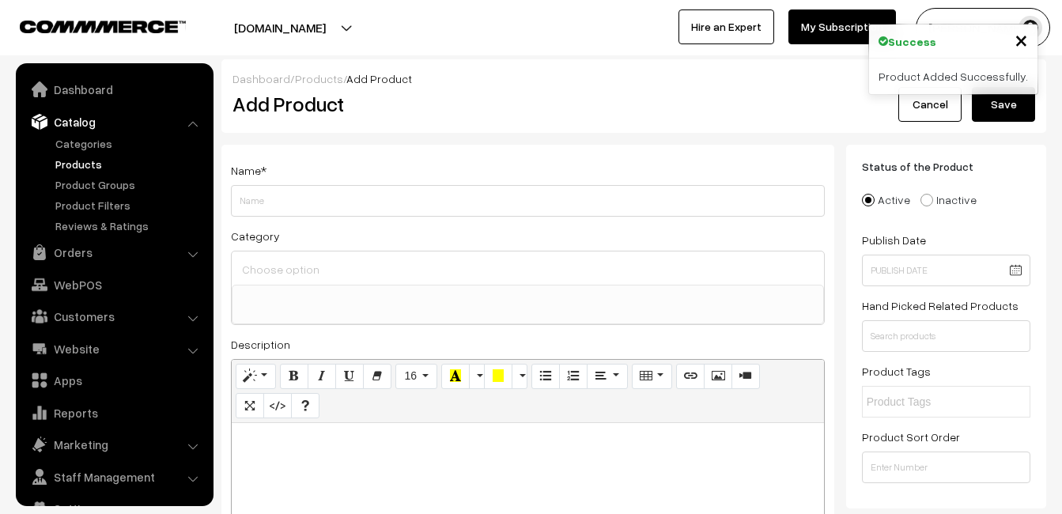
select select
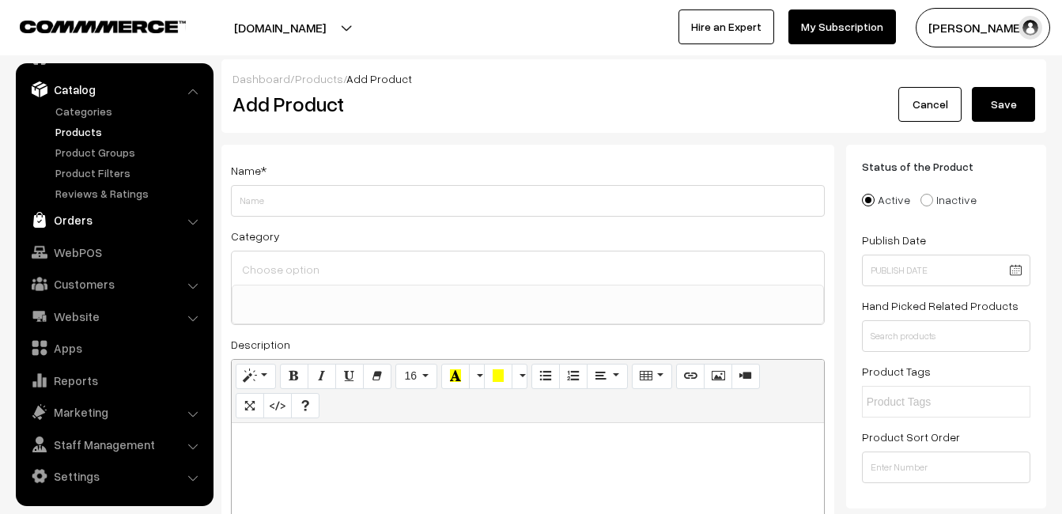
click at [79, 219] on link "Orders" at bounding box center [114, 220] width 188 height 28
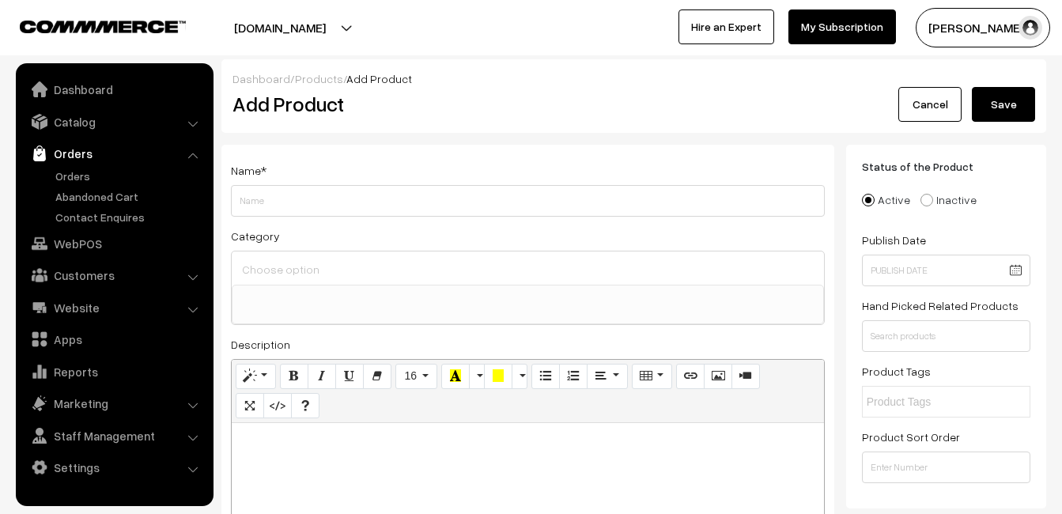
scroll to position [0, 0]
click at [73, 181] on link "Orders" at bounding box center [129, 176] width 157 height 17
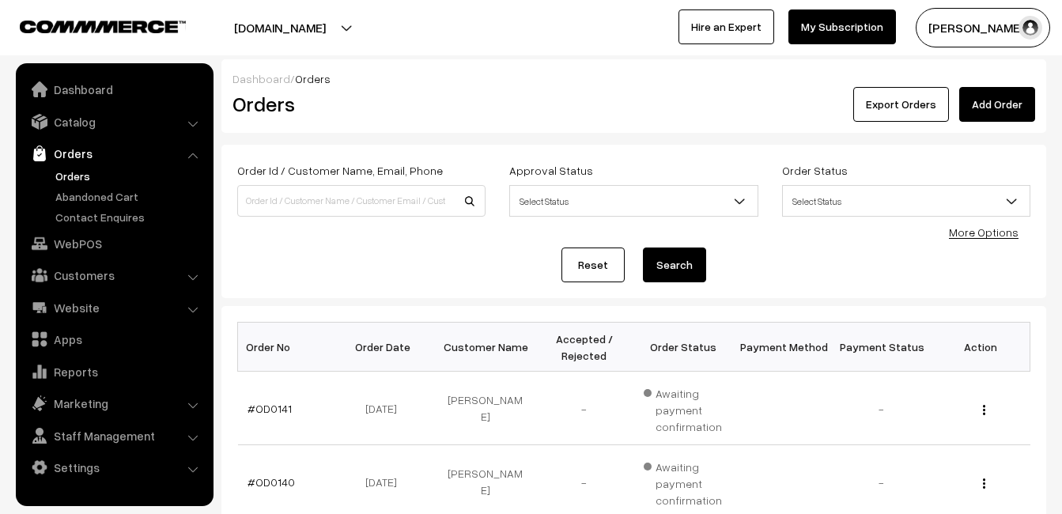
click at [73, 177] on link "Orders" at bounding box center [129, 176] width 157 height 17
click at [74, 189] on link "Abandoned Cart" at bounding box center [129, 196] width 157 height 17
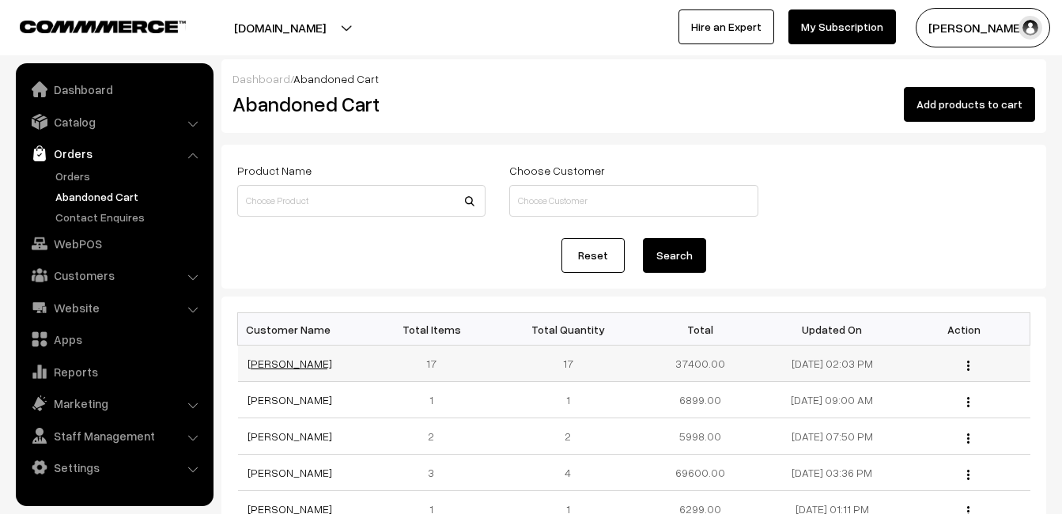
click at [273, 364] on link "[PERSON_NAME]" at bounding box center [289, 362] width 85 height 13
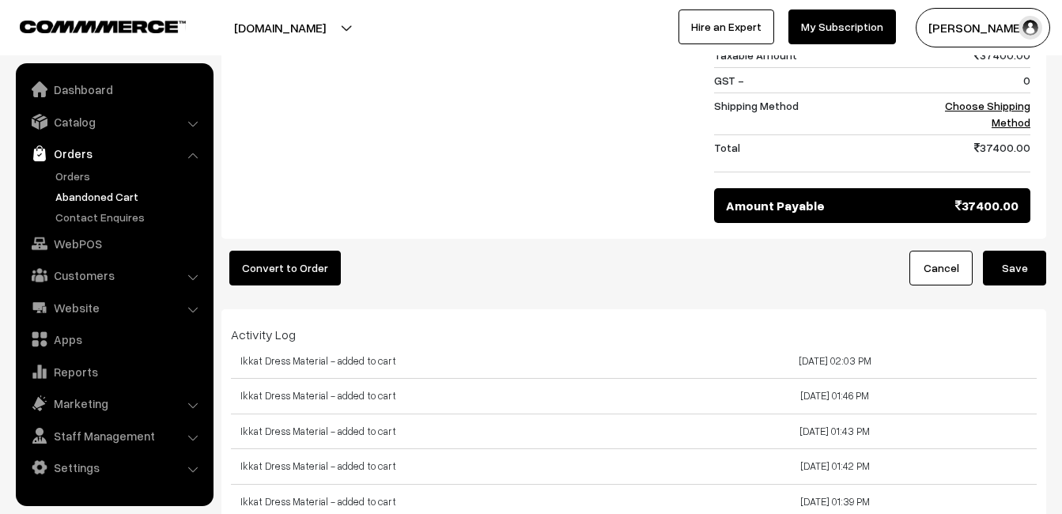
scroll to position [3557, 0]
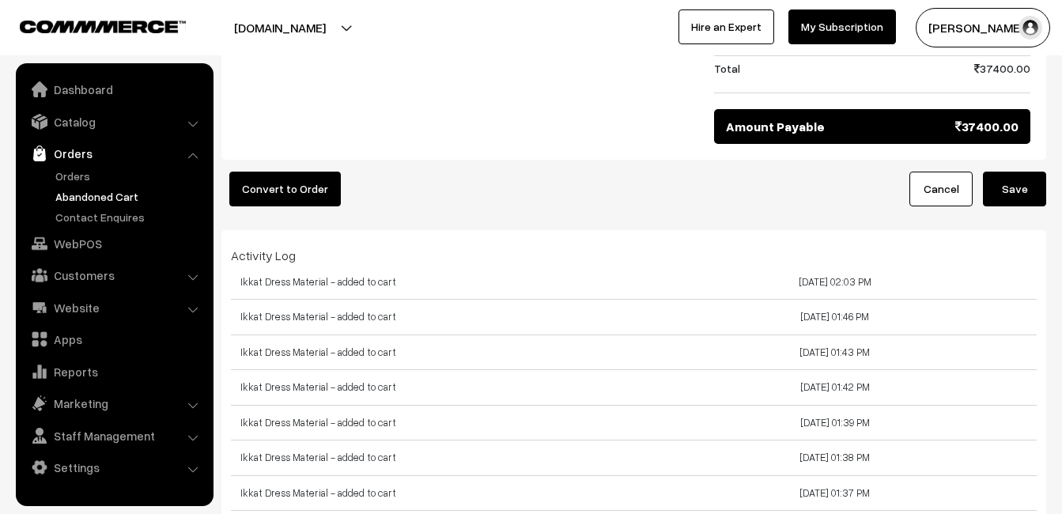
click at [90, 190] on link "Abandoned Cart" at bounding box center [129, 196] width 157 height 17
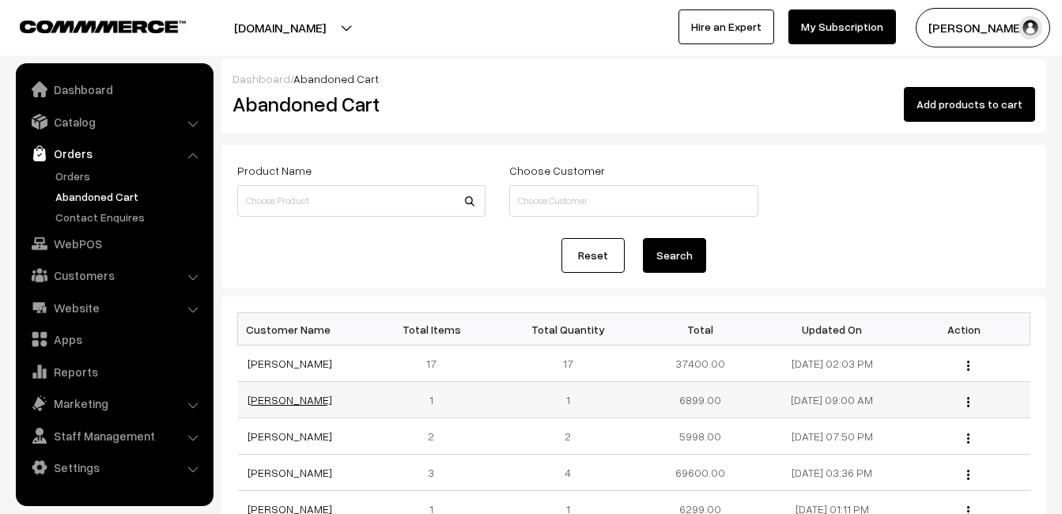
click at [274, 404] on link "[PERSON_NAME]" at bounding box center [289, 399] width 85 height 13
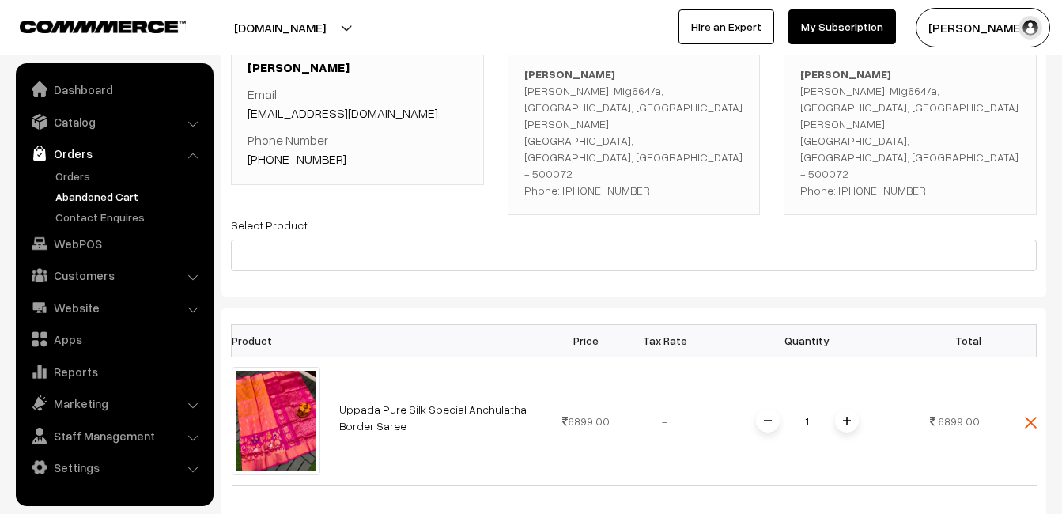
scroll to position [158, 0]
